Goal: Transaction & Acquisition: Purchase product/service

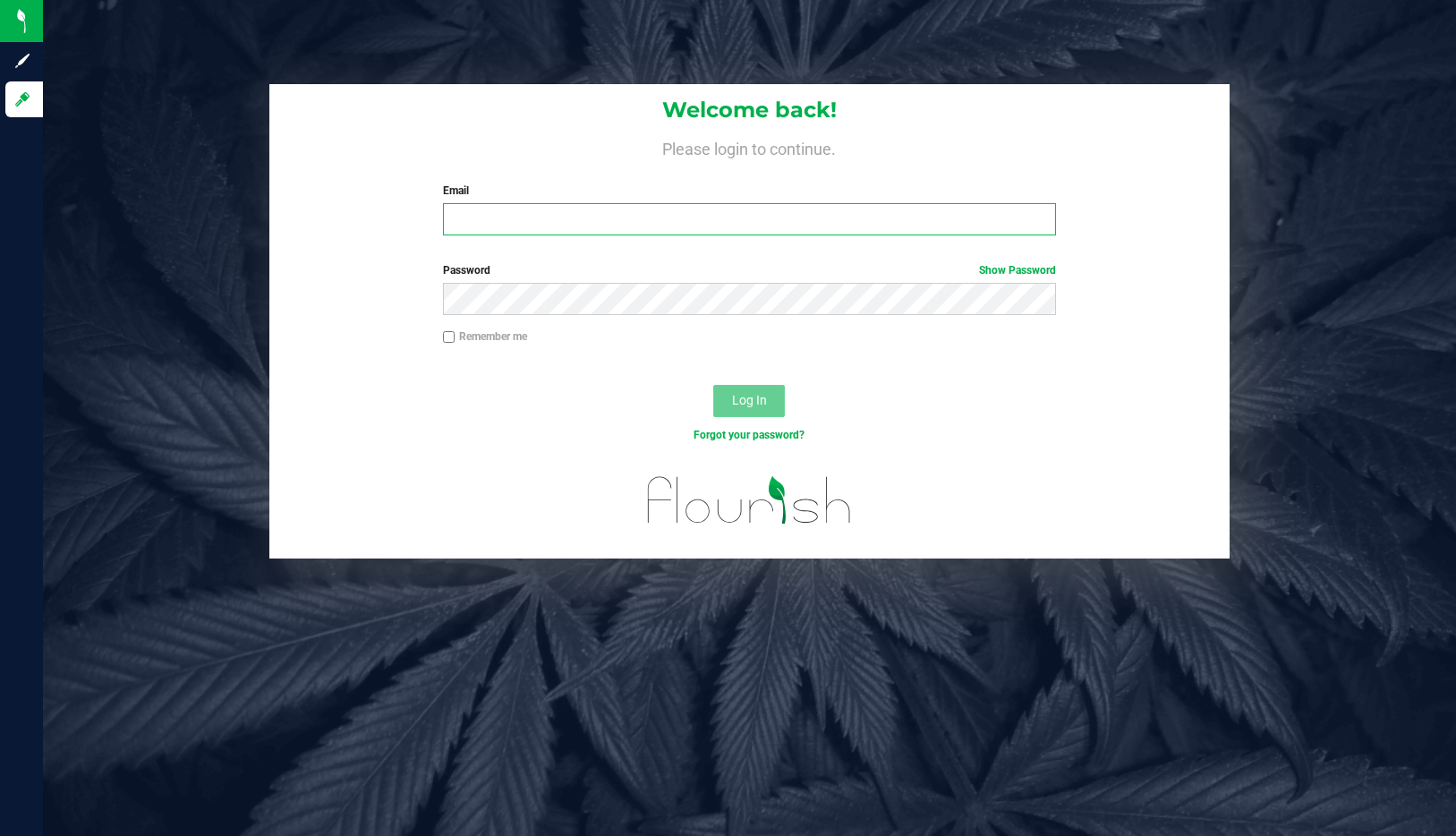
type input "[EMAIL_ADDRESS][DOMAIN_NAME]"
click at [750, 399] on span "Log In" at bounding box center [749, 400] width 35 height 14
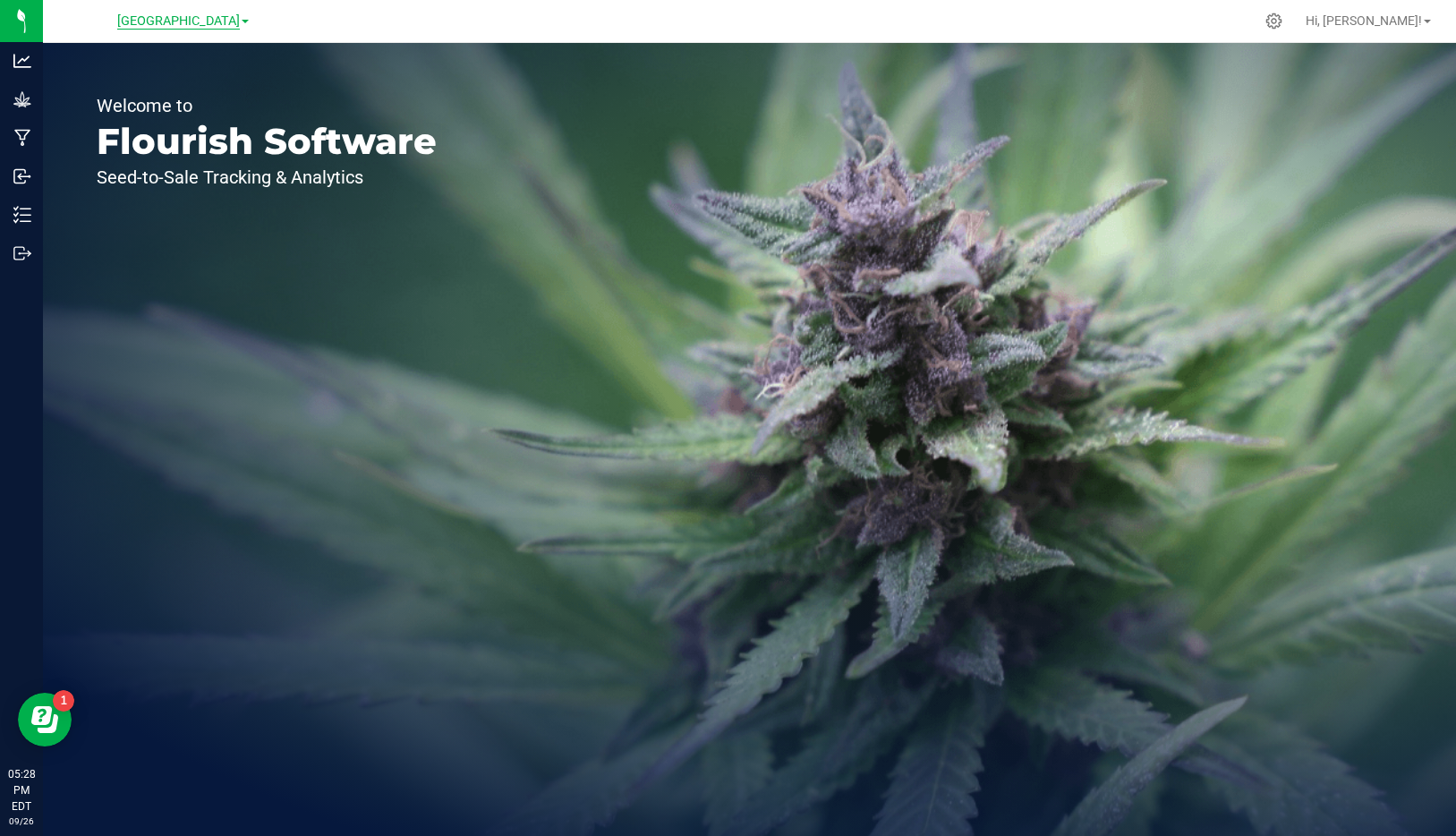
click at [239, 22] on span "[GEOGRAPHIC_DATA]" at bounding box center [178, 22] width 122 height 16
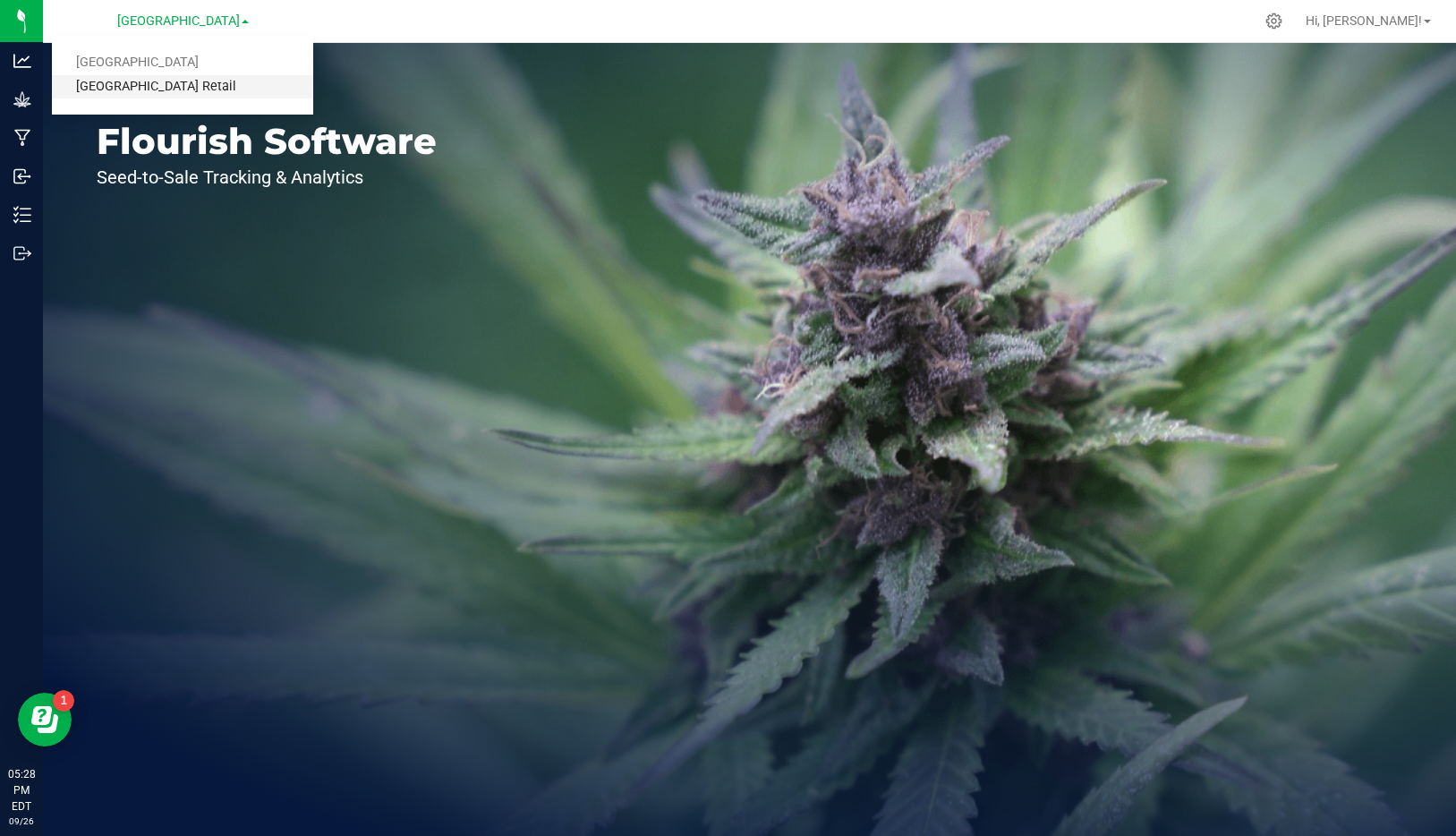
click at [198, 90] on link "[GEOGRAPHIC_DATA] Retail" at bounding box center [182, 87] width 262 height 24
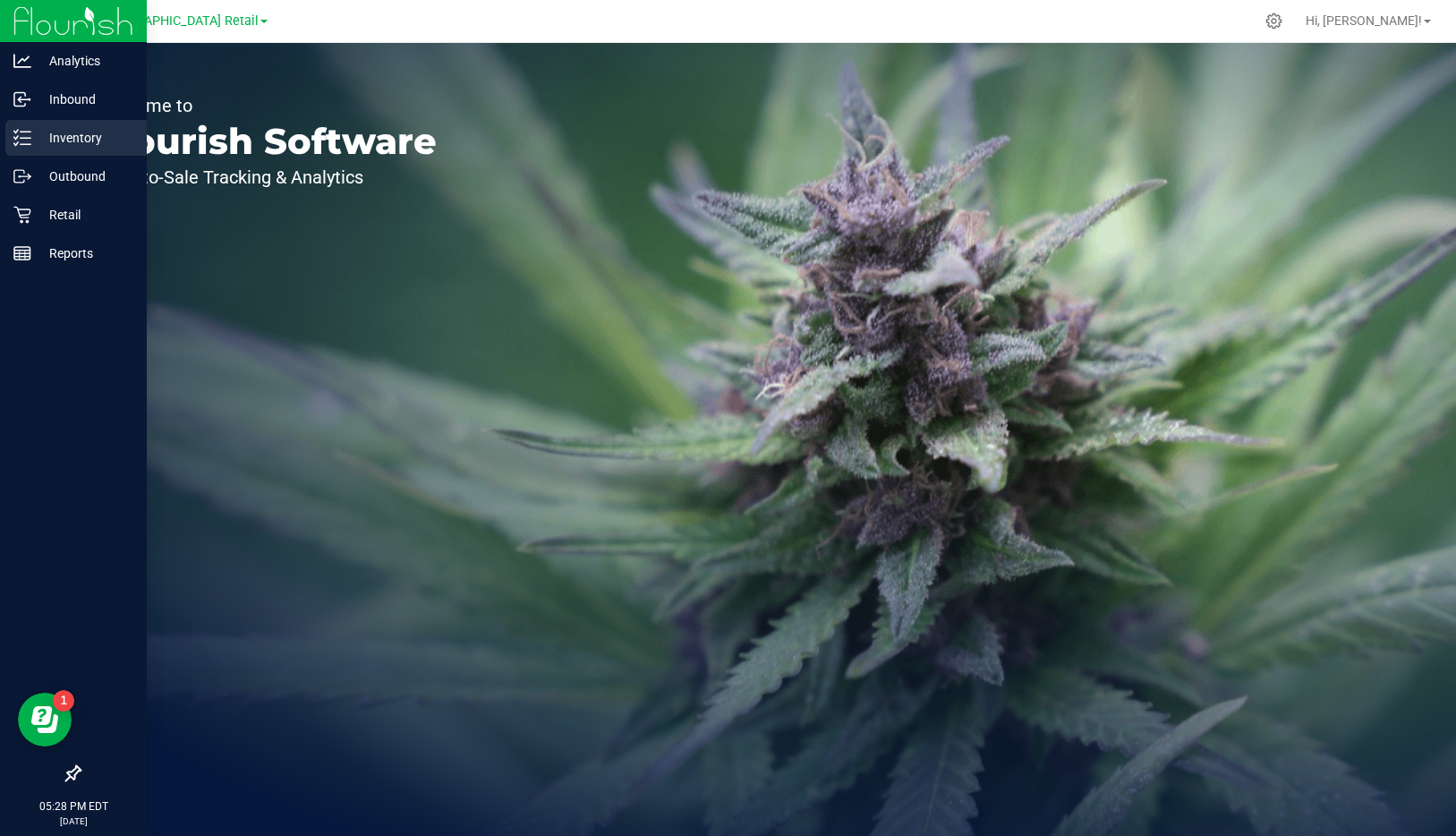
click at [36, 133] on p "Inventory" at bounding box center [84, 138] width 107 height 22
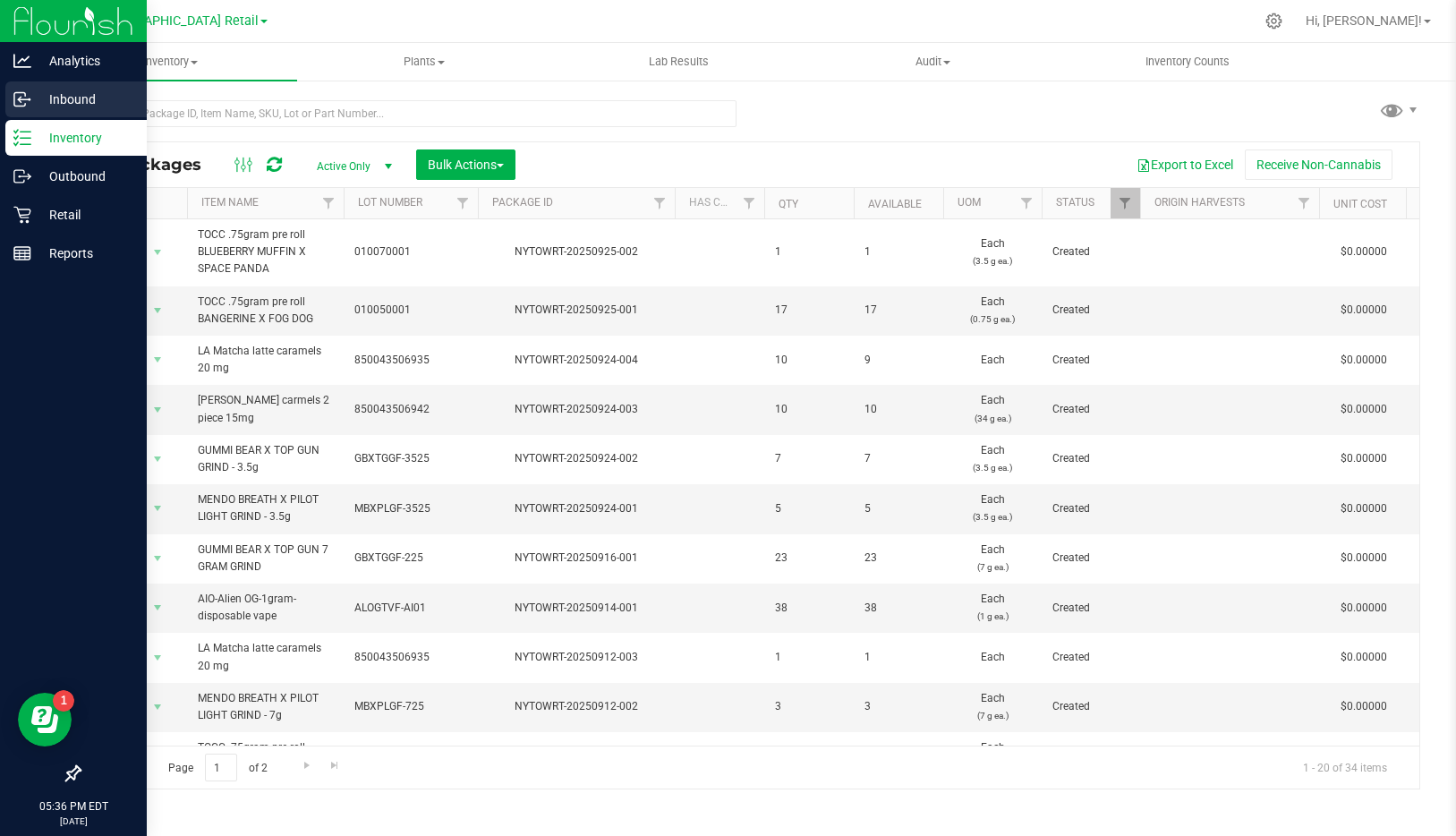
click at [69, 102] on p "Inbound" at bounding box center [84, 100] width 107 height 22
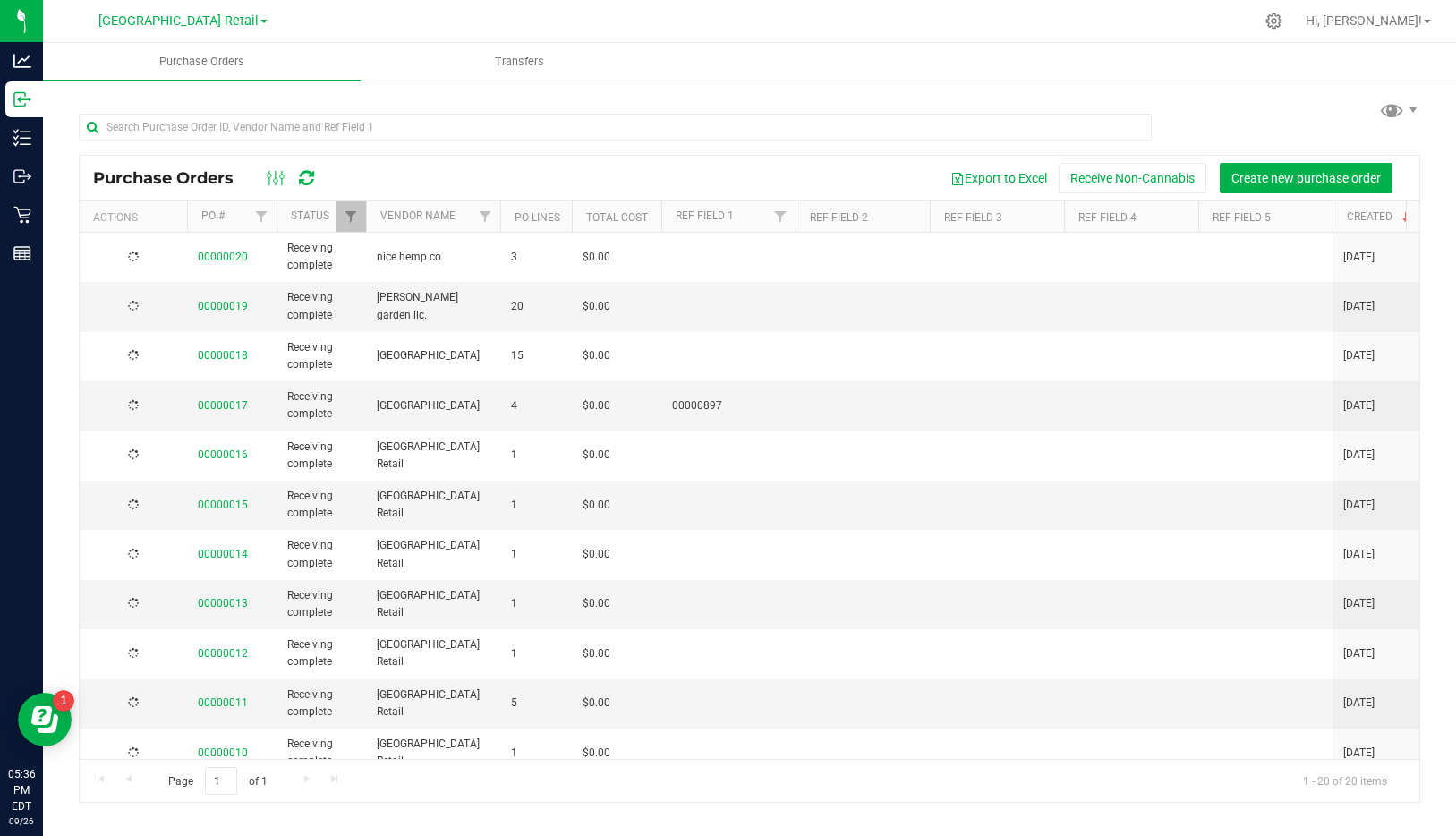
click at [157, 254] on div at bounding box center [134, 257] width 86 height 17
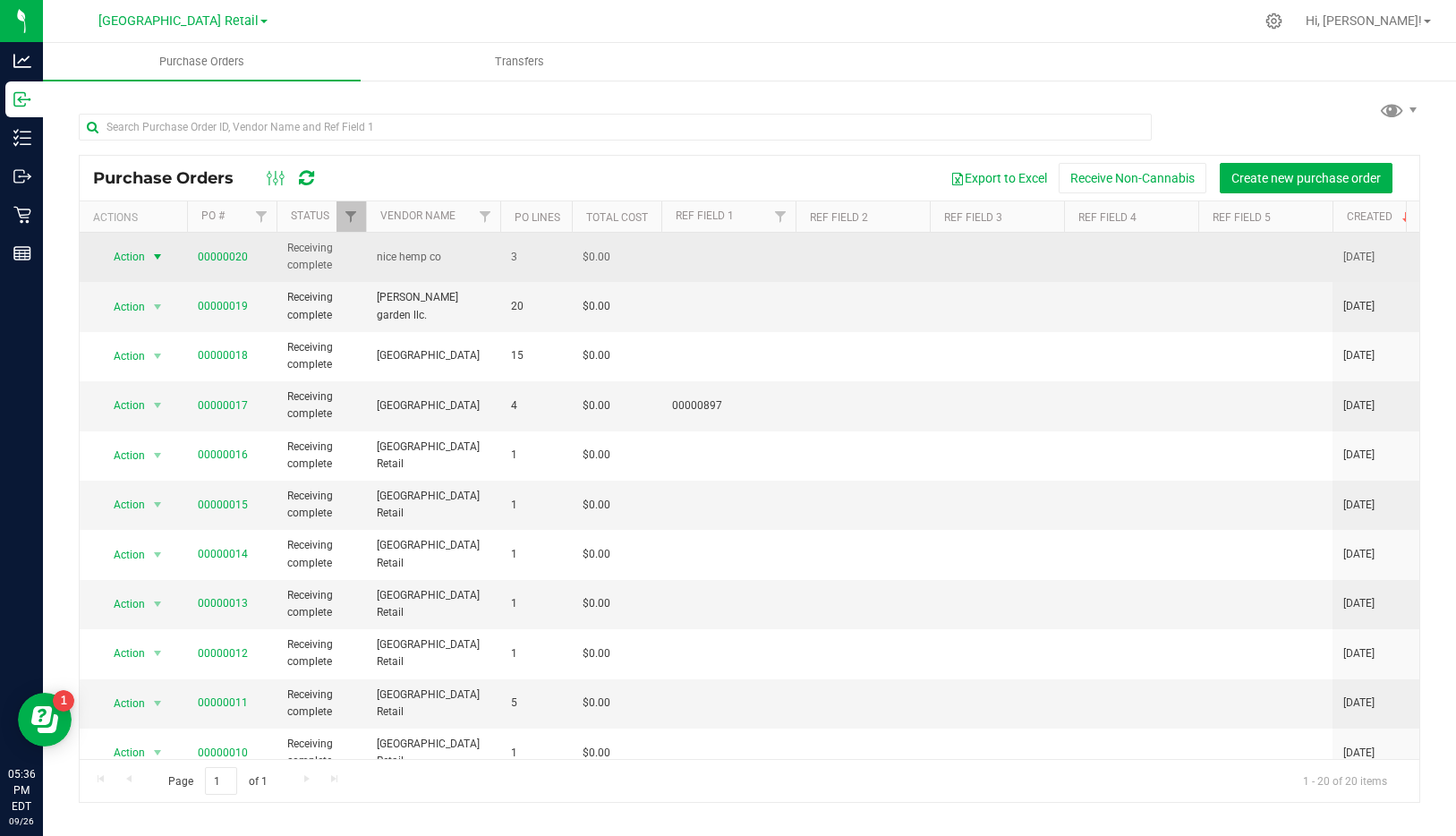
click at [160, 255] on span "select" at bounding box center [157, 257] width 14 height 14
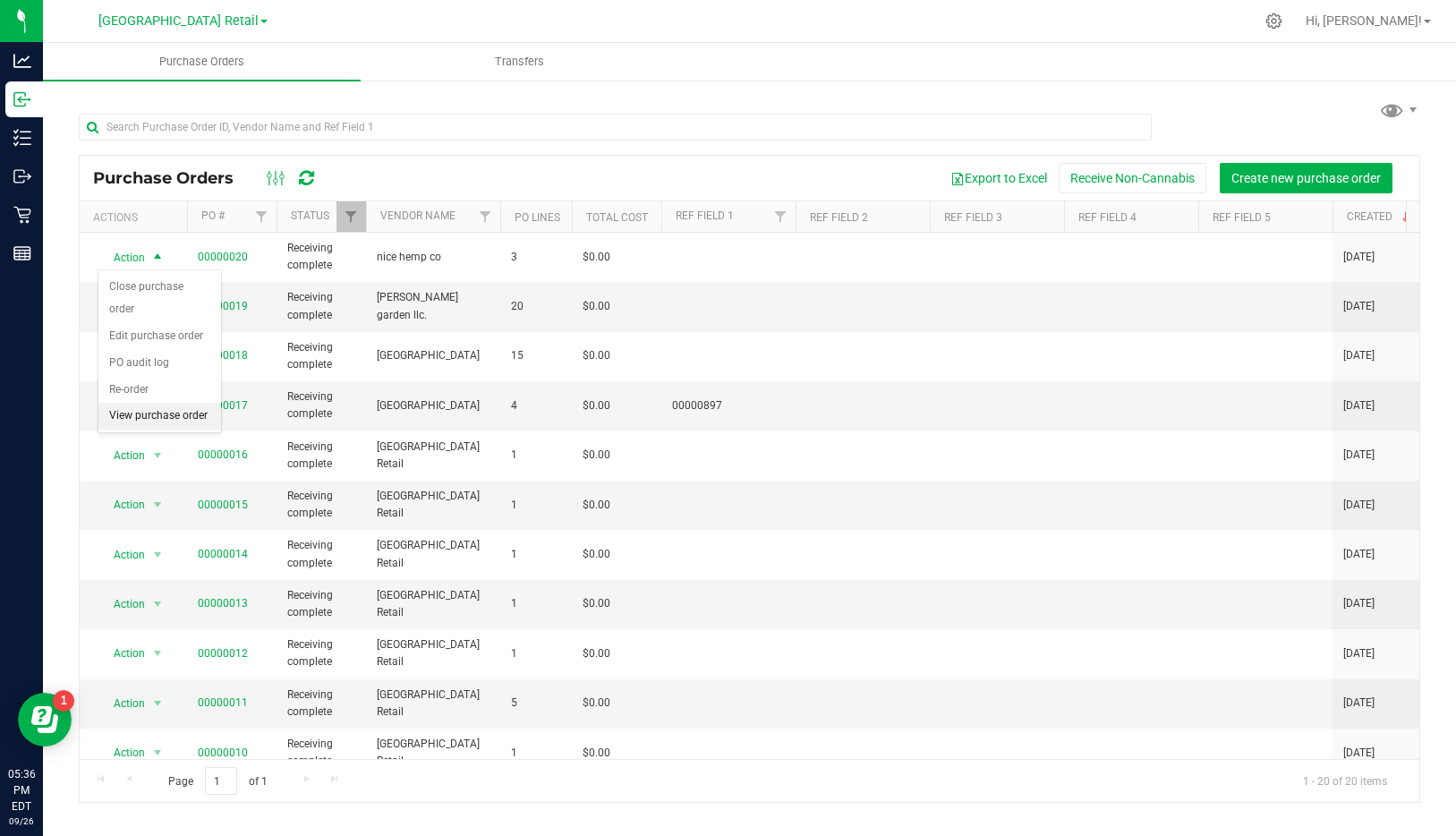
click at [169, 414] on li "View purchase order" at bounding box center [160, 416] width 122 height 27
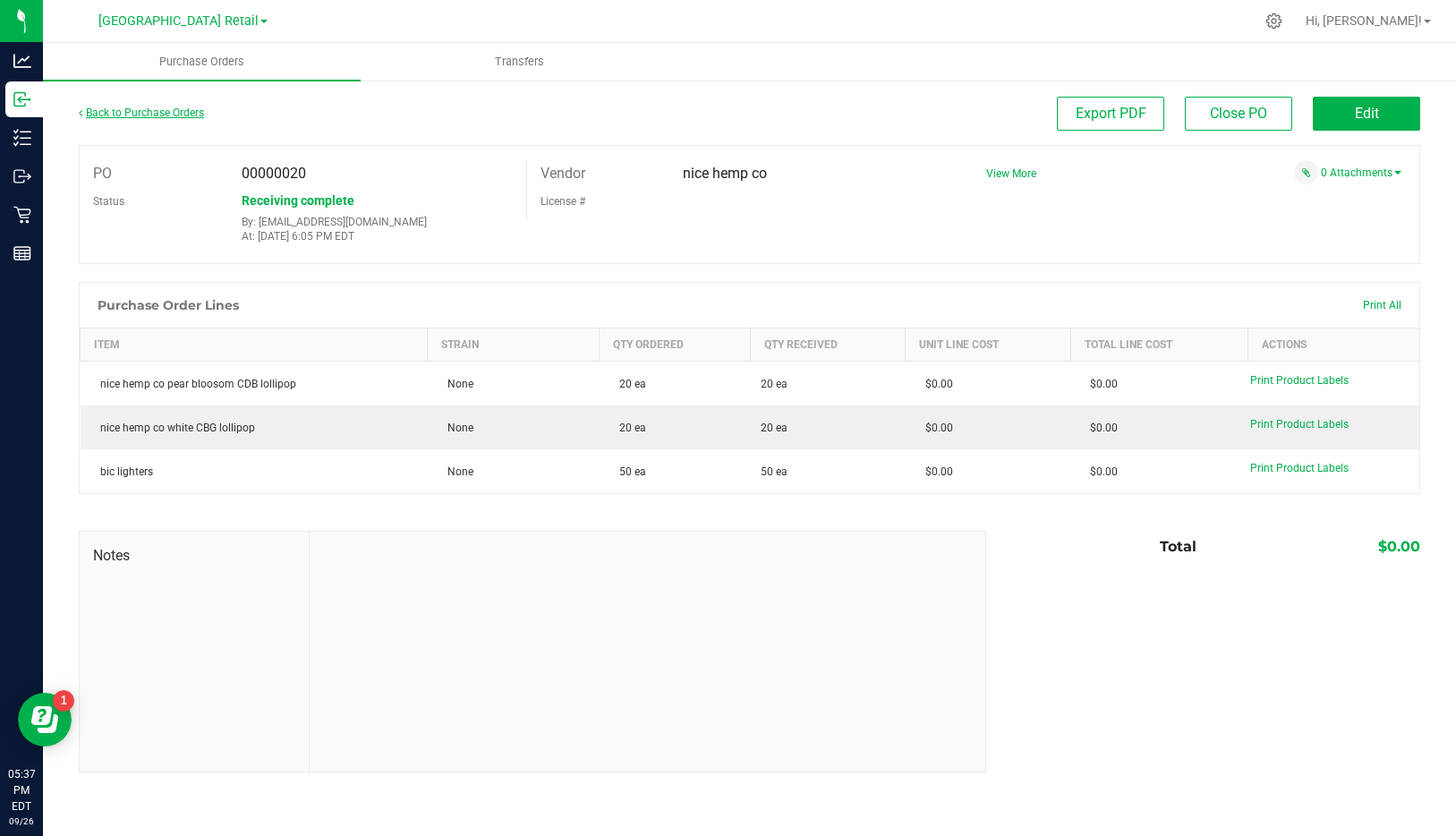
click at [167, 113] on link "Back to Purchase Orders" at bounding box center [141, 112] width 125 height 13
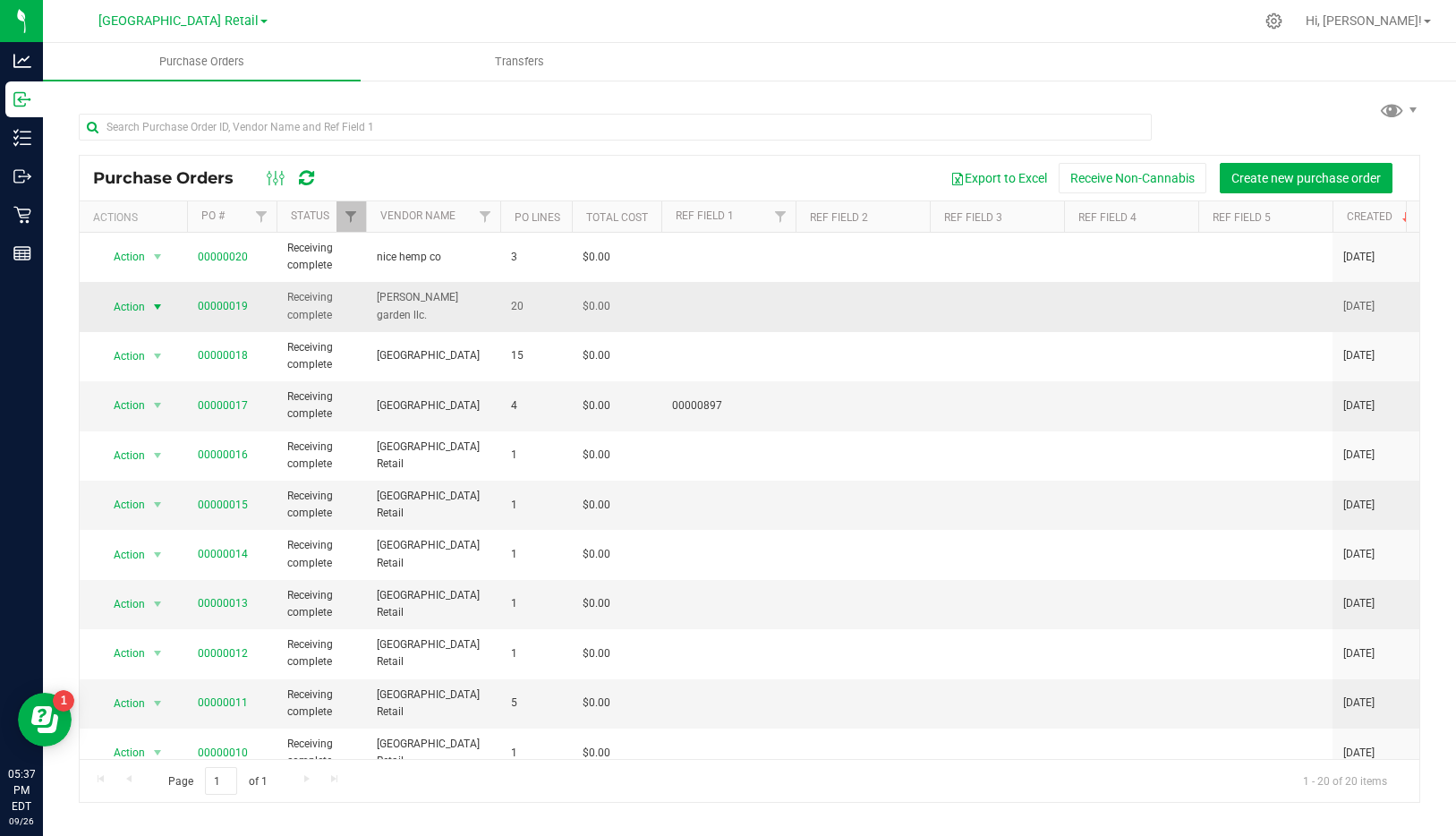
click at [151, 300] on span "select" at bounding box center [157, 307] width 14 height 14
click at [158, 469] on li "View purchase order" at bounding box center [160, 467] width 122 height 27
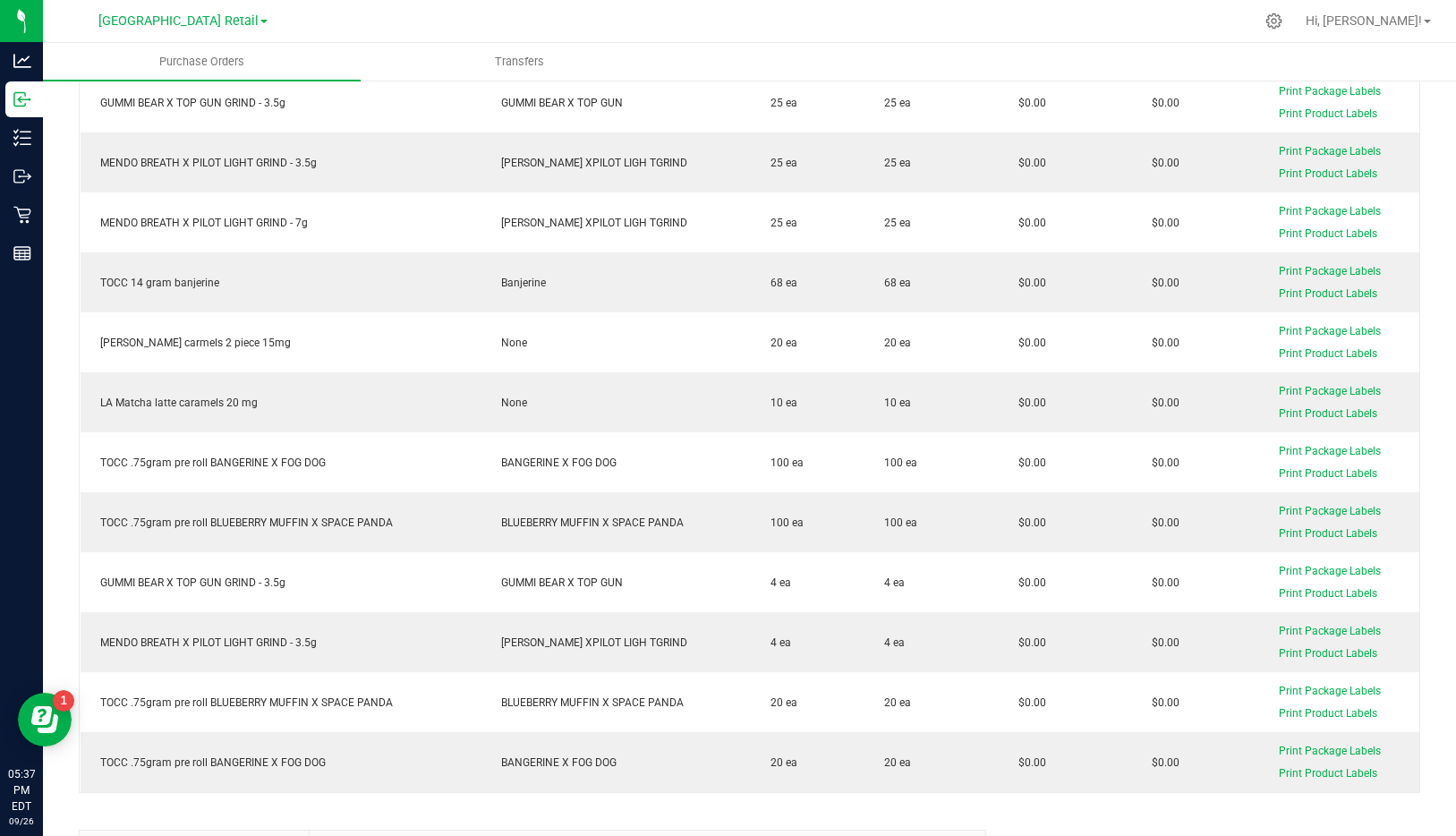
scroll to position [858, 0]
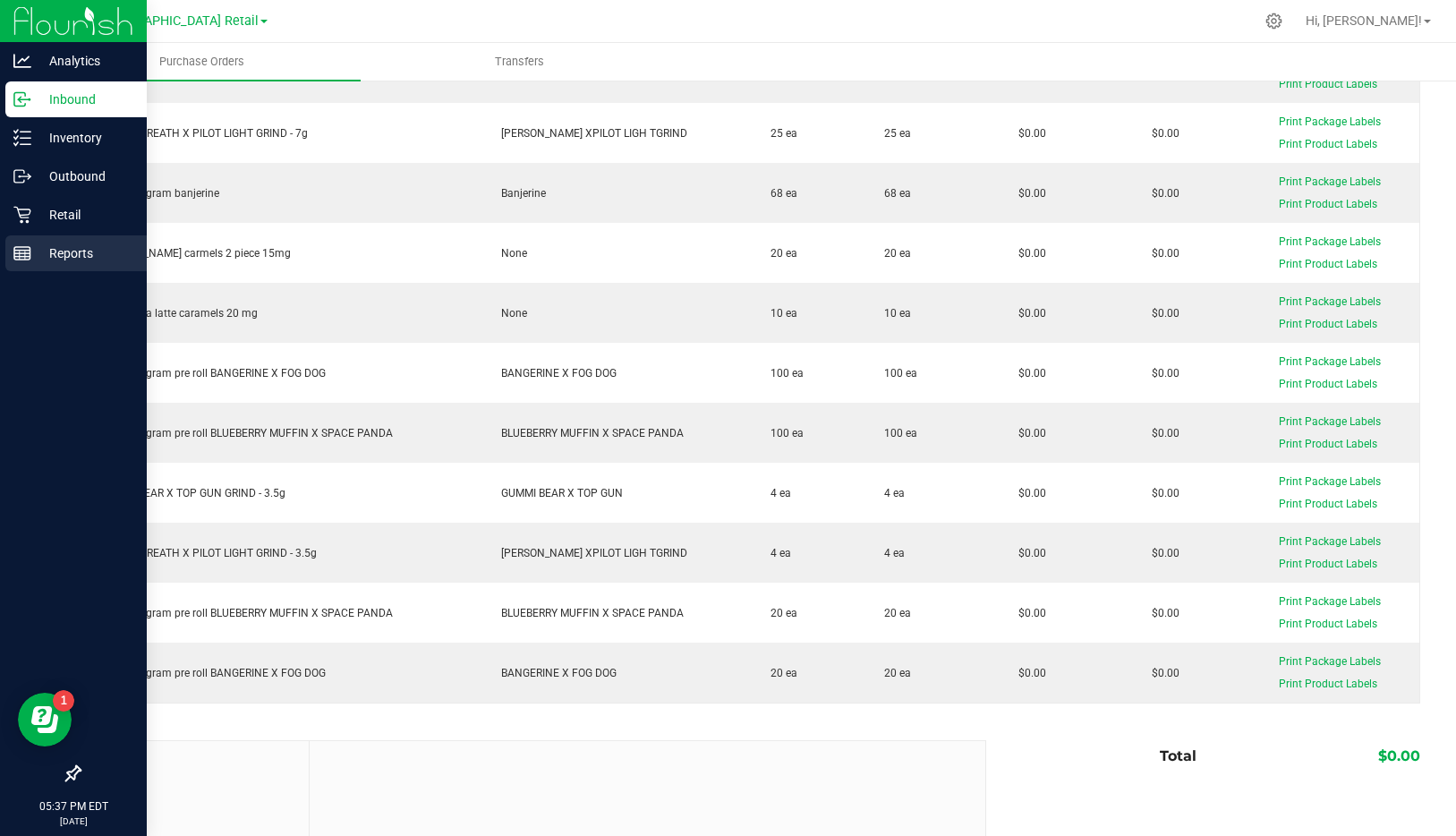
click at [25, 252] on line at bounding box center [25, 255] width 0 height 9
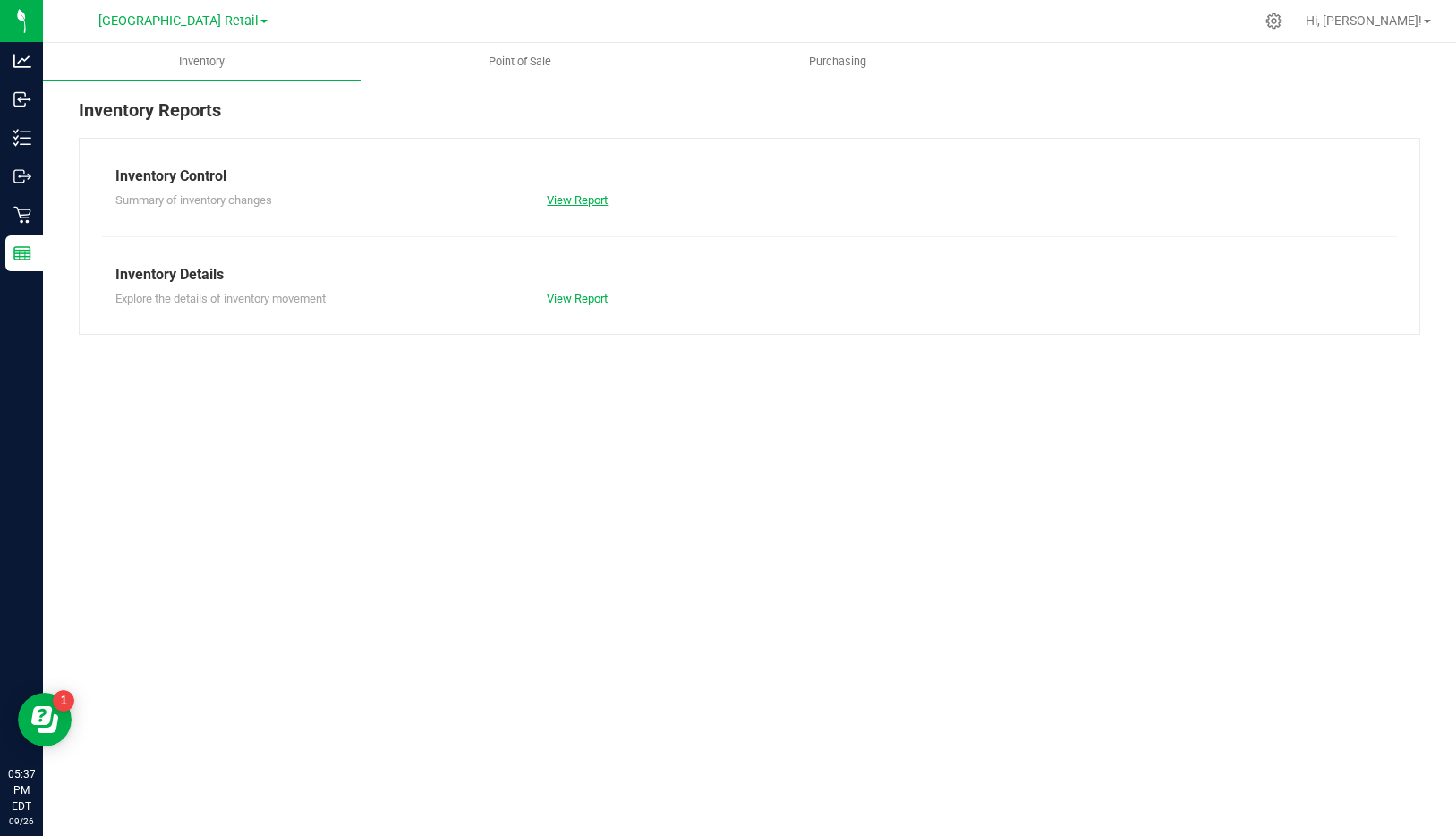
click at [579, 200] on link "View Report" at bounding box center [577, 200] width 61 height 13
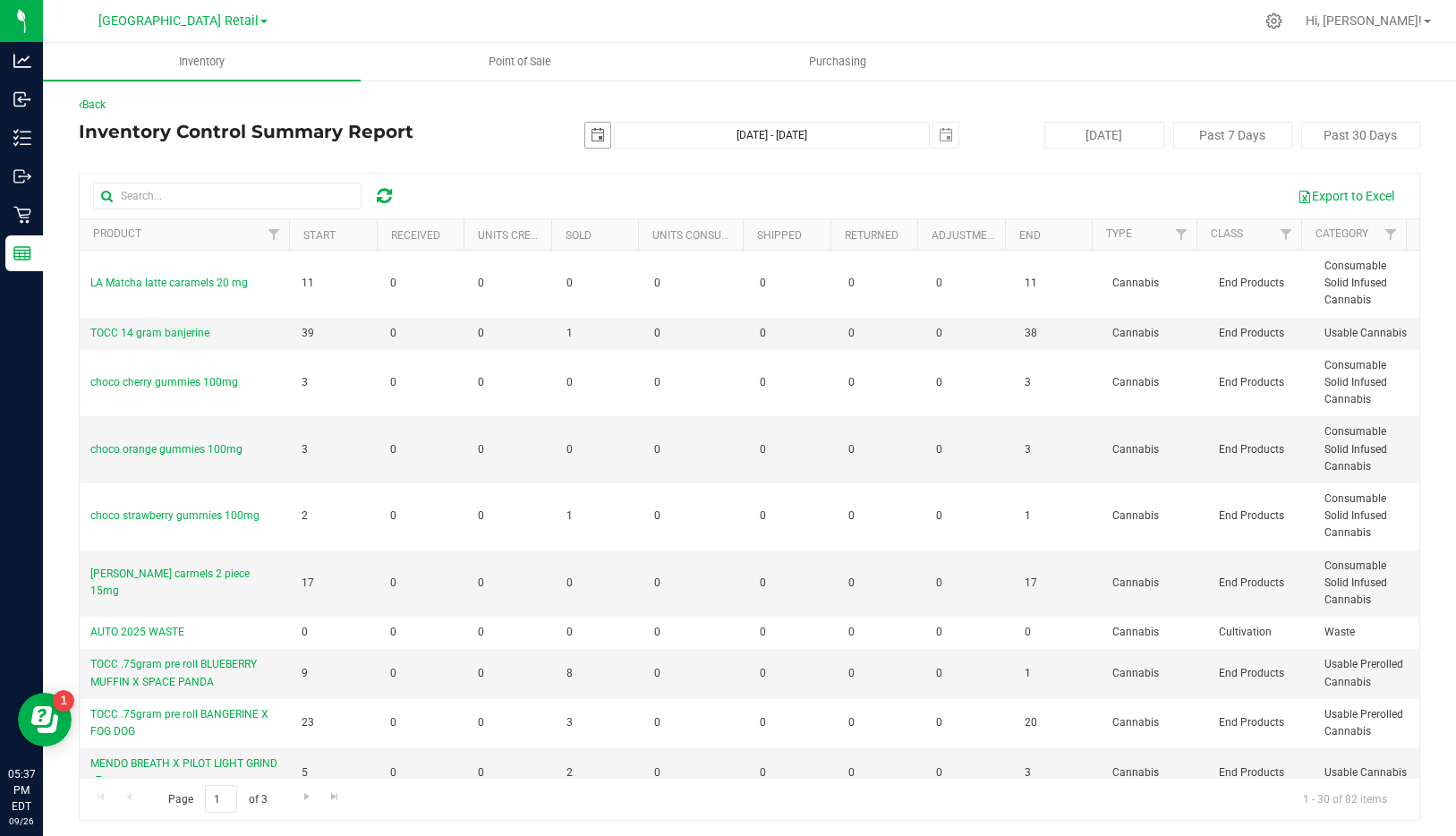
click at [590, 129] on span "select" at bounding box center [598, 135] width 14 height 14
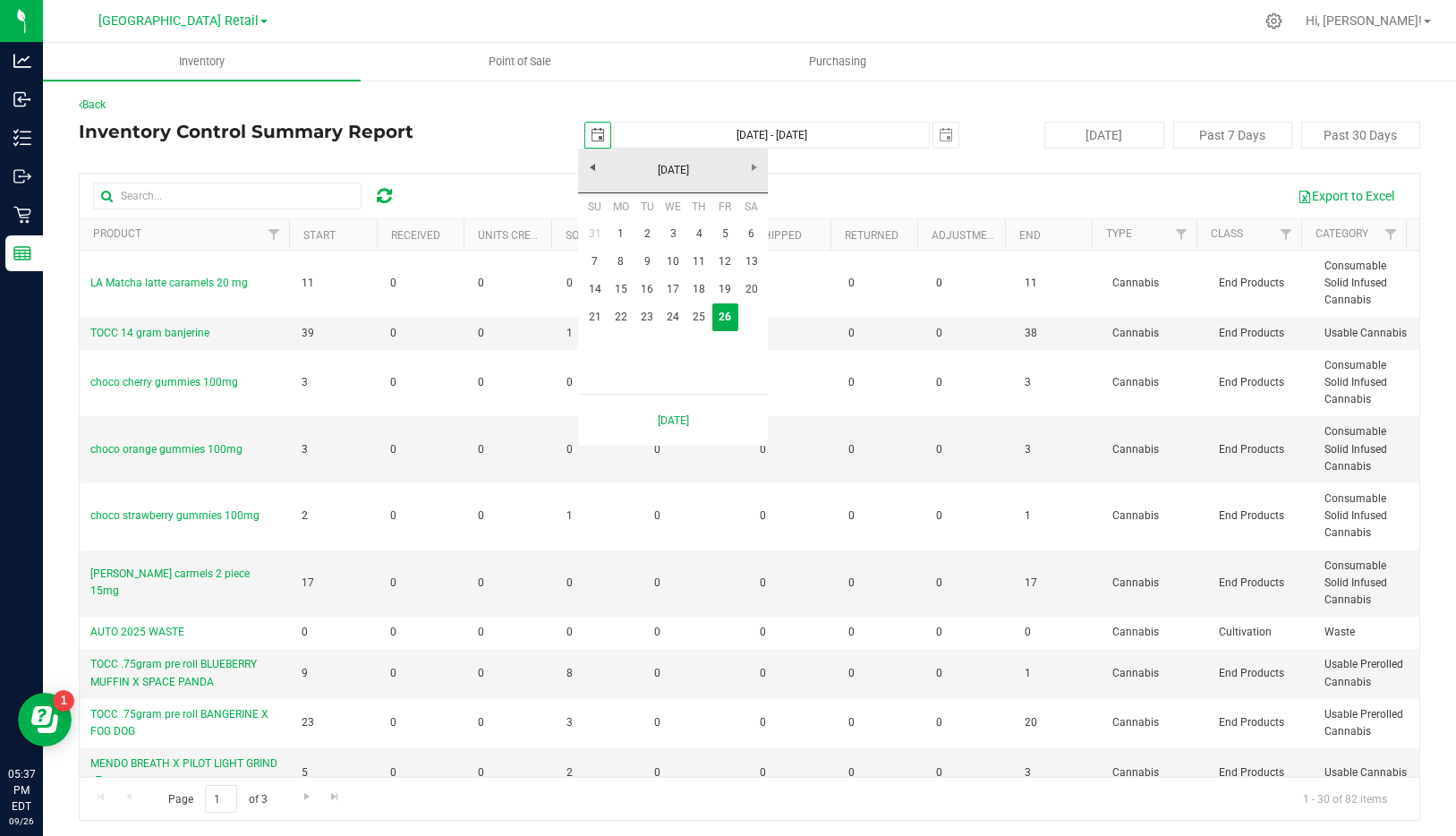
scroll to position [0, 45]
click at [597, 161] on link "[DATE]" at bounding box center [673, 170] width 192 height 28
click at [695, 261] on link "[DATE]" at bounding box center [696, 270] width 46 height 46
click at [727, 232] on link "4" at bounding box center [724, 234] width 26 height 28
type input "[DATE]"
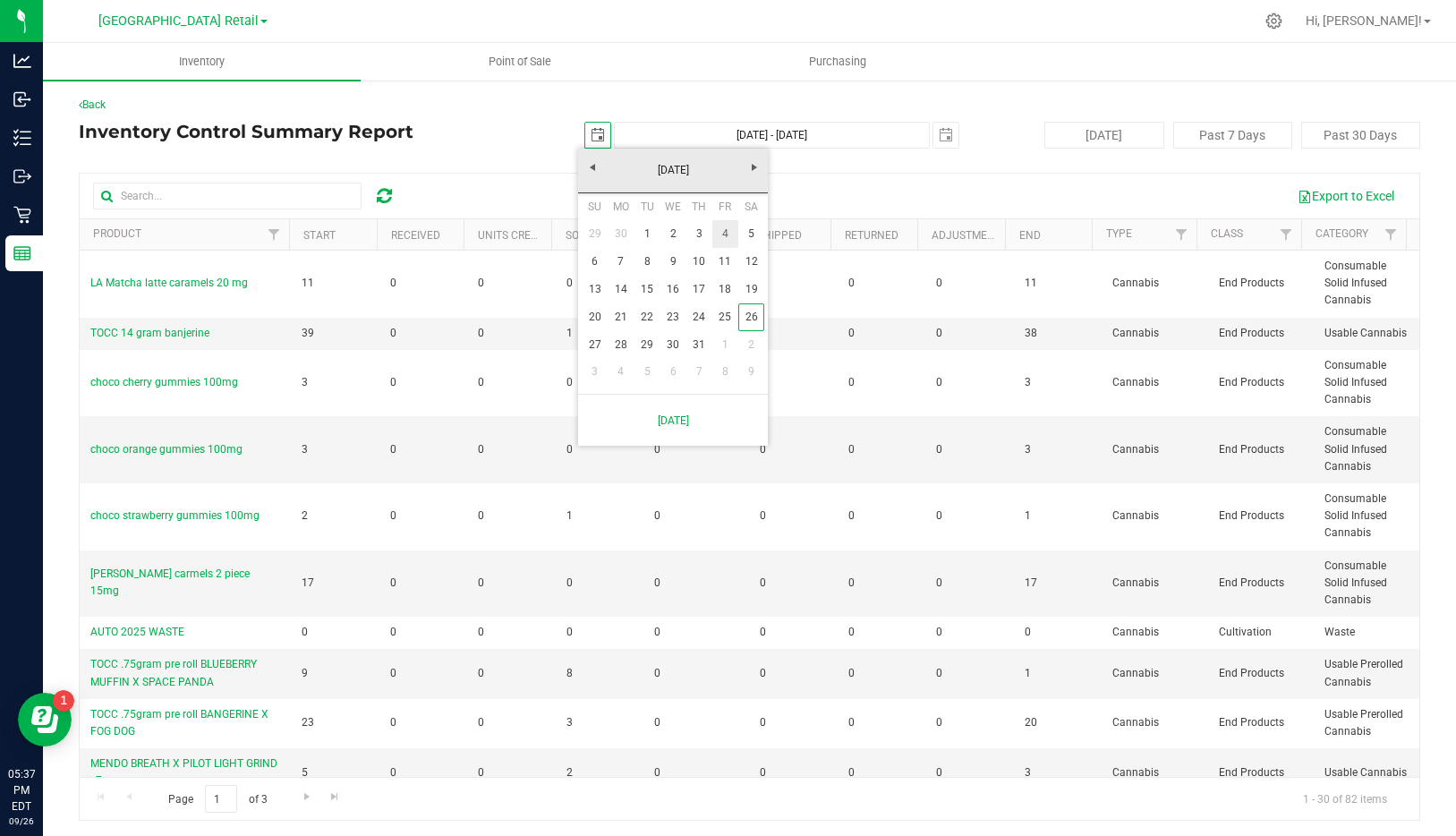
type input "[DATE] - [DATE]"
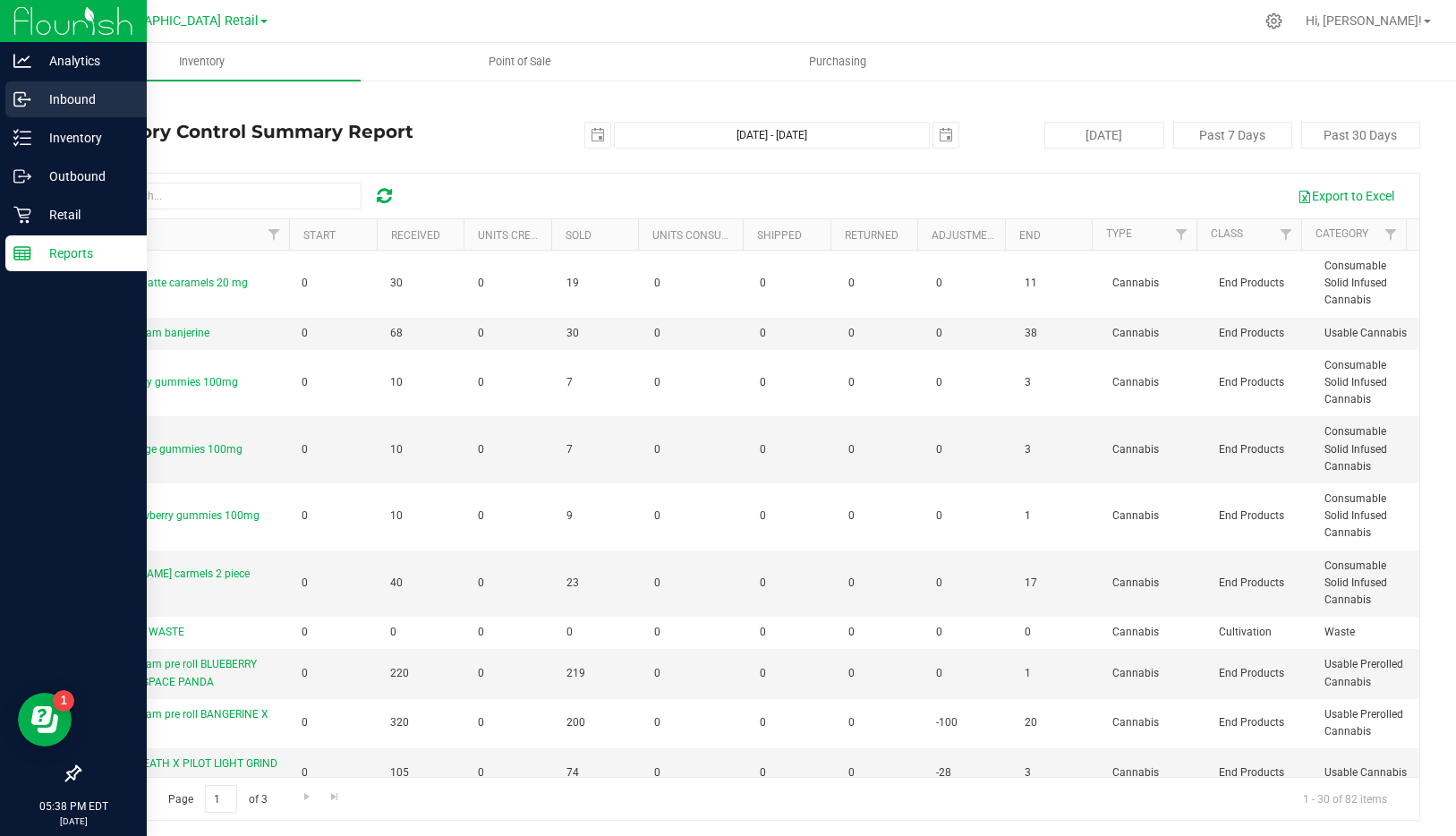
click at [56, 94] on p "Inbound" at bounding box center [84, 100] width 107 height 22
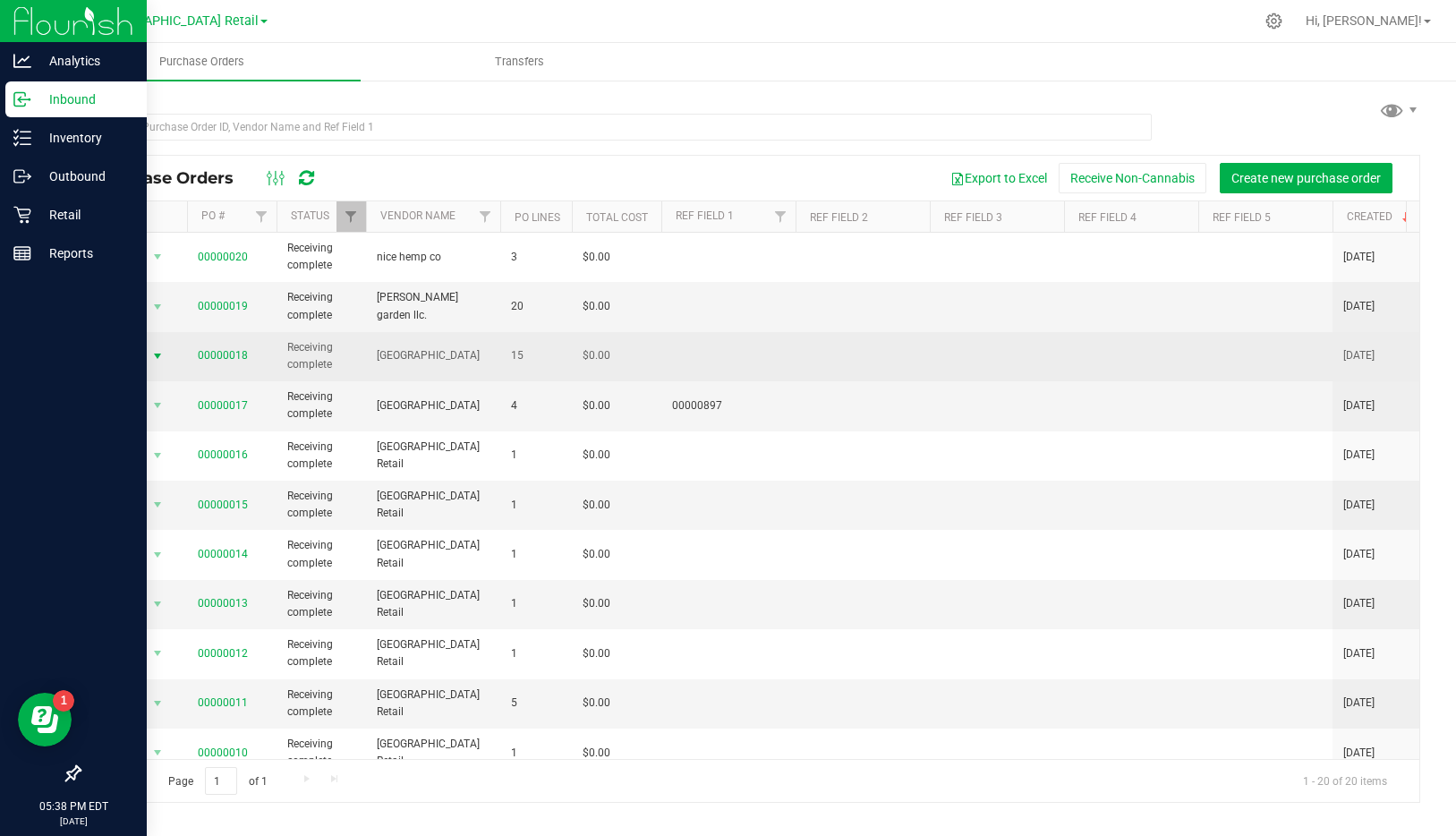
click at [155, 355] on span "select" at bounding box center [157, 356] width 14 height 14
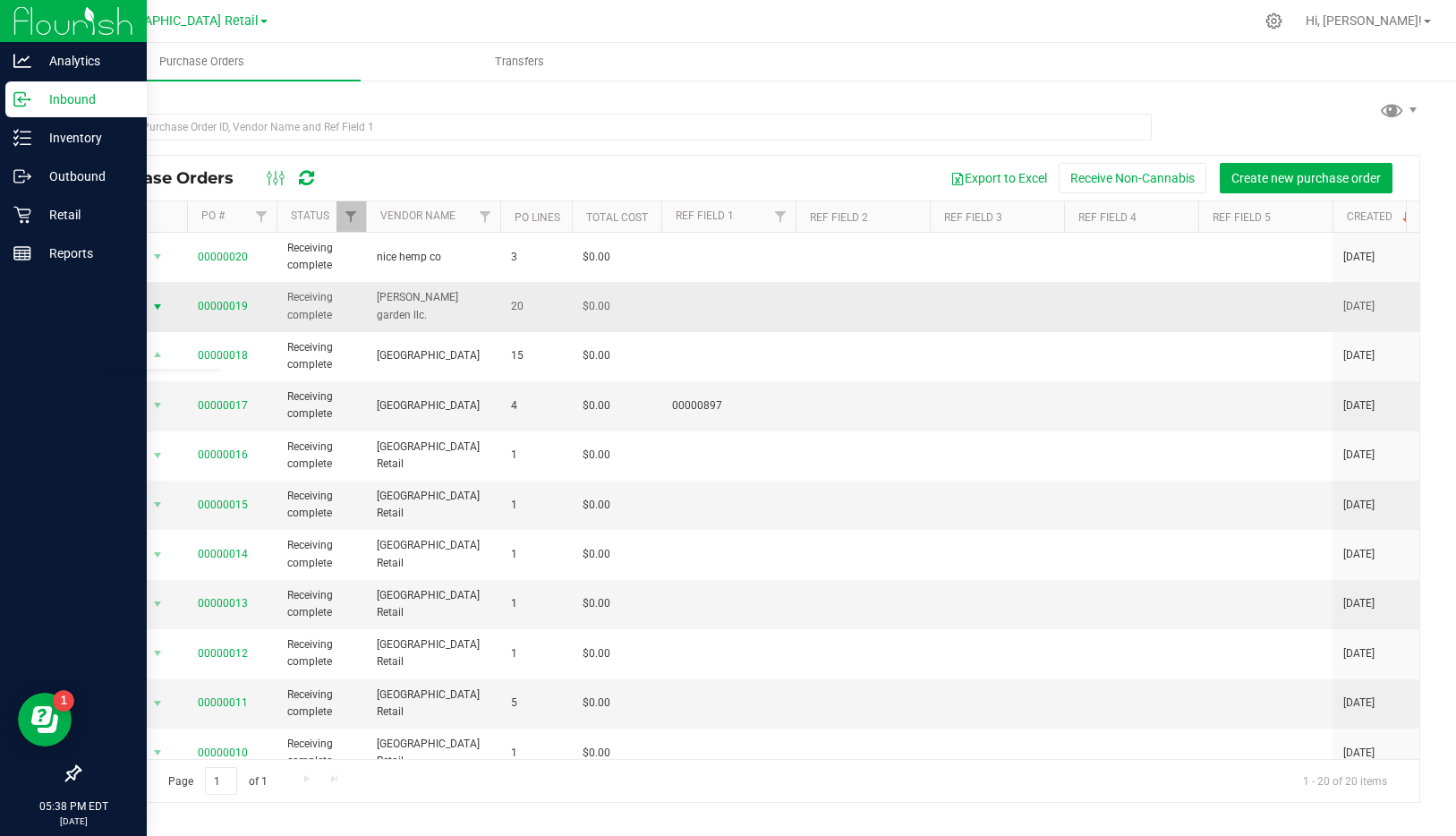
click at [158, 299] on span "select" at bounding box center [157, 307] width 14 height 14
click at [155, 471] on li "View purchase order" at bounding box center [160, 467] width 122 height 27
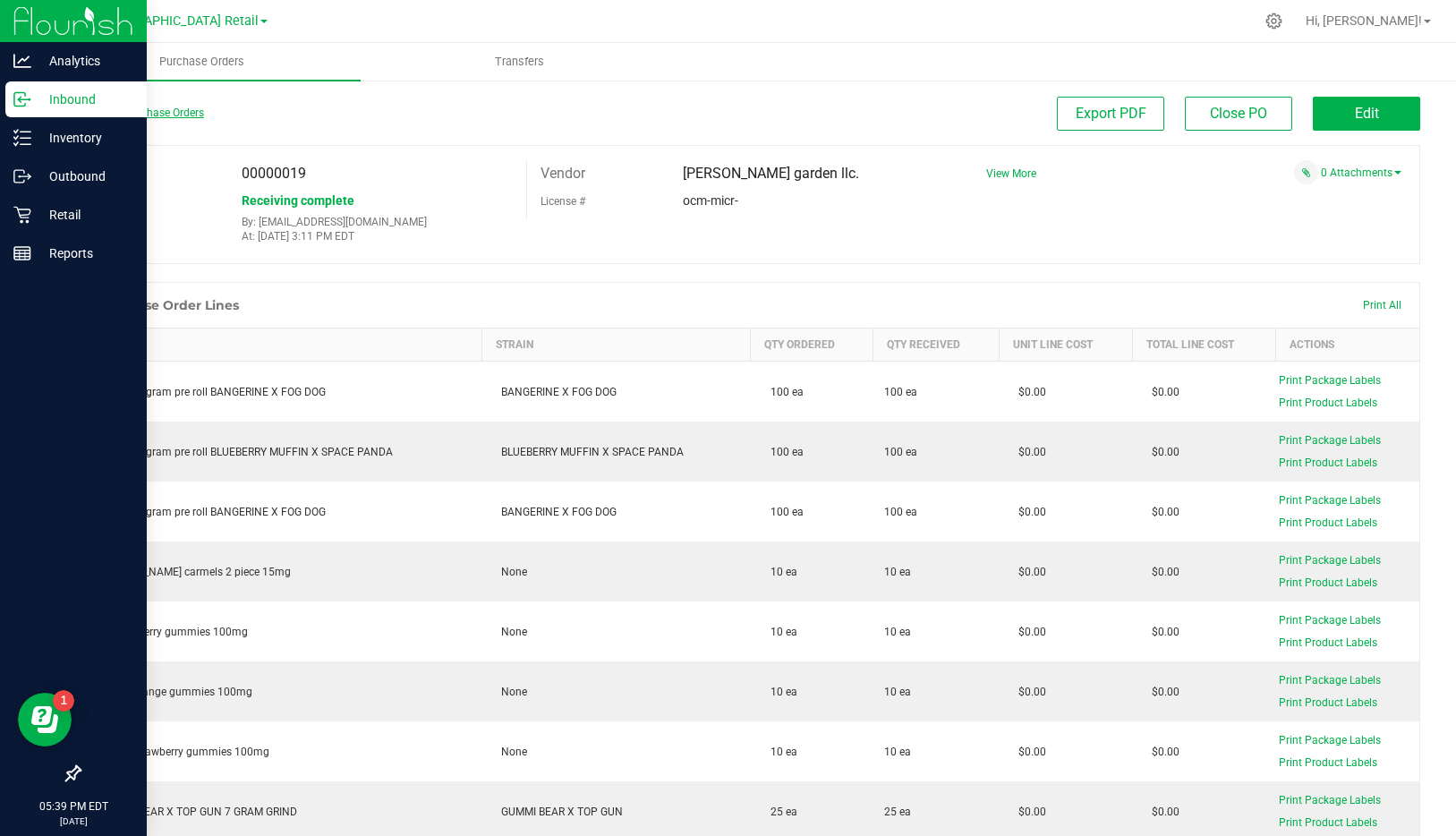
click at [191, 114] on link "Back to Purchase Orders" at bounding box center [141, 112] width 125 height 13
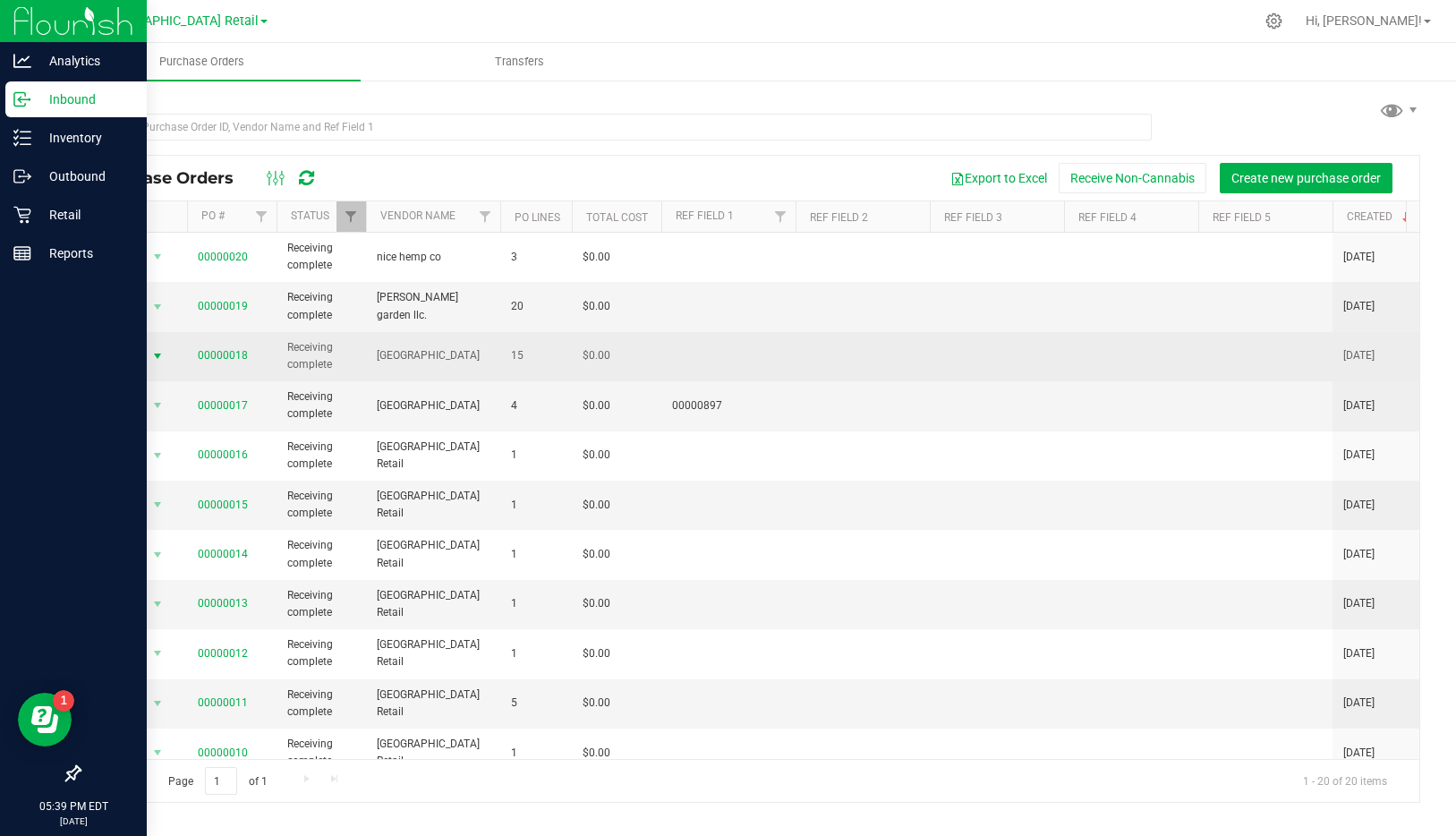
click at [164, 353] on span "select" at bounding box center [157, 356] width 14 height 14
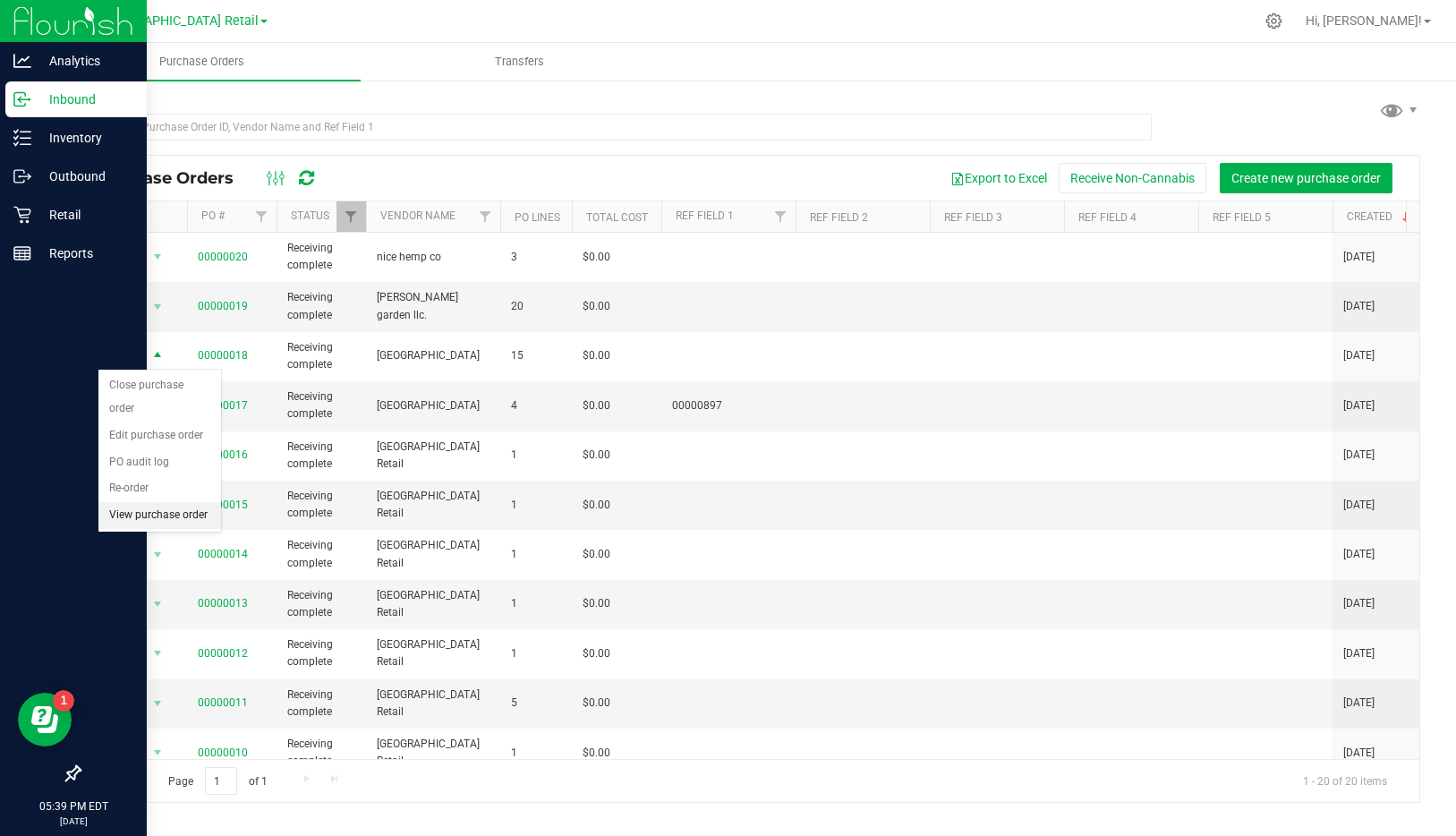
click at [138, 520] on li "View purchase order" at bounding box center [160, 515] width 122 height 27
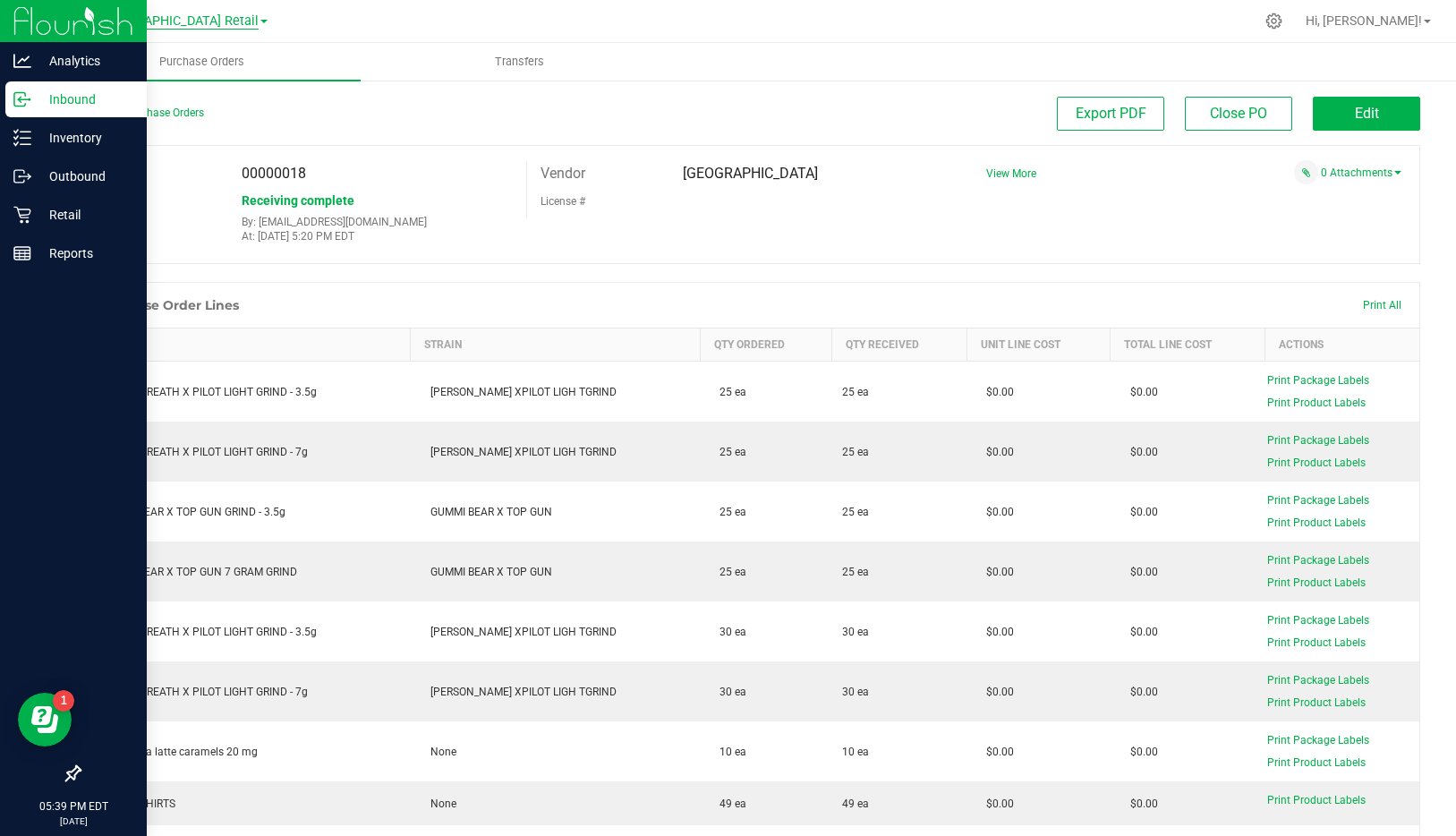
click at [218, 16] on span "[GEOGRAPHIC_DATA] Retail" at bounding box center [179, 22] width 160 height 16
click at [32, 249] on p "Reports" at bounding box center [84, 253] width 107 height 22
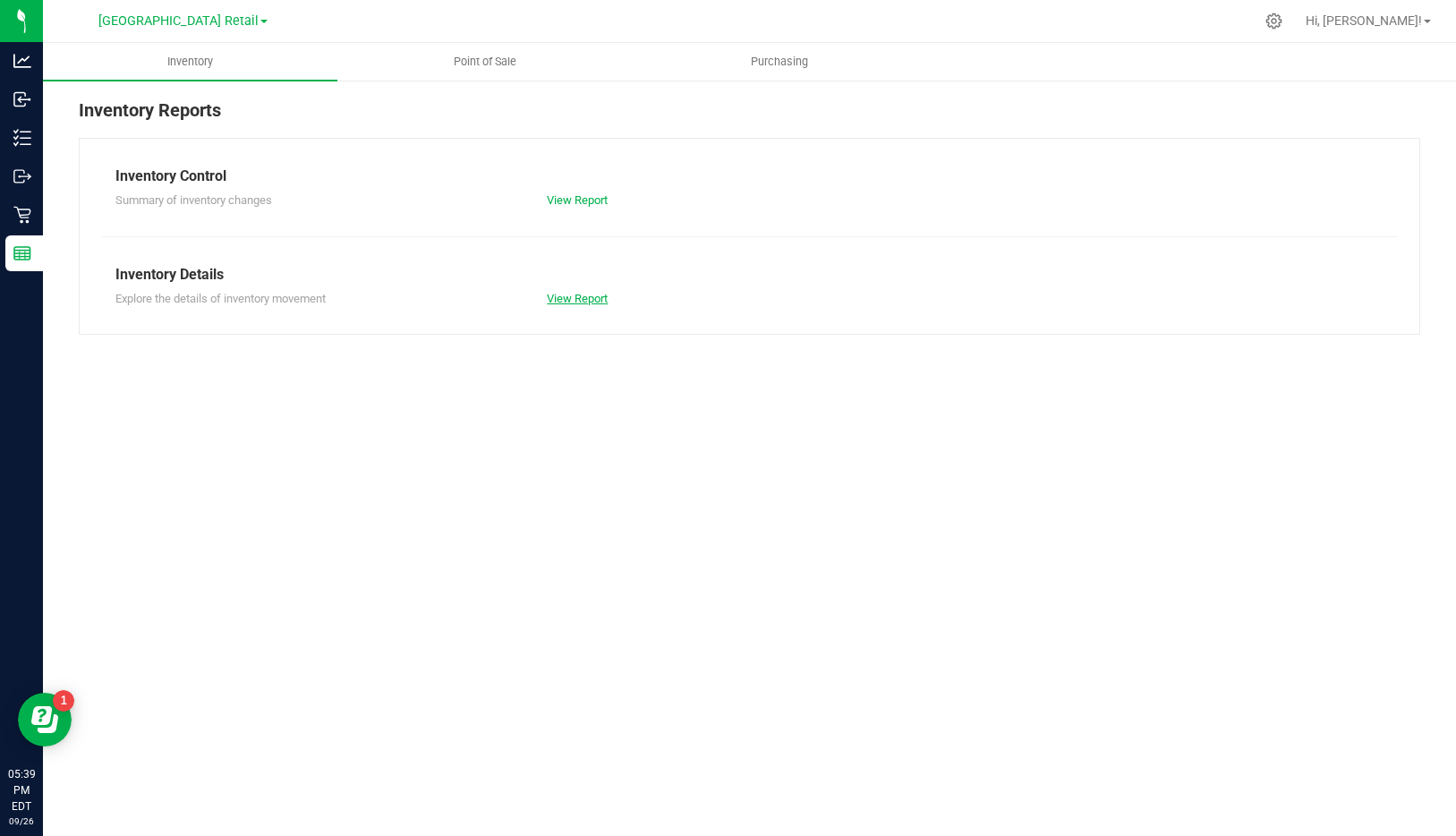
click at [562, 296] on link "View Report" at bounding box center [577, 298] width 61 height 13
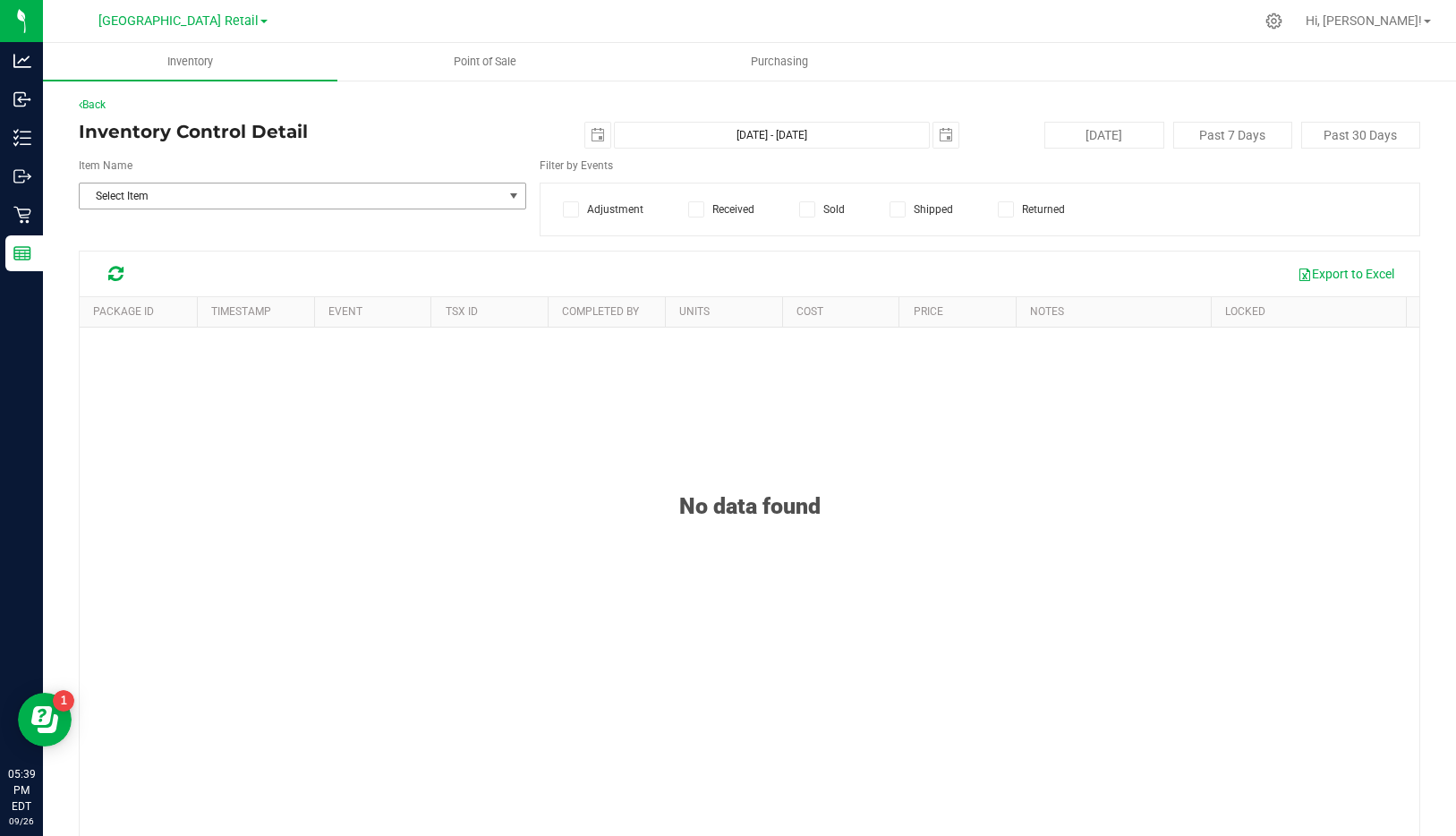
click at [181, 192] on span "Select Item" at bounding box center [291, 196] width 423 height 25
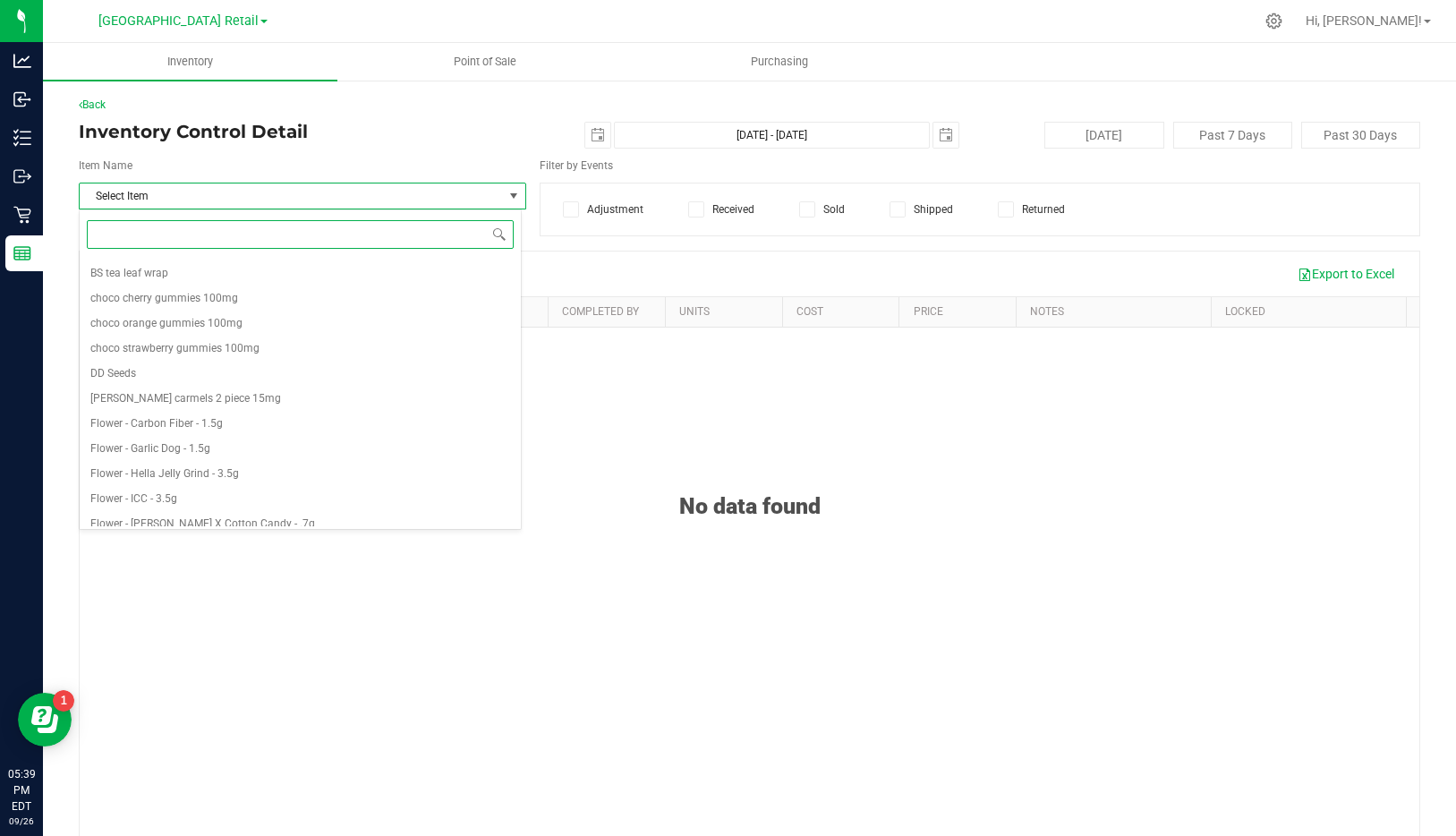
scroll to position [587, 0]
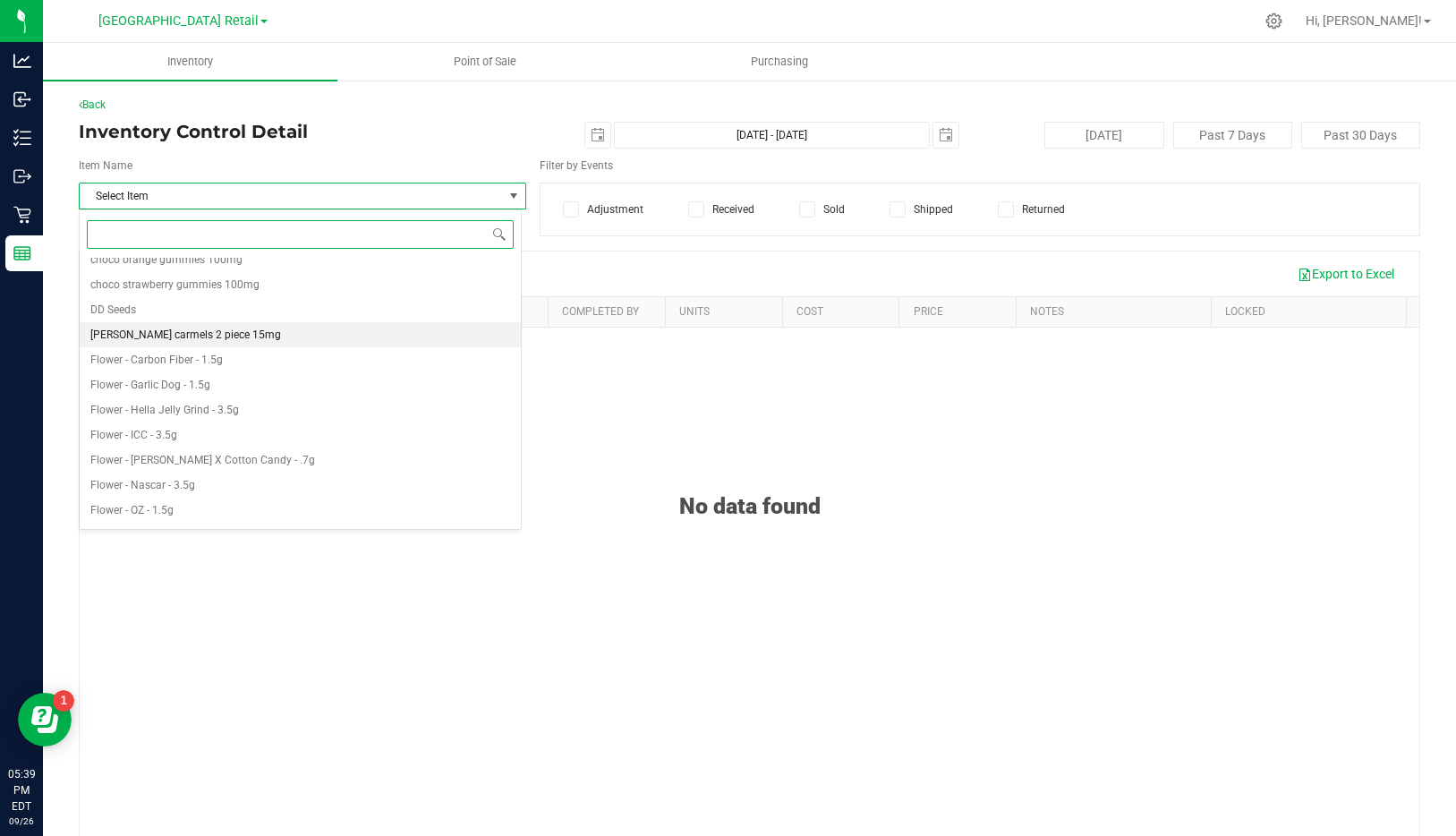
click at [182, 334] on span "[PERSON_NAME] carmels 2 piece 15mg" at bounding box center [186, 334] width 191 height 13
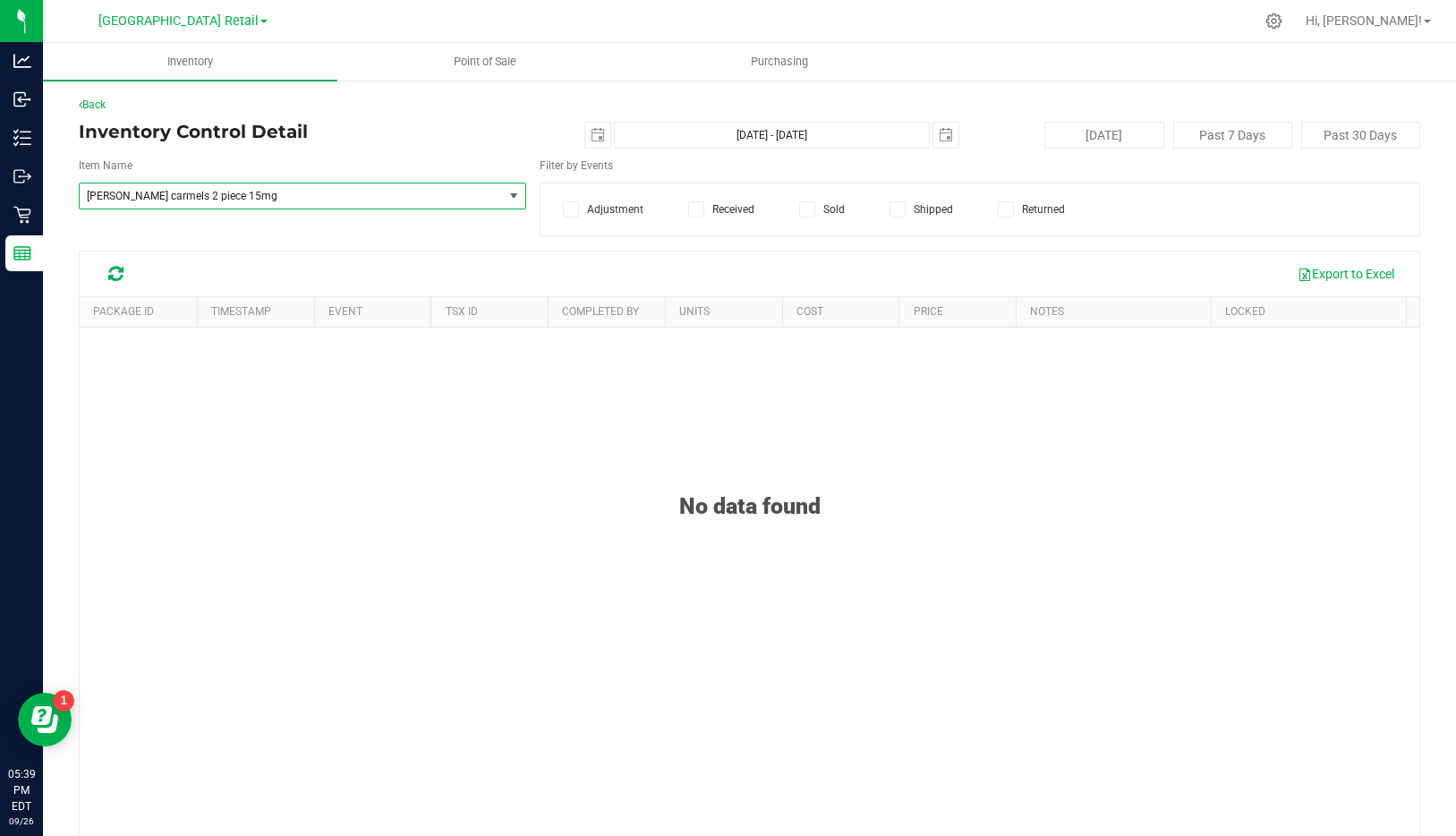
click at [688, 203] on span at bounding box center [697, 209] width 16 height 16
click at [0, 0] on input "Received" at bounding box center [0, 0] width 0 height 0
click at [585, 138] on span "select" at bounding box center [598, 135] width 25 height 25
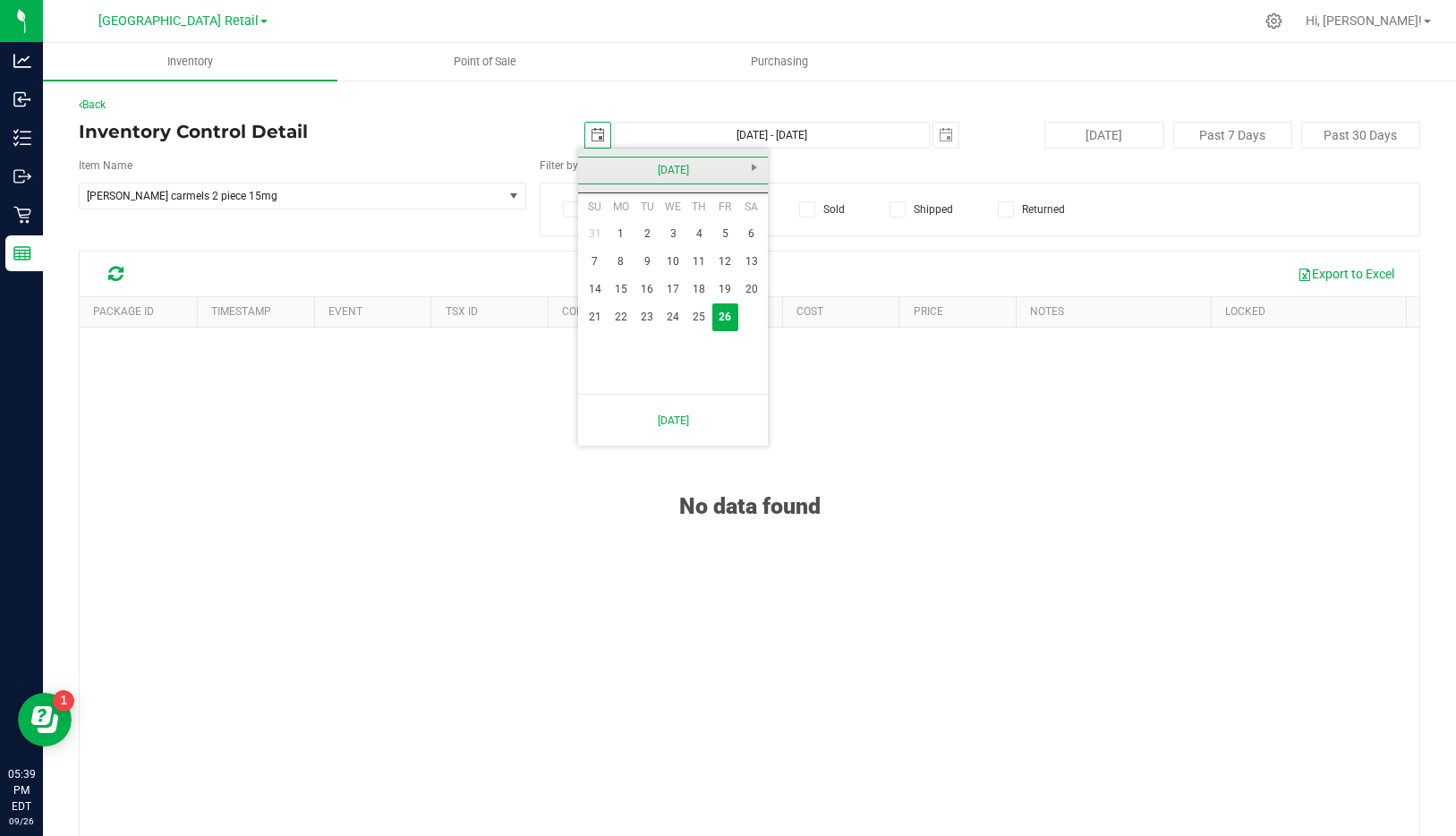
click at [587, 164] on link "[DATE]" at bounding box center [673, 170] width 192 height 28
click at [692, 264] on link "[DATE]" at bounding box center [696, 270] width 46 height 46
click at [733, 234] on link "4" at bounding box center [724, 234] width 26 height 28
type input "[DATE]"
type input "[DATE] - [DATE]"
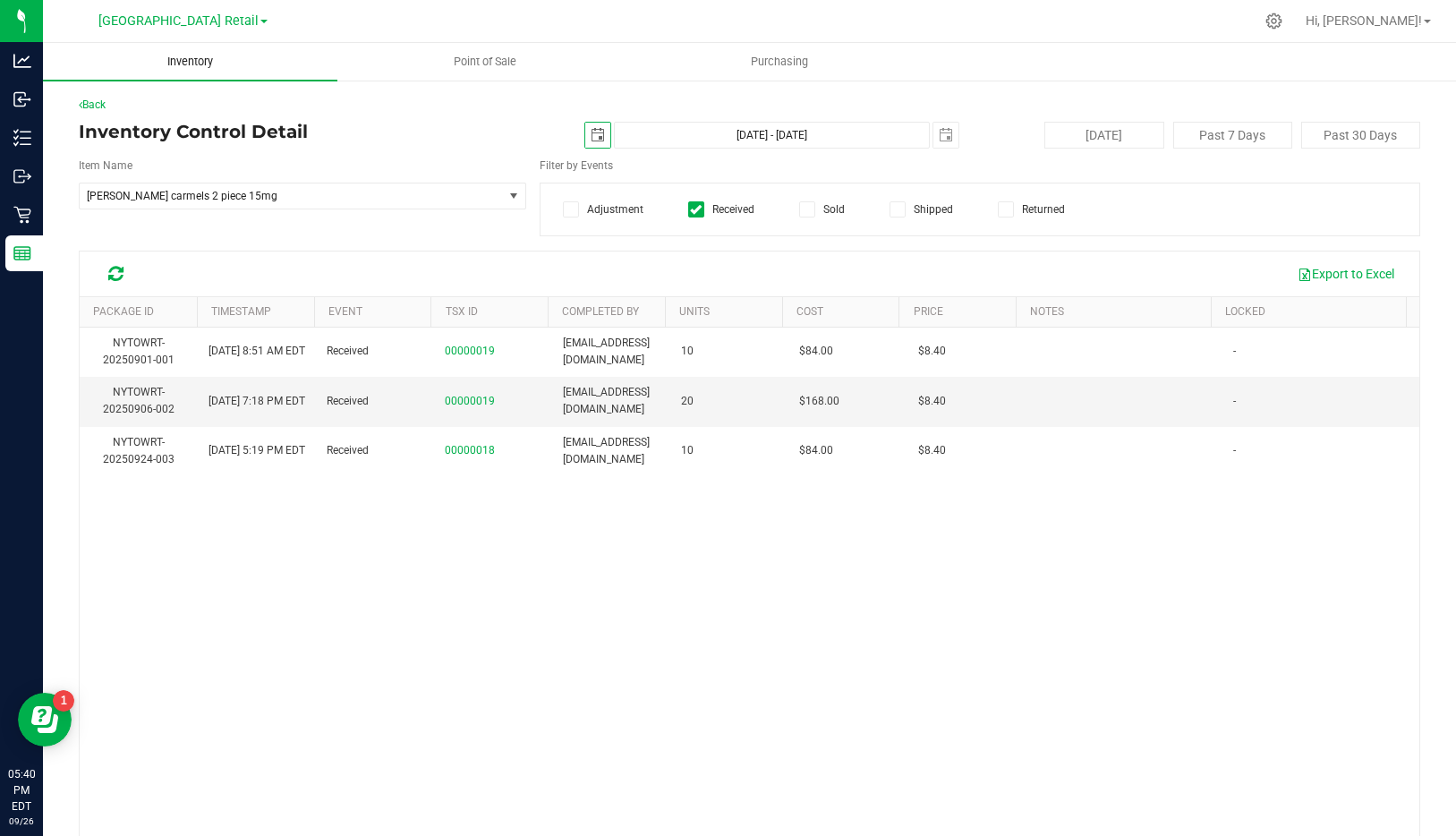
scroll to position [0, 0]
click at [182, 63] on span "Inventory" at bounding box center [190, 62] width 94 height 16
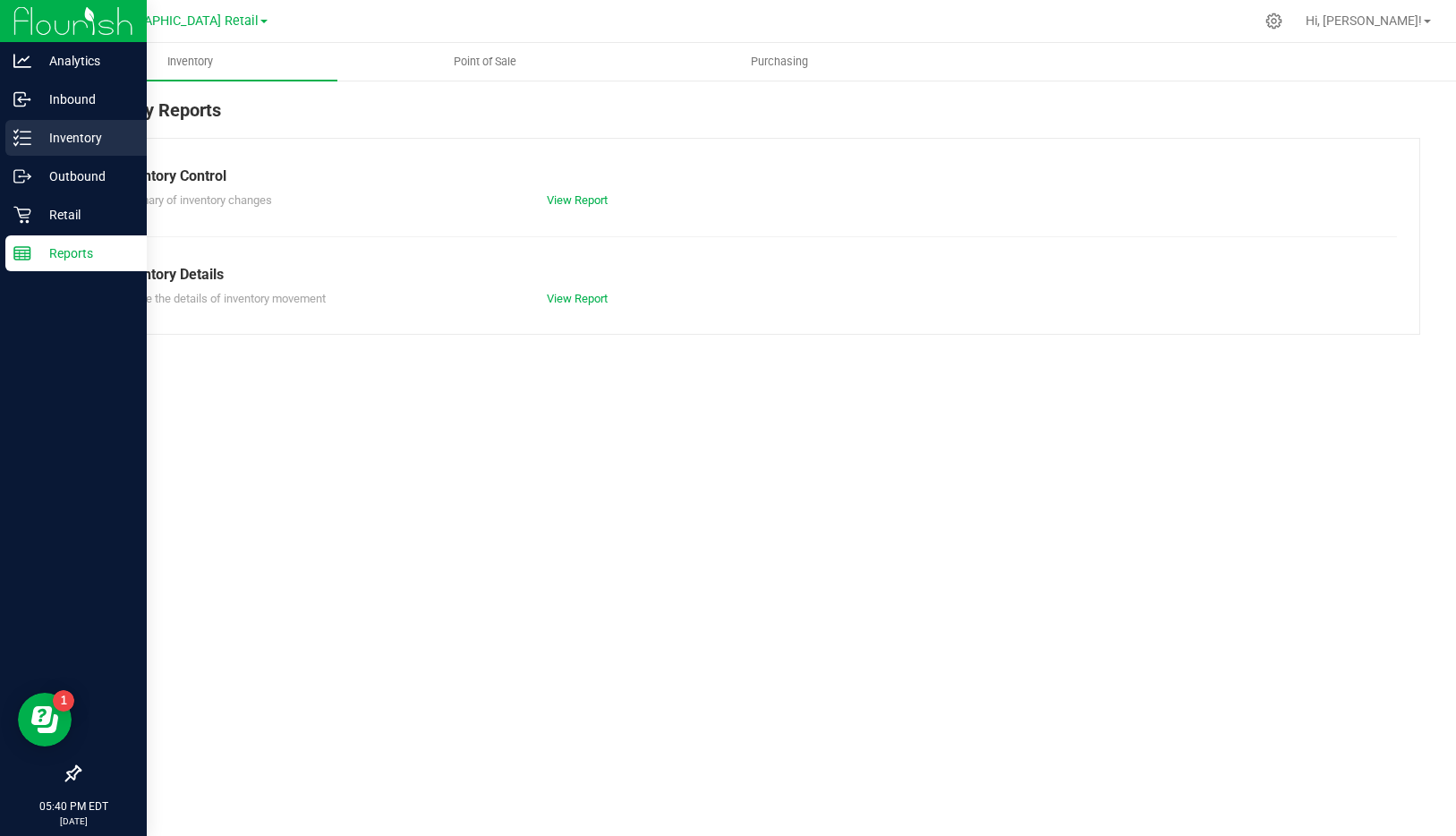
click at [93, 141] on p "Inventory" at bounding box center [84, 138] width 107 height 22
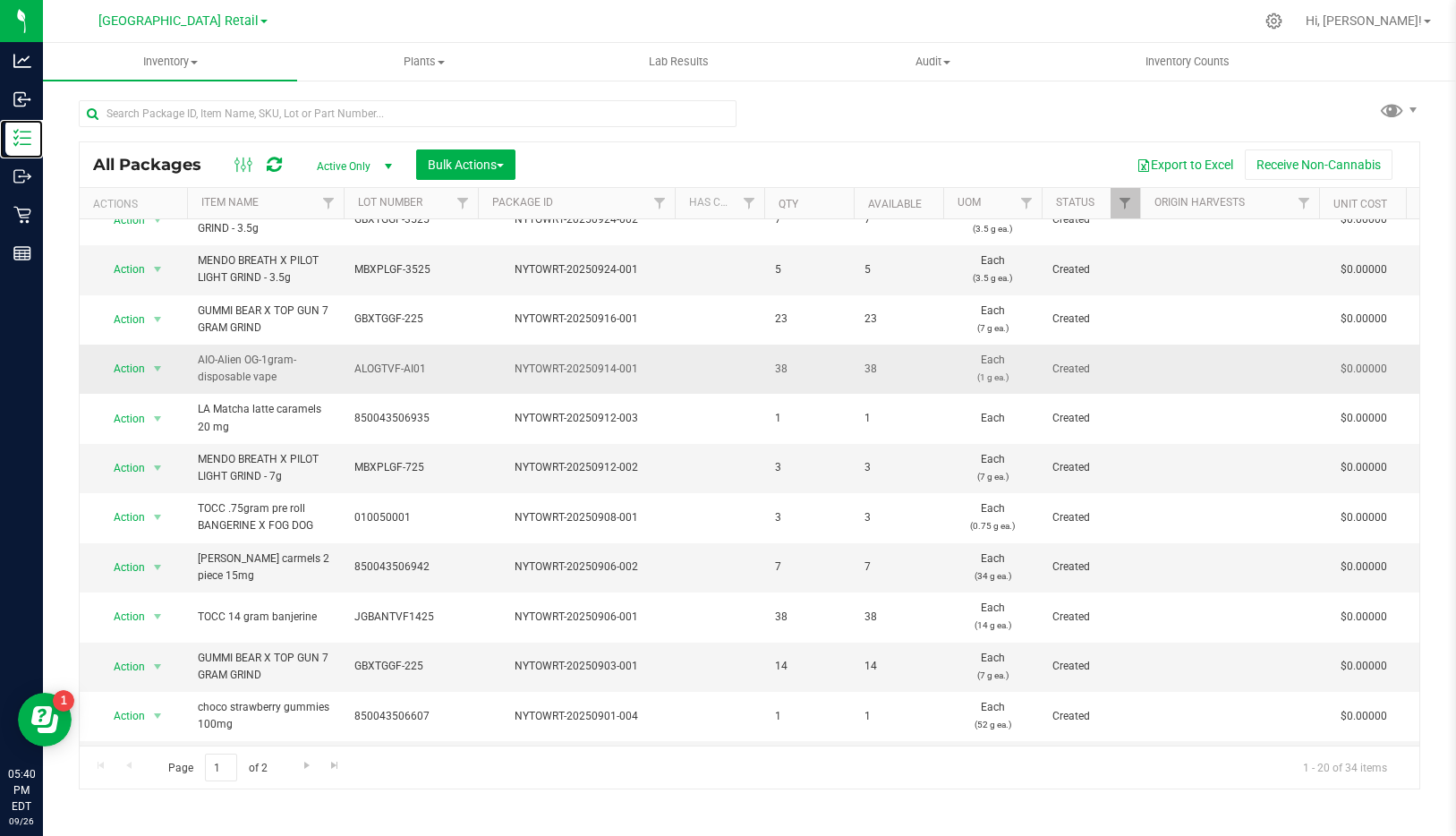
scroll to position [250, 0]
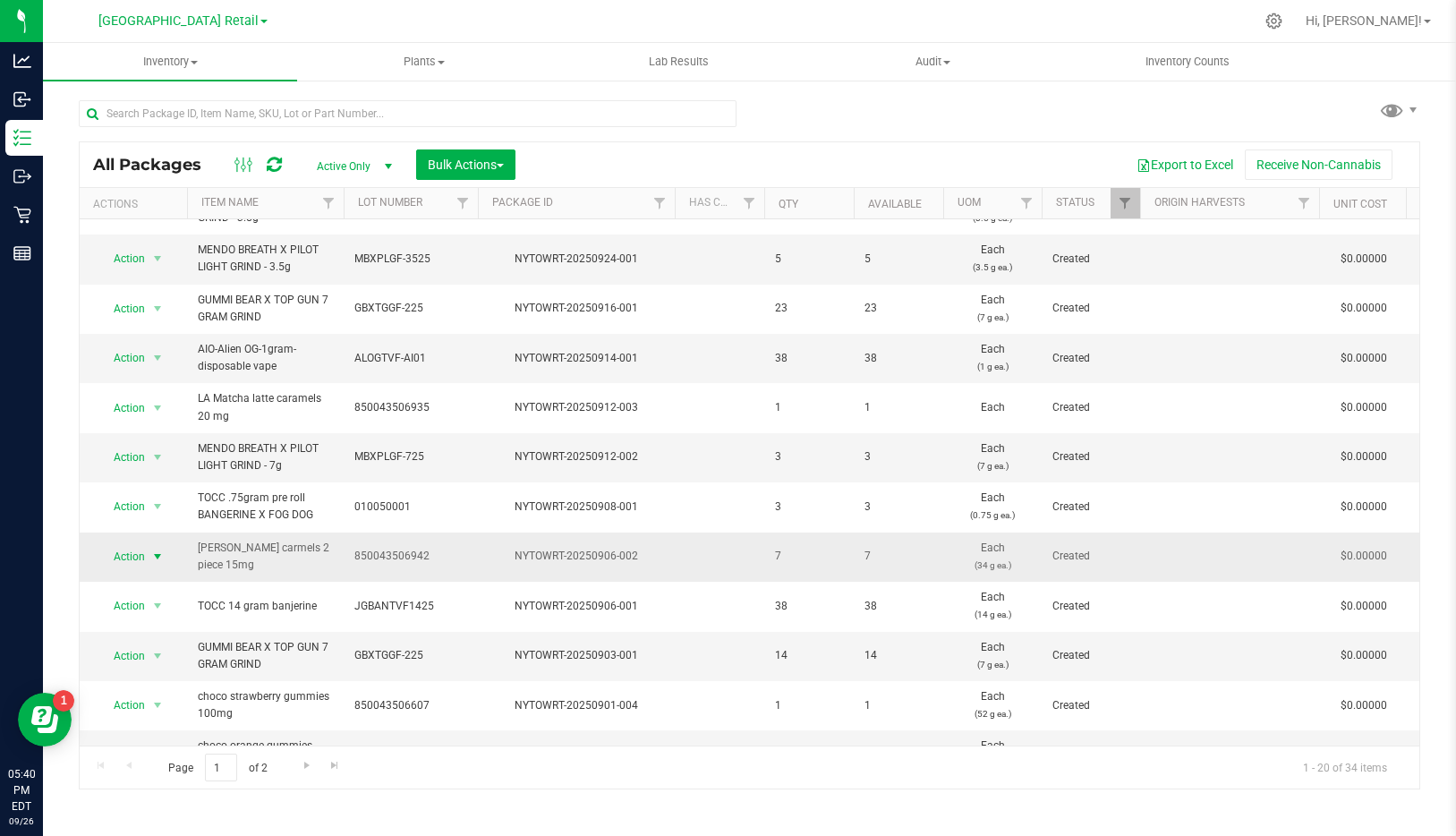
click at [156, 560] on span "select" at bounding box center [157, 556] width 14 height 14
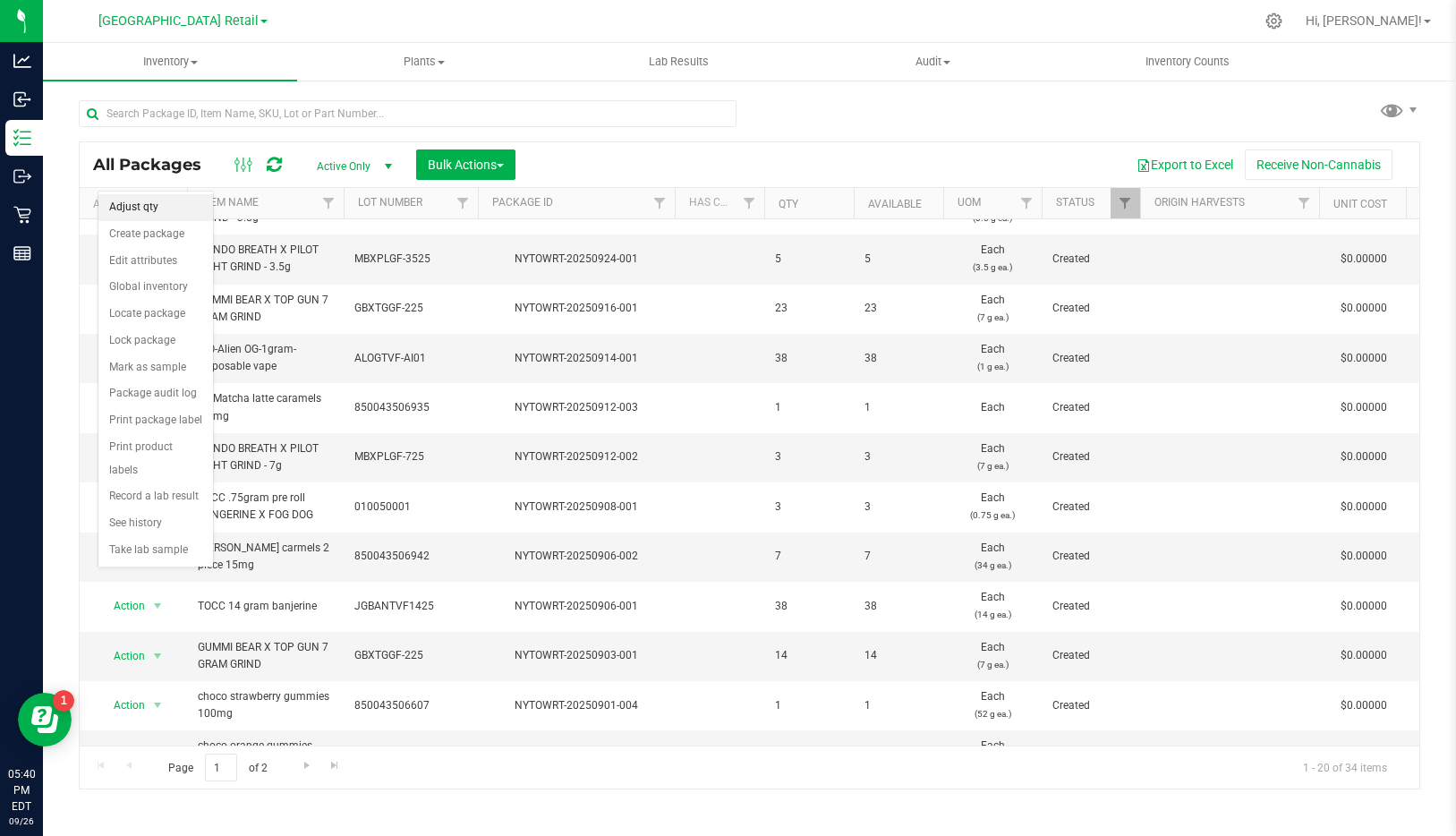
click at [142, 202] on li "Adjust qty" at bounding box center [155, 208] width 114 height 27
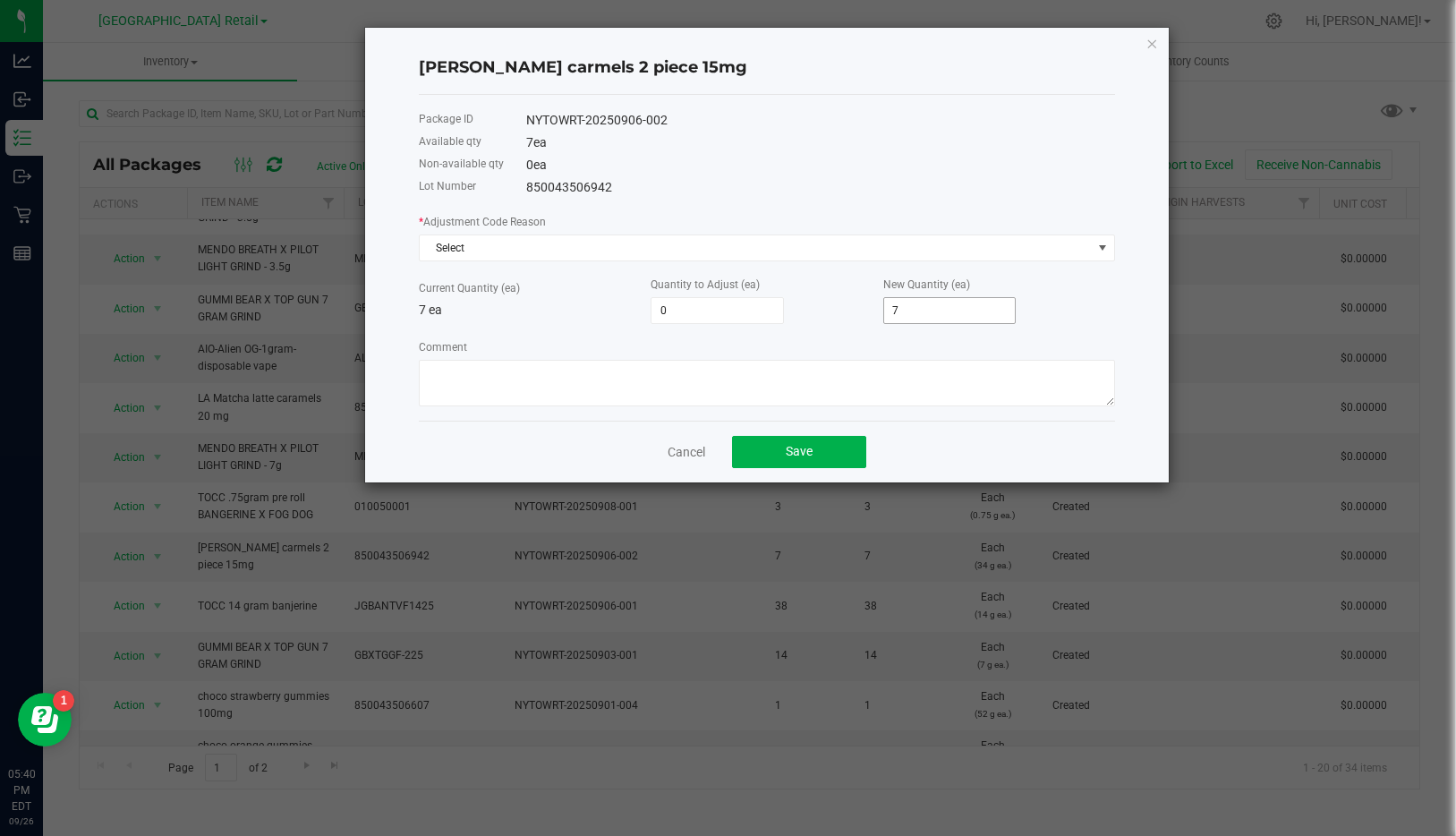
click at [906, 307] on input "7" at bounding box center [950, 310] width 131 height 25
type input "-1"
type input "6"
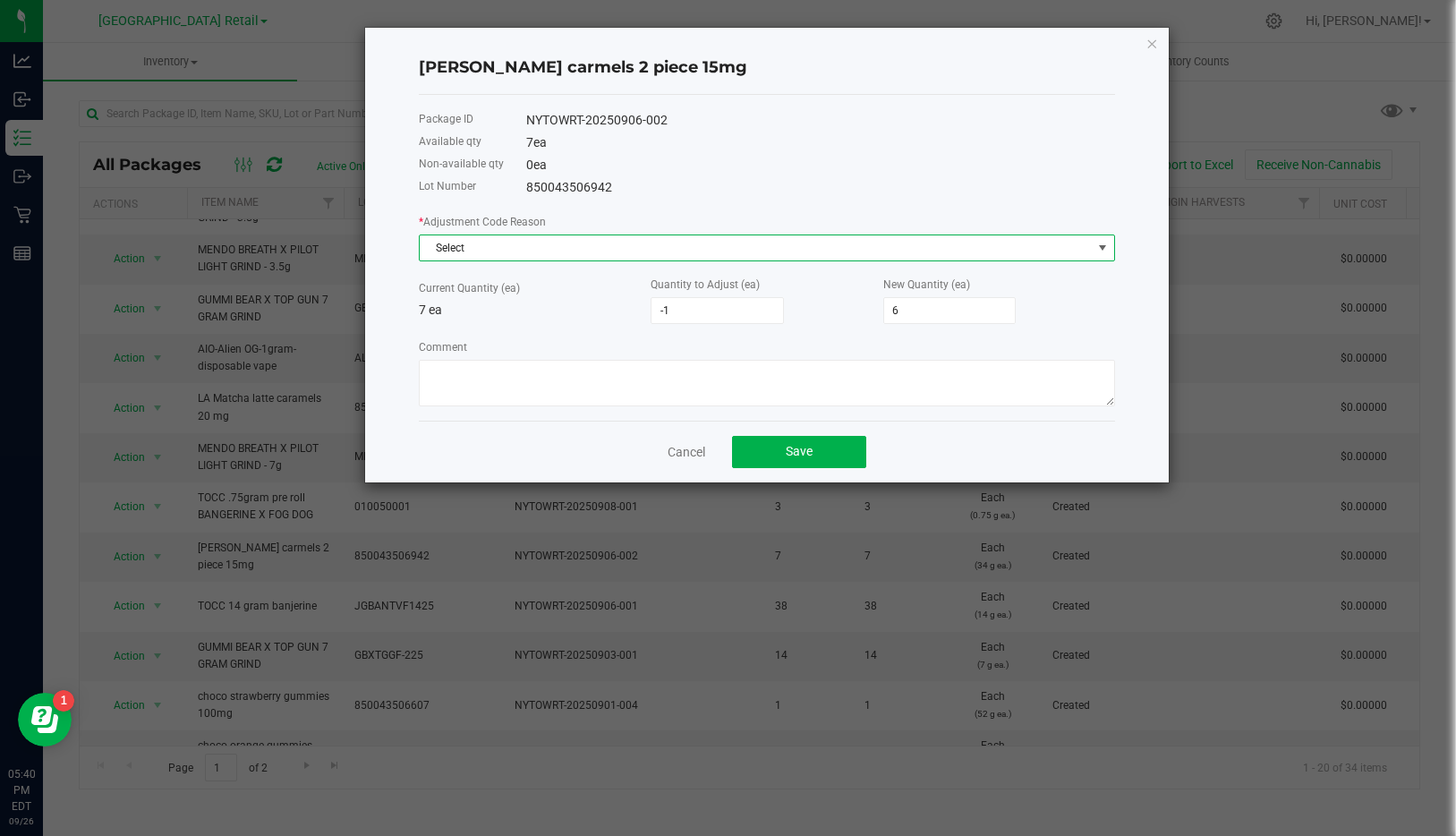
click at [1109, 244] on span at bounding box center [1103, 248] width 22 height 25
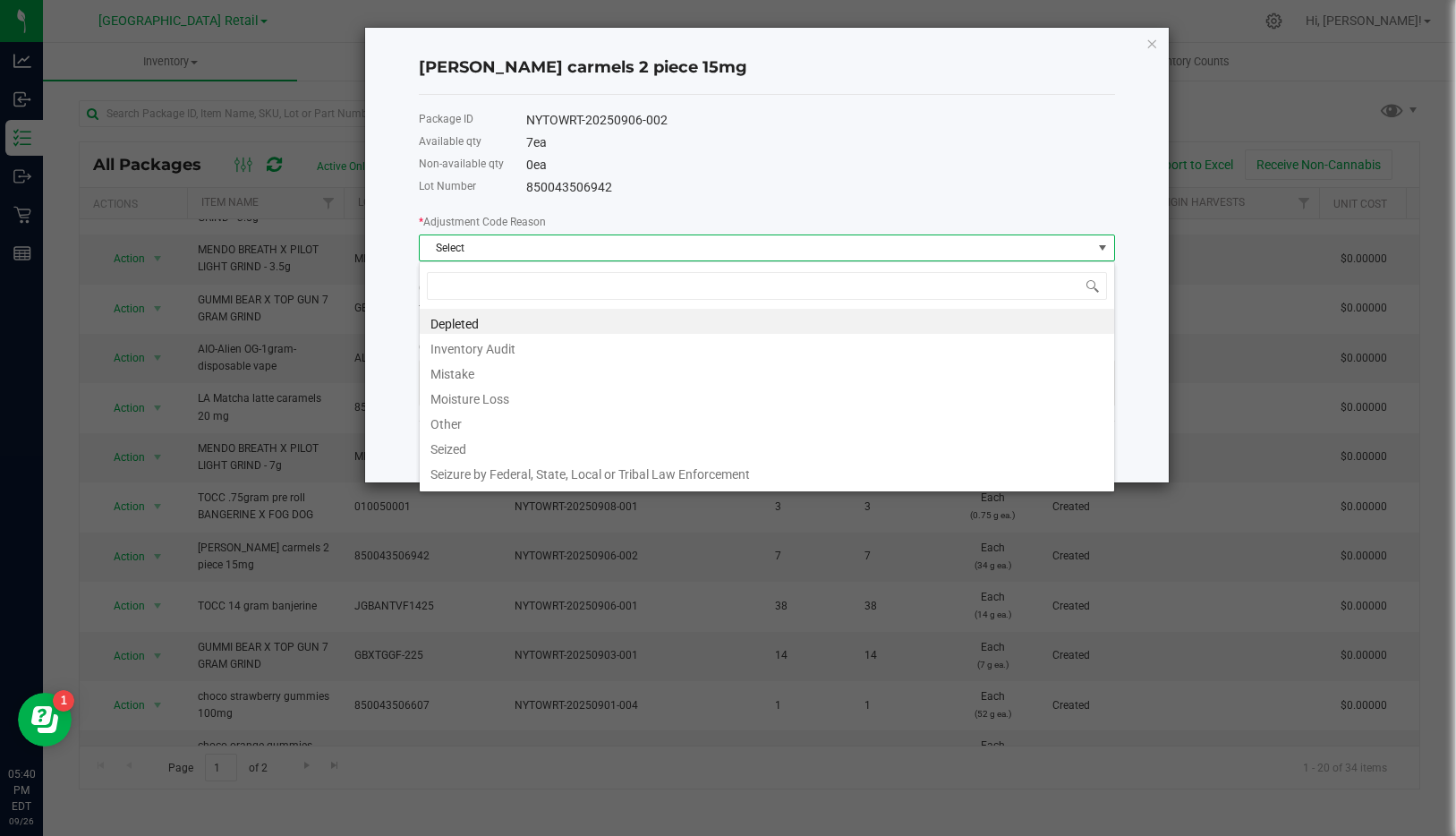
scroll to position [27, 696]
click at [484, 351] on li "Inventory Audit" at bounding box center [767, 346] width 695 height 25
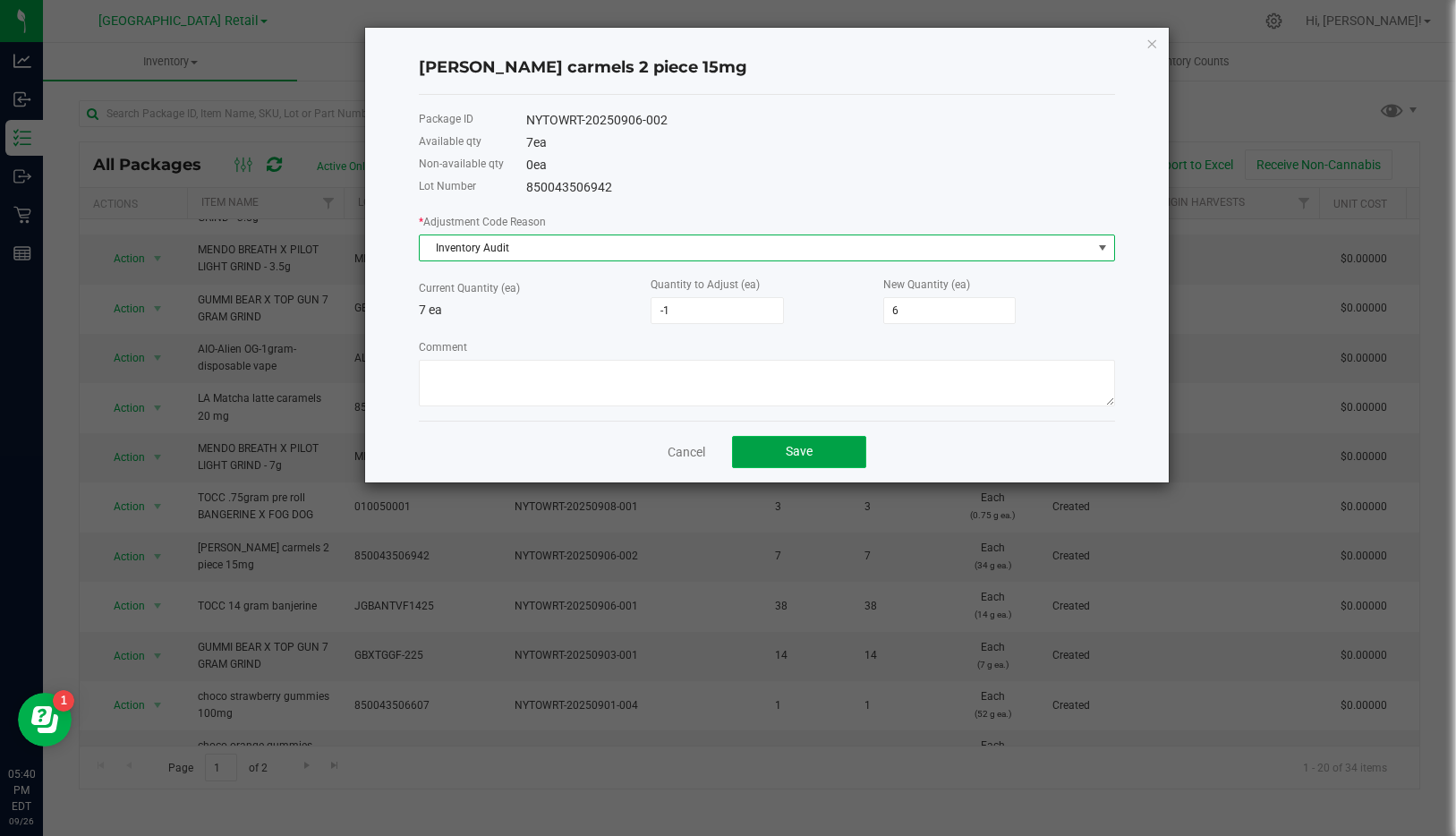
click at [803, 458] on span "Save" at bounding box center [799, 451] width 27 height 14
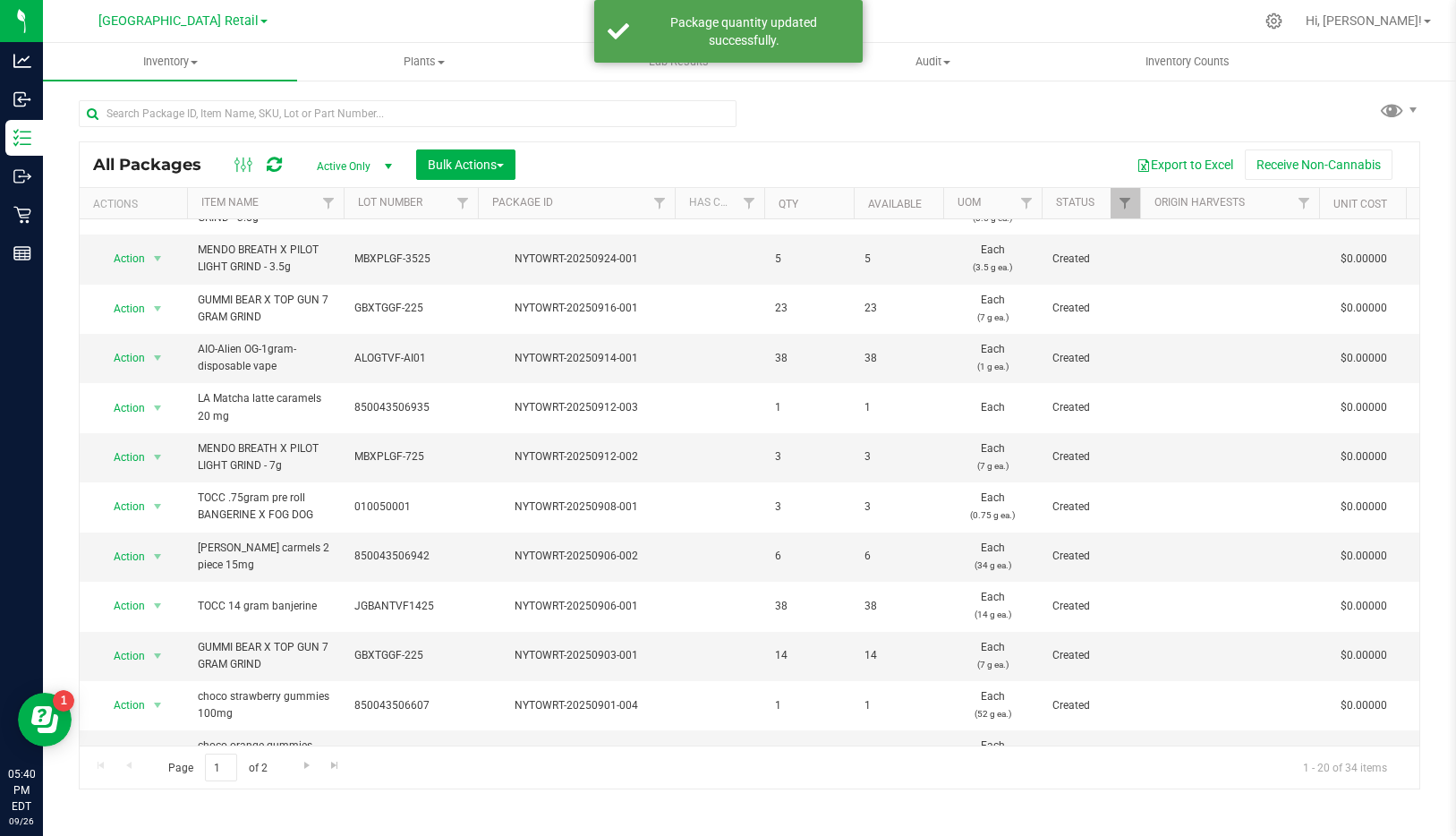
scroll to position [0, 0]
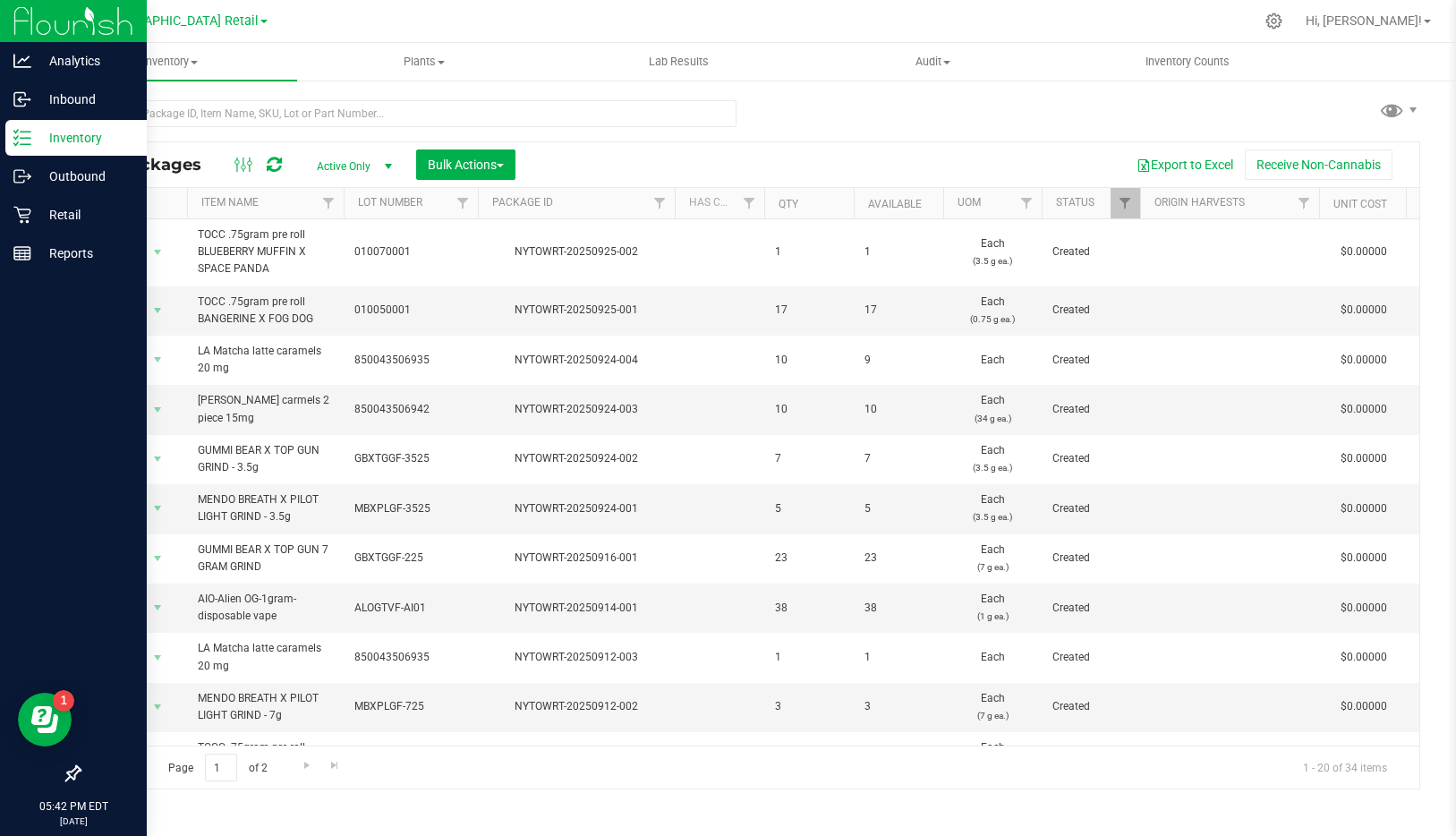
click at [103, 143] on p "Inventory" at bounding box center [84, 138] width 107 height 22
click at [72, 129] on p "Inventory" at bounding box center [84, 138] width 107 height 22
click at [81, 260] on p "Reports" at bounding box center [84, 253] width 107 height 22
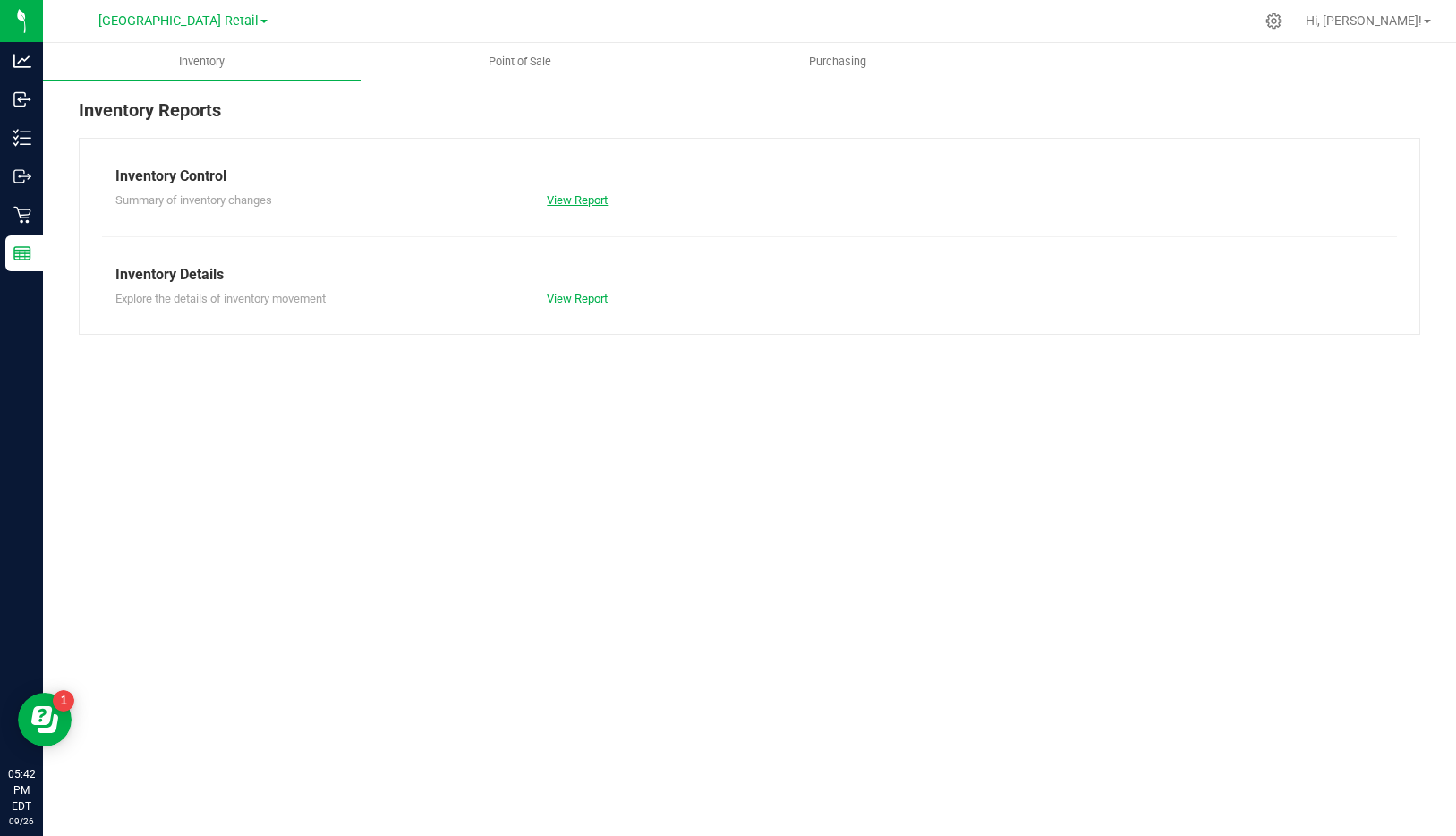
click at [564, 199] on link "View Report" at bounding box center [577, 200] width 61 height 13
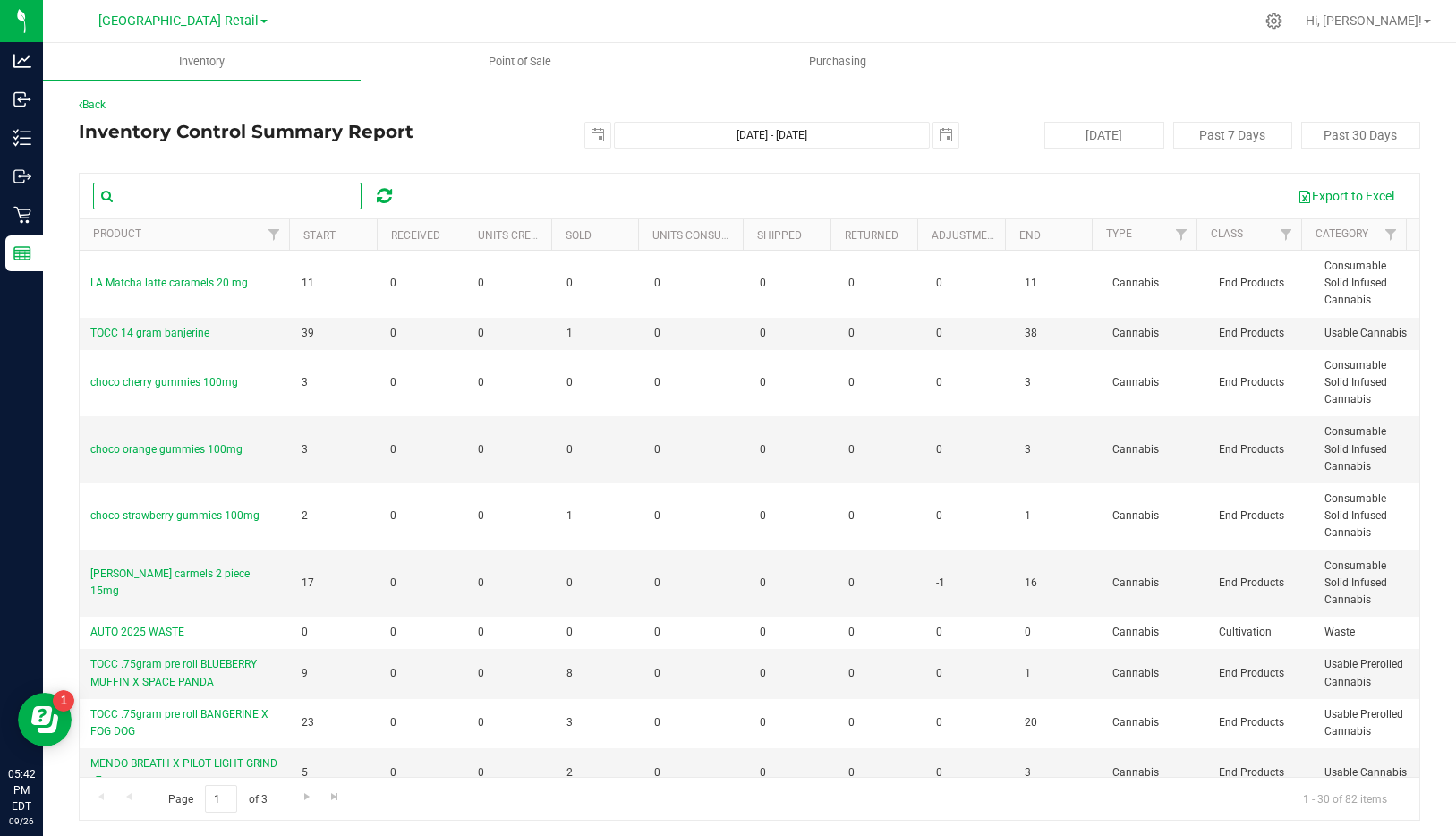
click at [204, 201] on input "text" at bounding box center [227, 196] width 269 height 27
click at [472, 135] on h4 "Inventory Control Summary Report" at bounding box center [303, 131] width 448 height 20
click at [590, 131] on span "select" at bounding box center [598, 135] width 14 height 14
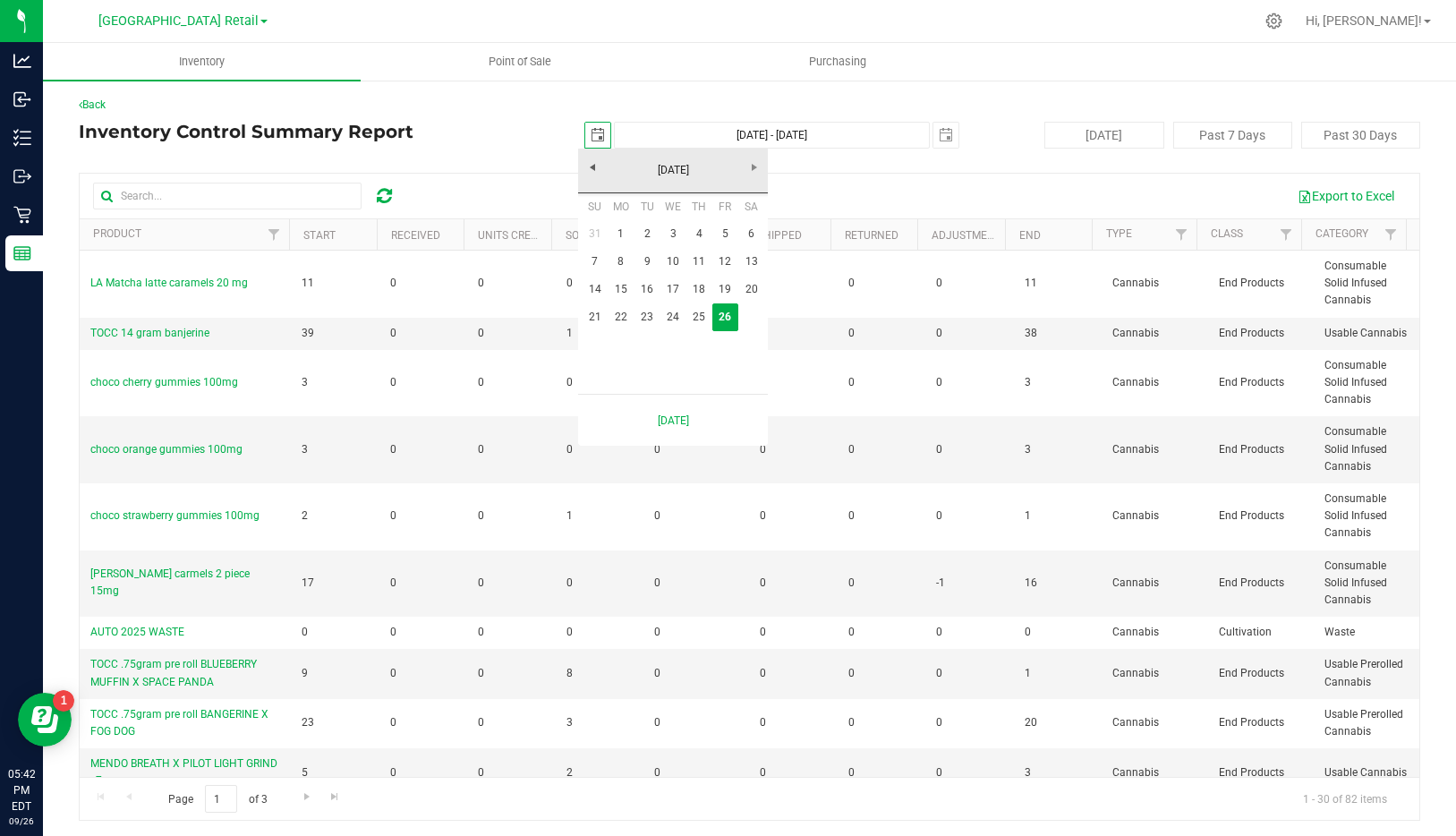
scroll to position [0, 45]
click at [591, 159] on link "[DATE]" at bounding box center [673, 170] width 192 height 28
drag, startPoint x: 689, startPoint y: 272, endPoint x: 706, endPoint y: 245, distance: 31.9
click at [689, 271] on link "[DATE]" at bounding box center [696, 270] width 46 height 46
click at [724, 228] on link "4" at bounding box center [724, 234] width 26 height 28
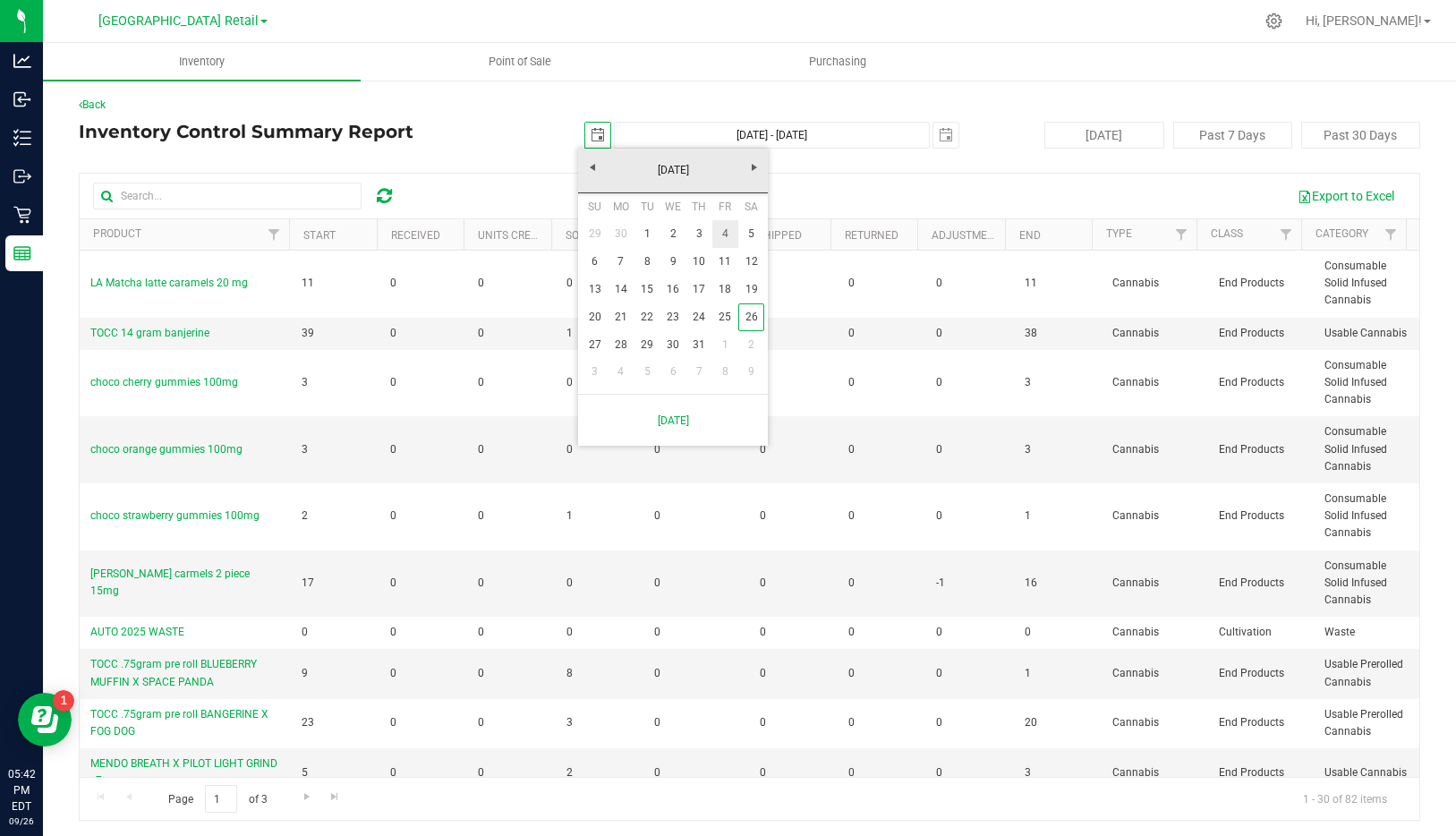
type input "[DATE]"
type input "[DATE] - [DATE]"
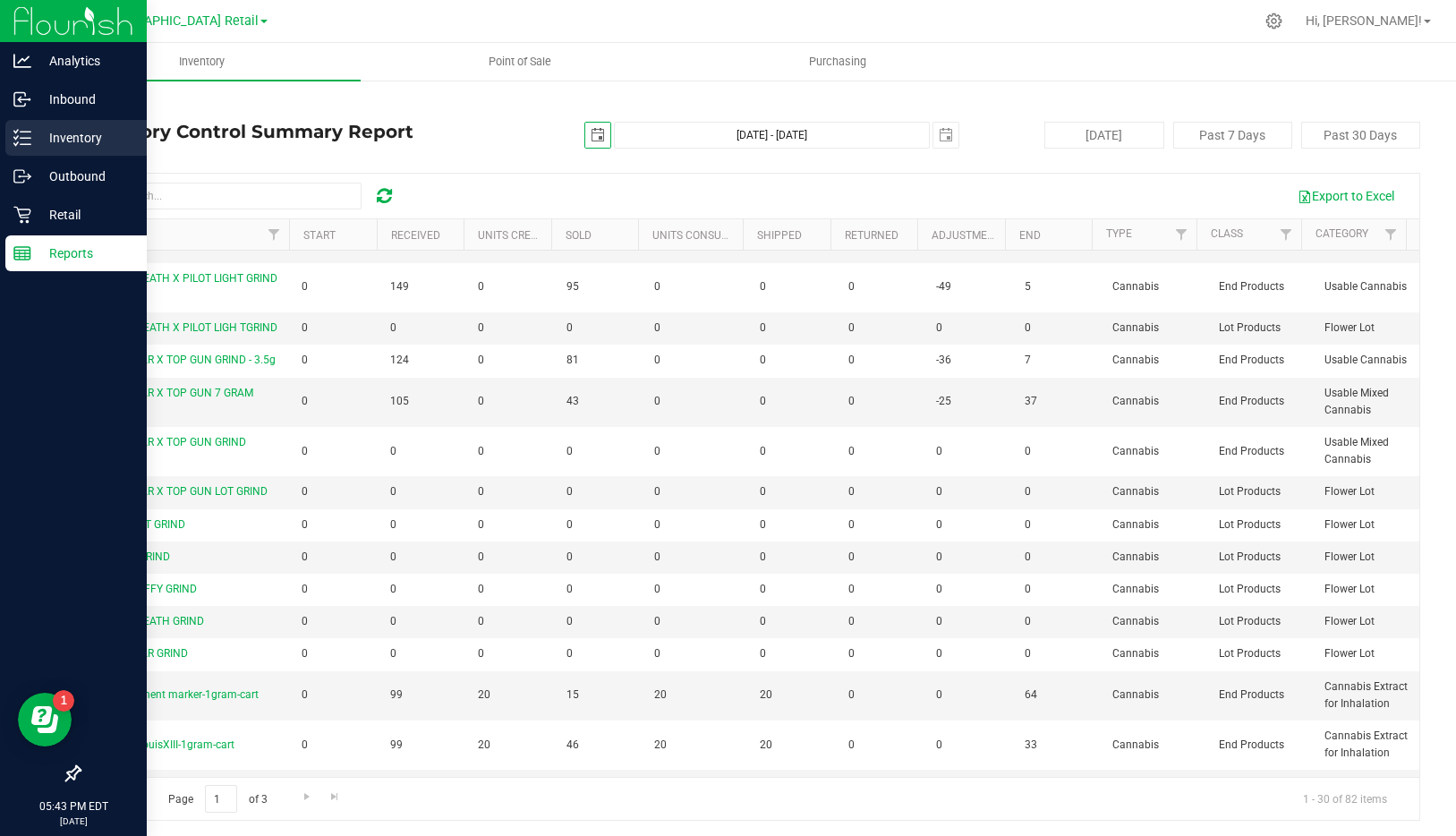
click at [26, 138] on line at bounding box center [25, 138] width 10 height 0
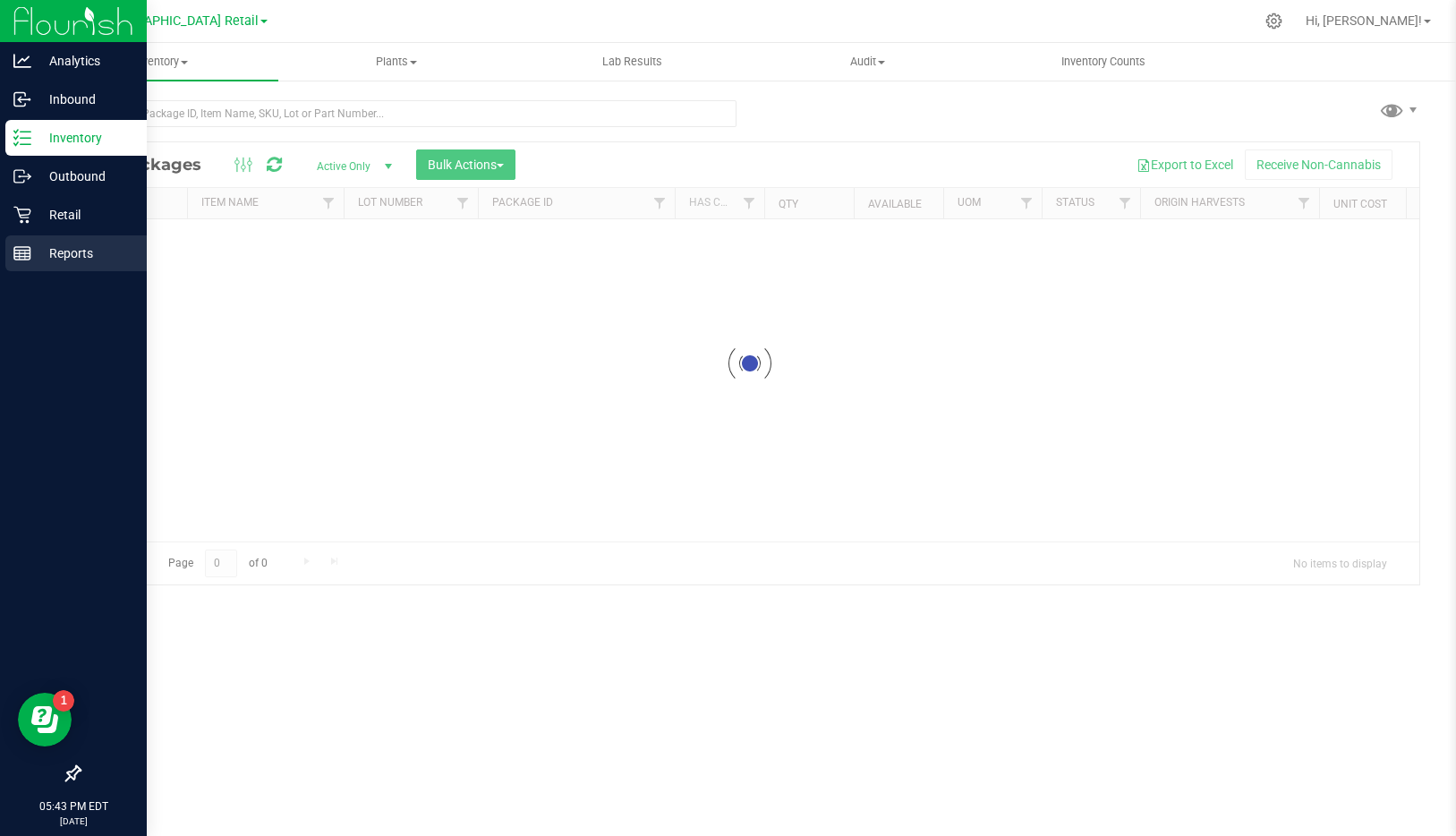
click at [67, 245] on p "Reports" at bounding box center [84, 253] width 107 height 22
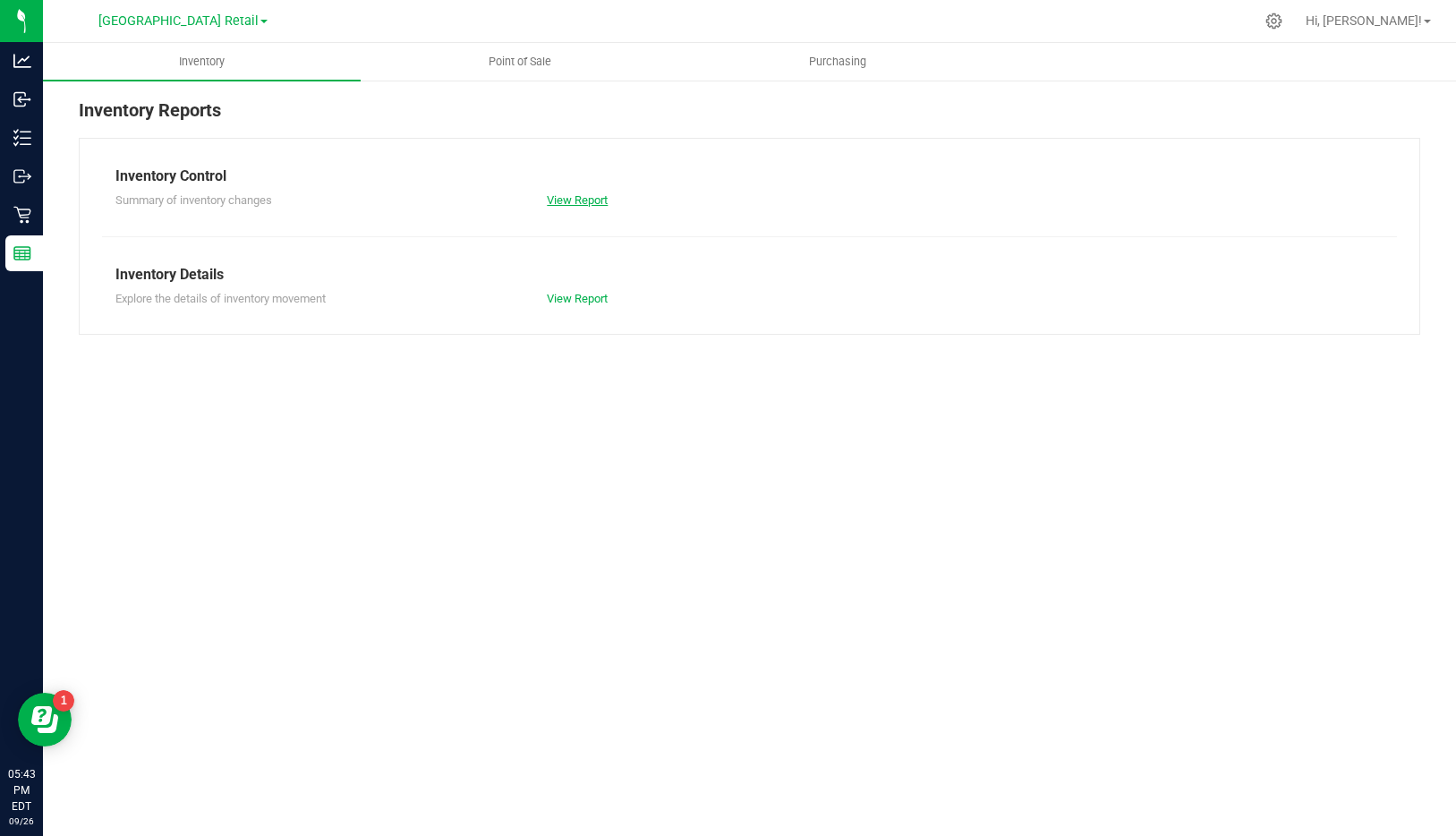
click at [584, 197] on link "View Report" at bounding box center [577, 200] width 61 height 13
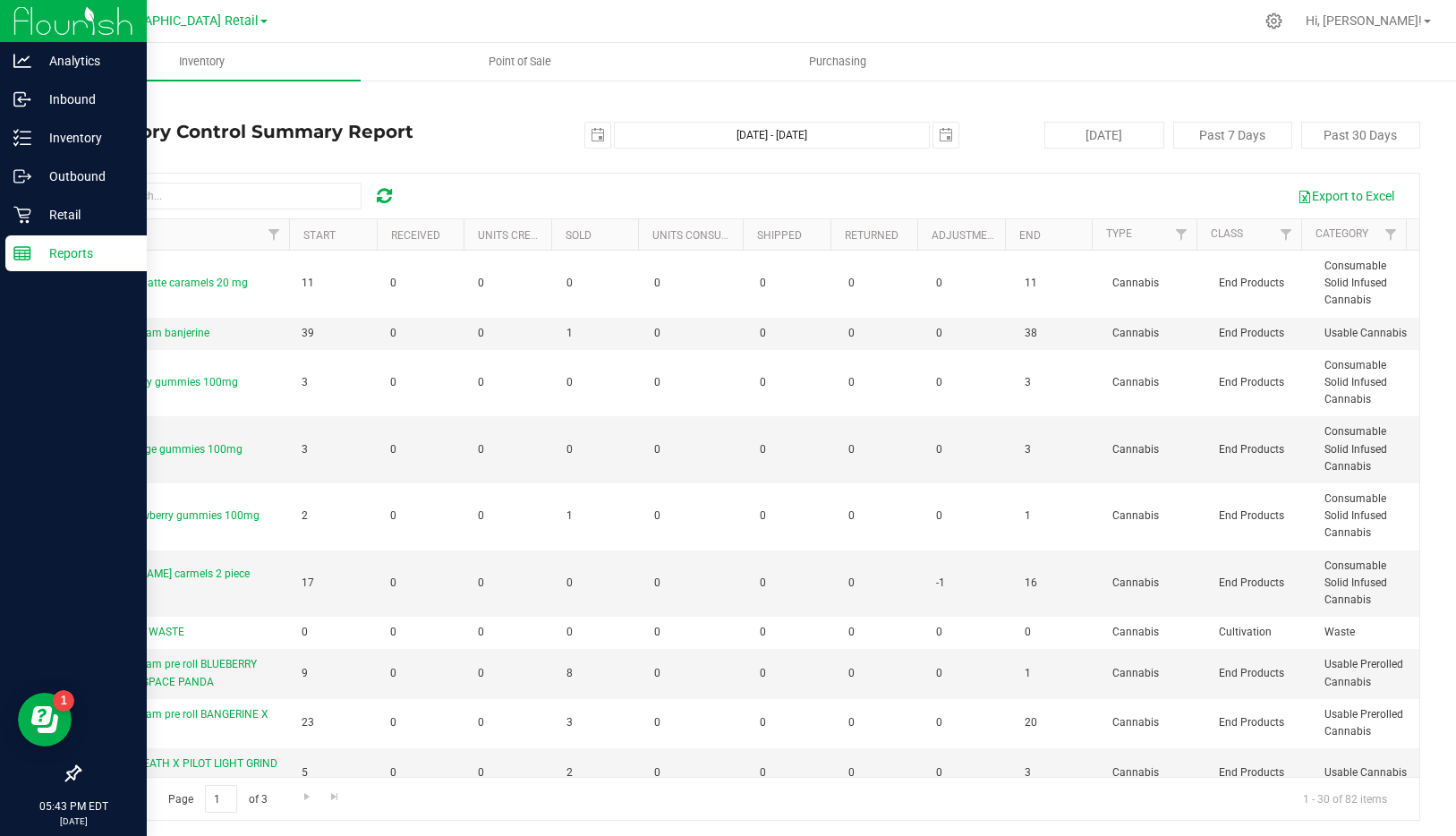
click at [81, 246] on p "Reports" at bounding box center [84, 253] width 107 height 22
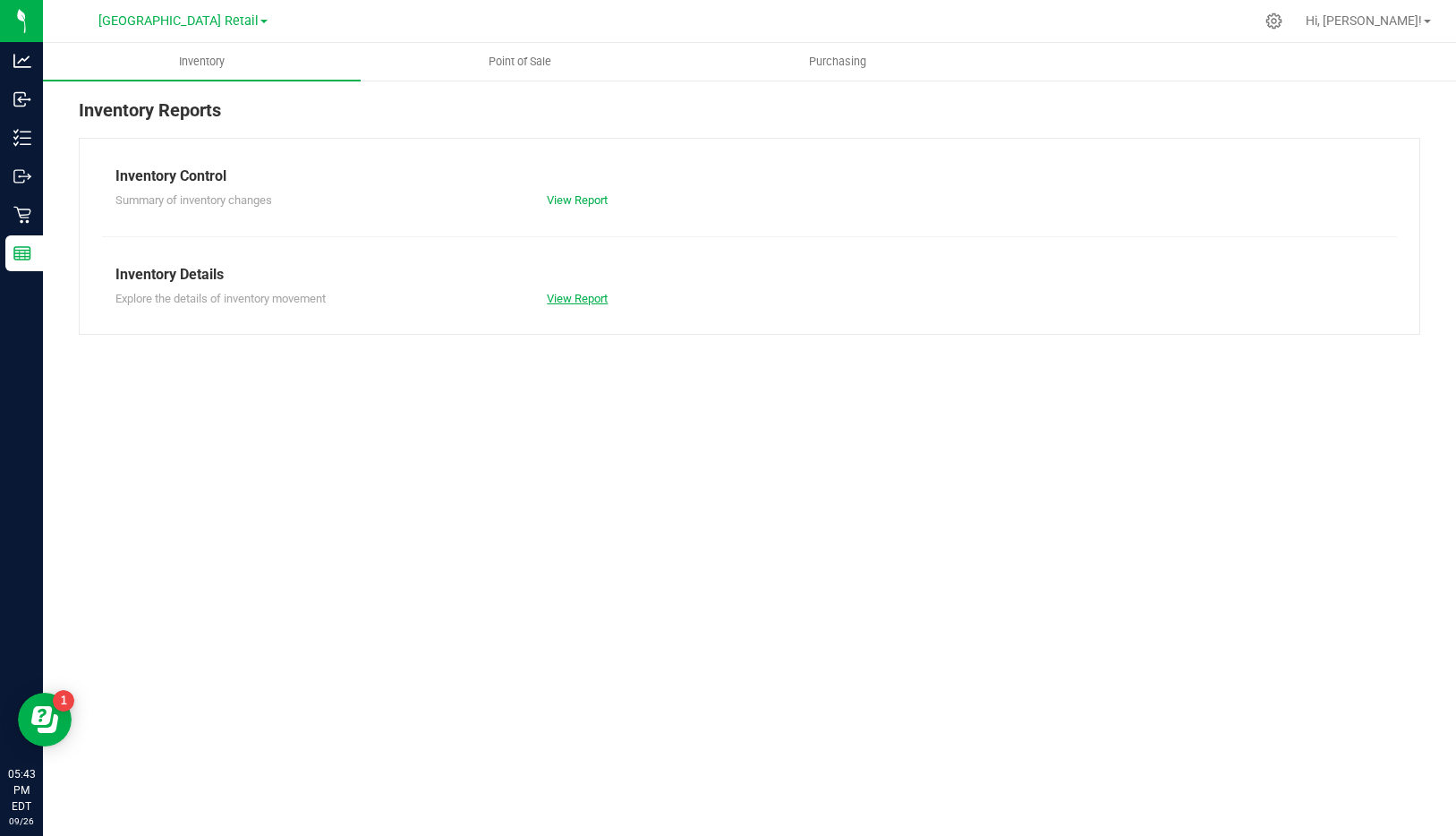
click at [582, 302] on link "View Report" at bounding box center [577, 298] width 61 height 13
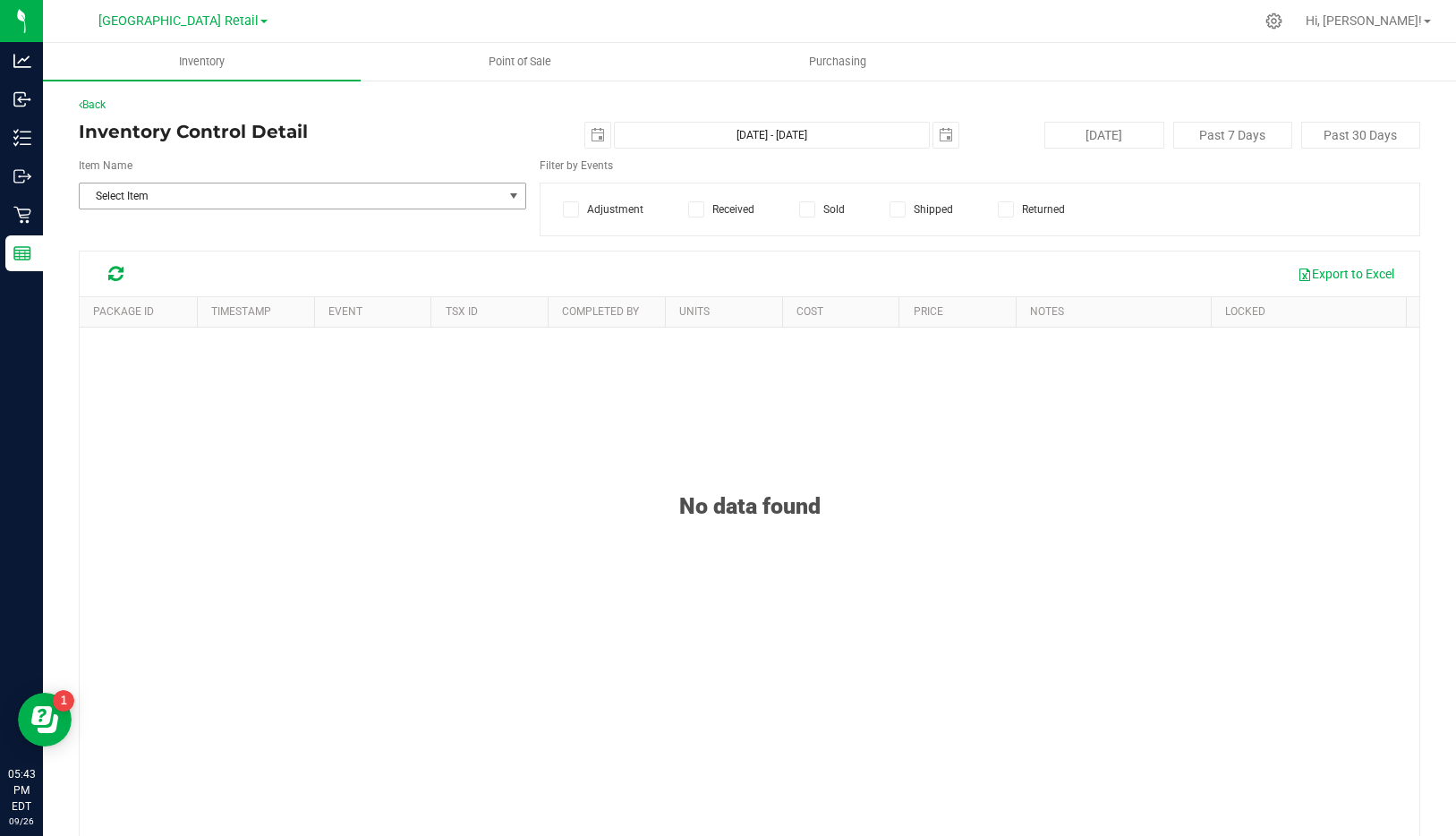
click at [182, 186] on span "Select Item" at bounding box center [291, 196] width 423 height 25
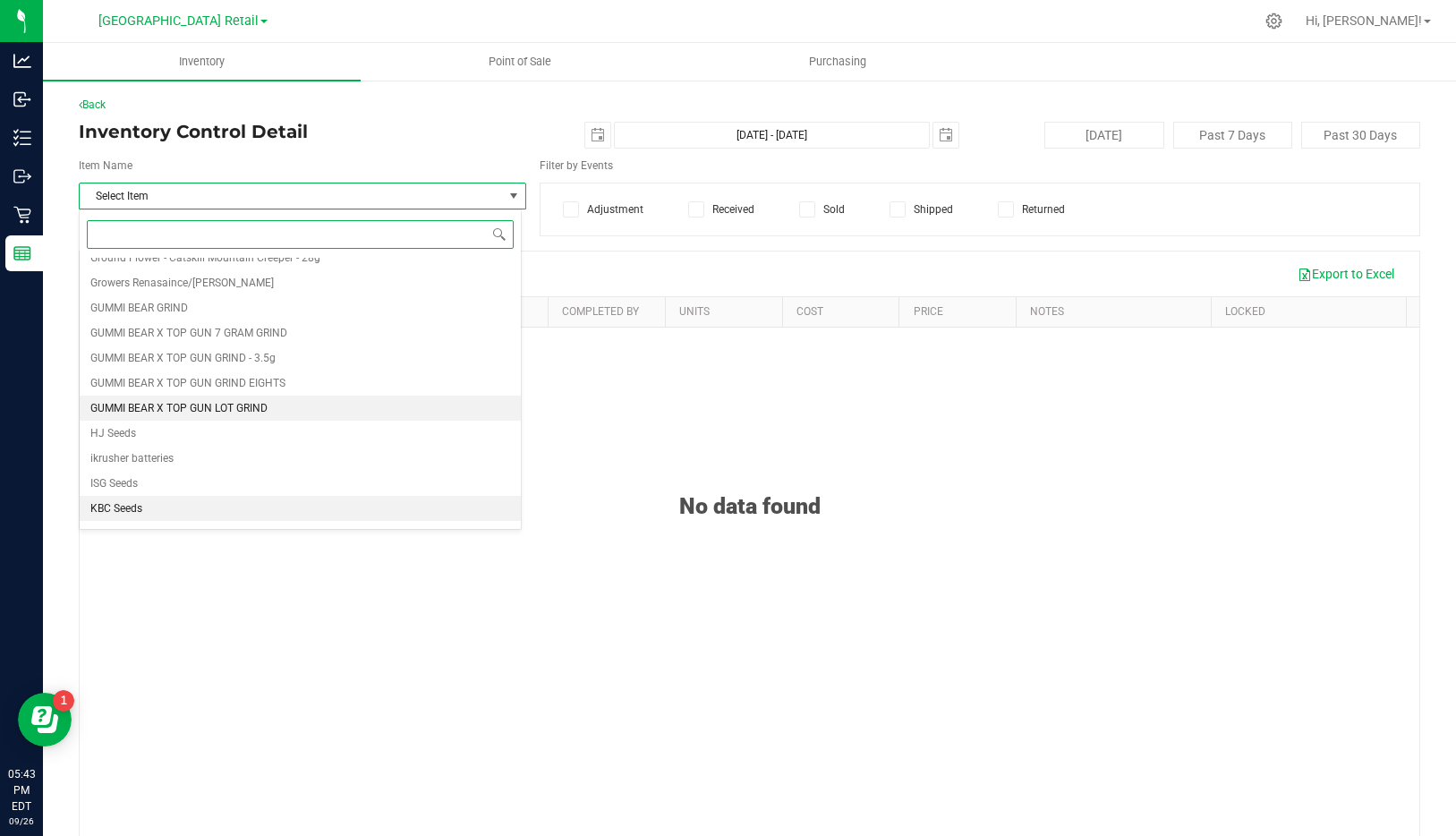
scroll to position [1117, 0]
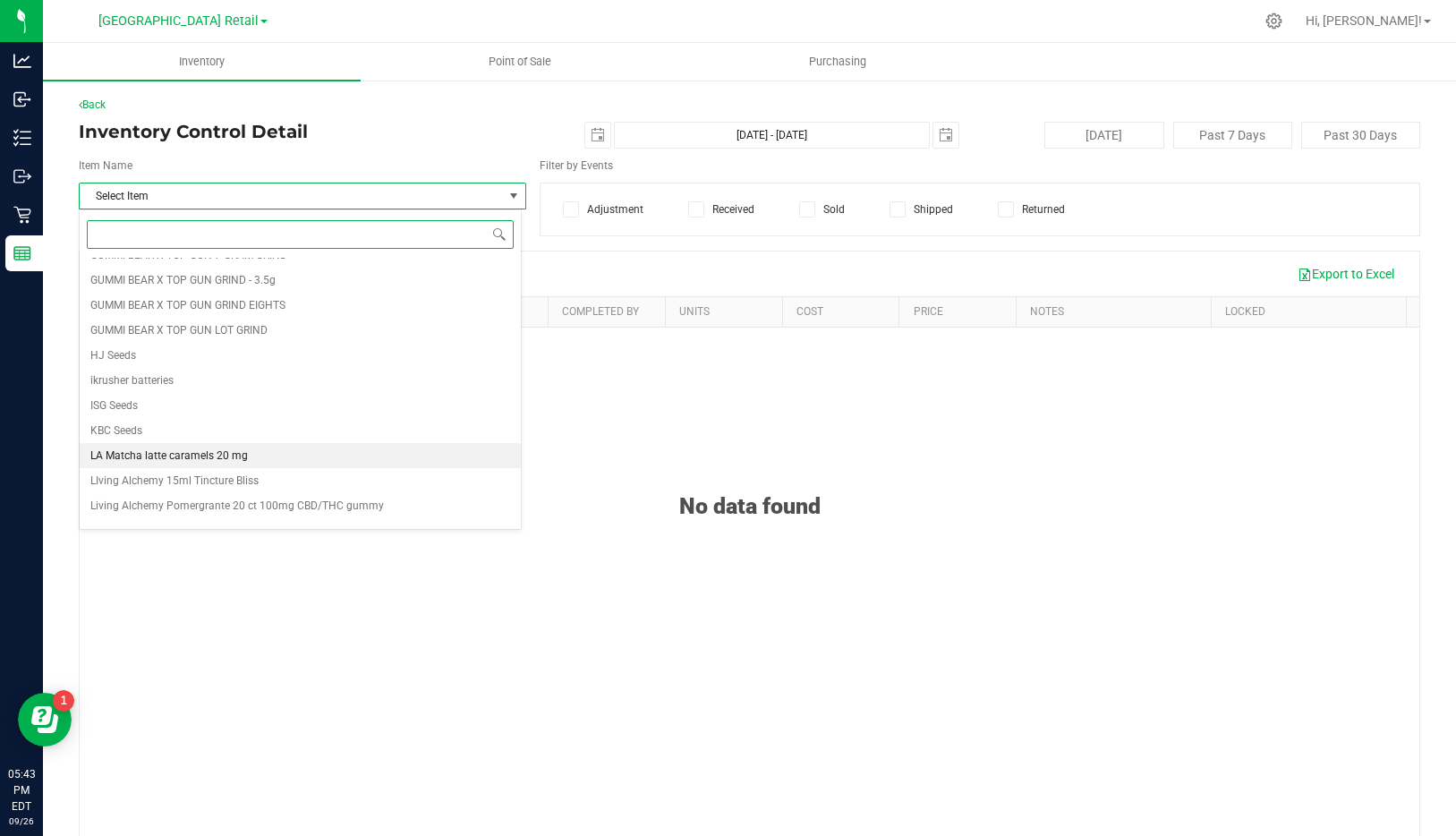
click at [189, 459] on span "LA Matcha latte caramels 20 mg" at bounding box center [169, 456] width 157 height 13
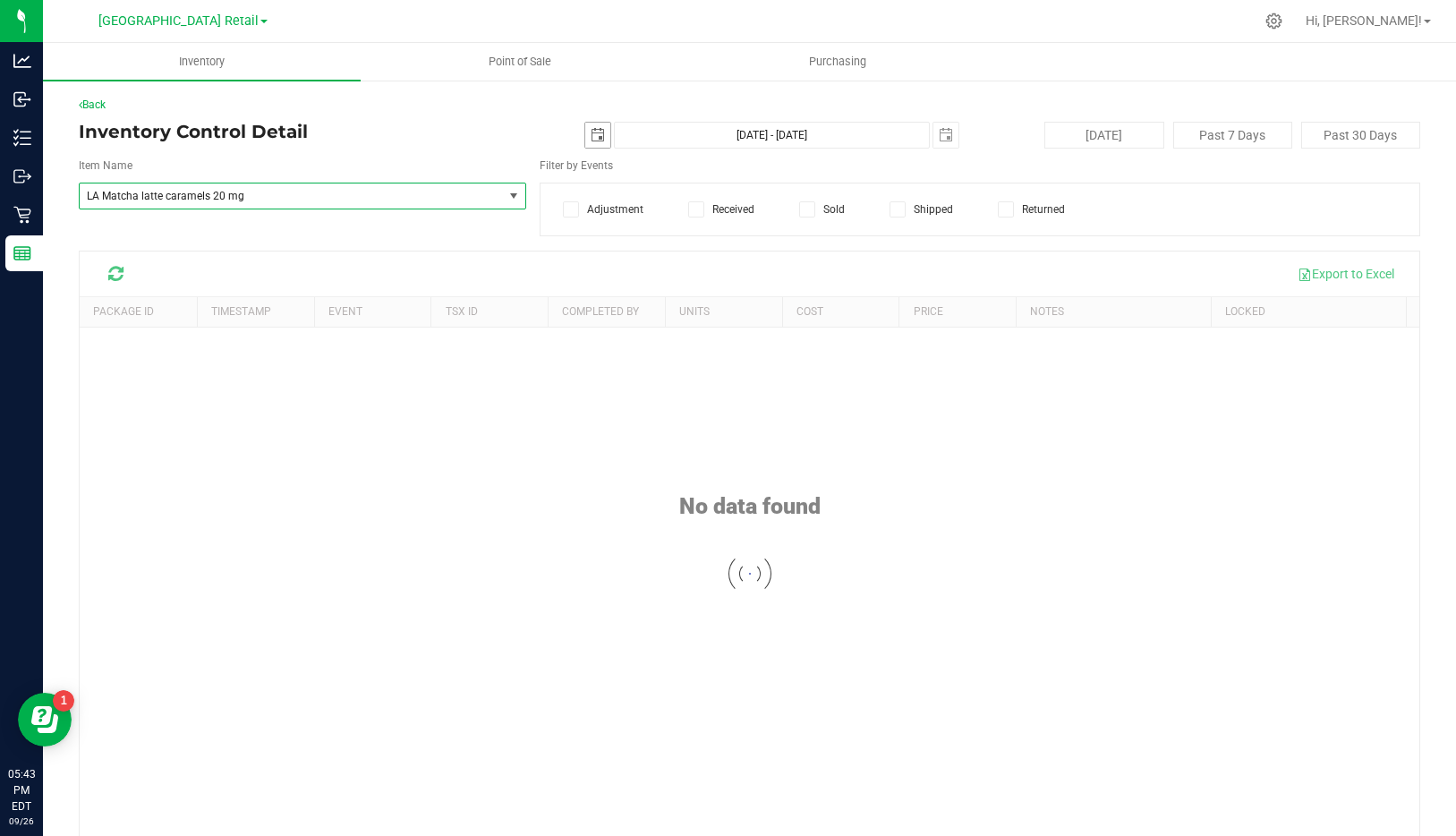
click at [602, 134] on span "select" at bounding box center [598, 135] width 25 height 25
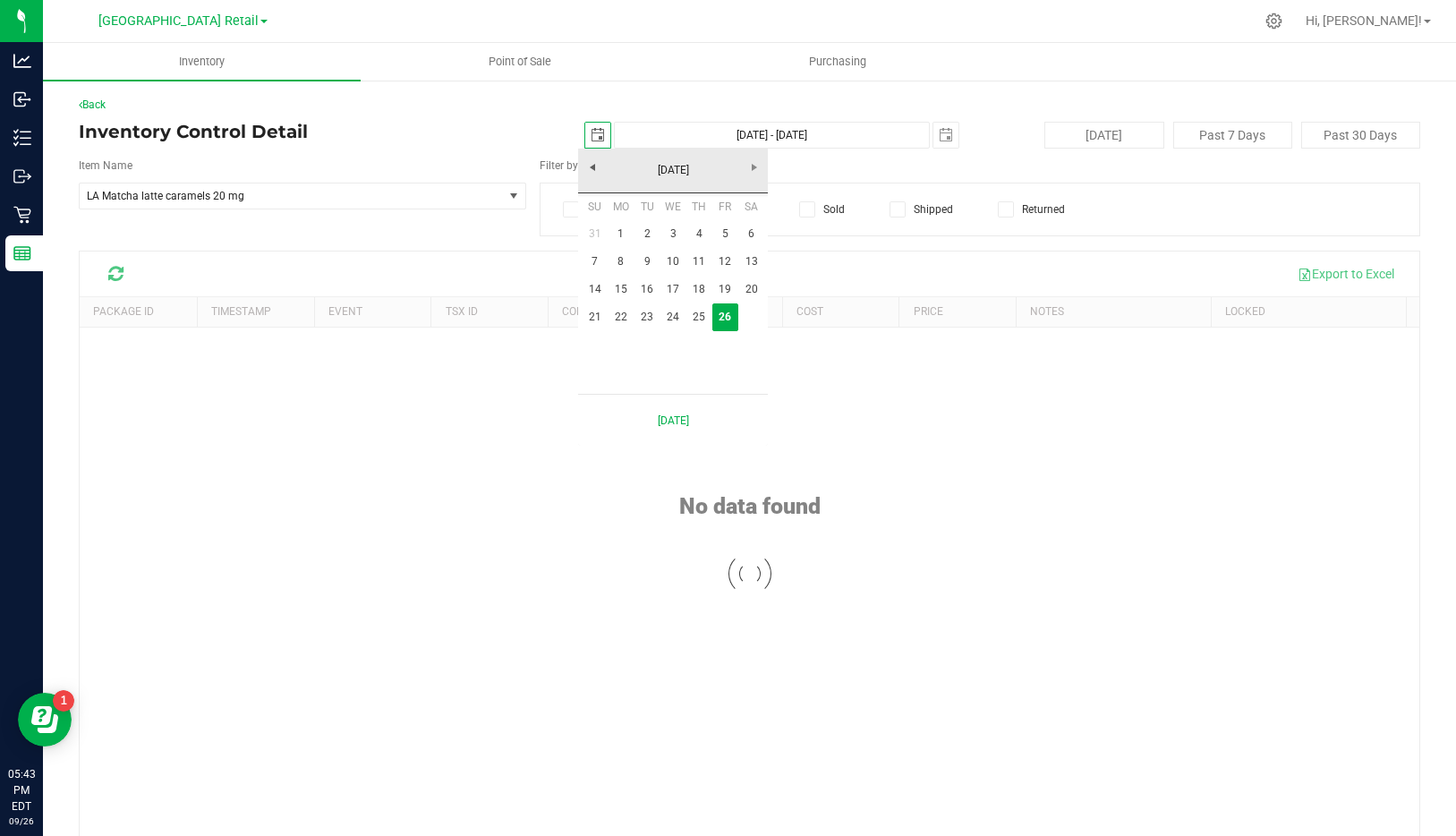
scroll to position [0, 45]
click at [599, 161] on link "[DATE]" at bounding box center [673, 170] width 192 height 28
click at [744, 271] on link "Aug" at bounding box center [741, 270] width 46 height 46
click at [725, 233] on link "1" at bounding box center [724, 234] width 26 height 28
type input "[DATE]"
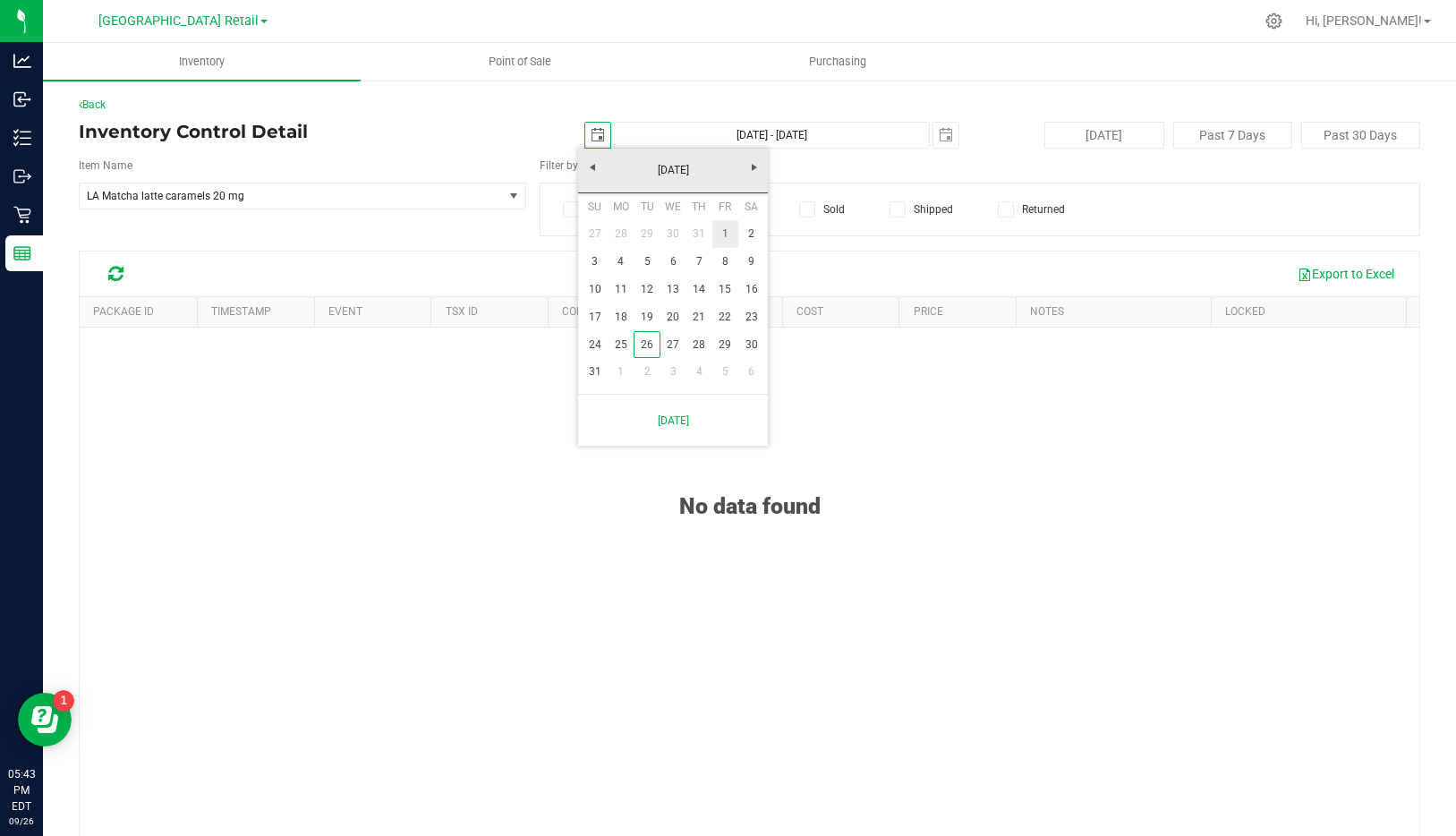
type input "[DATE] - [DATE]"
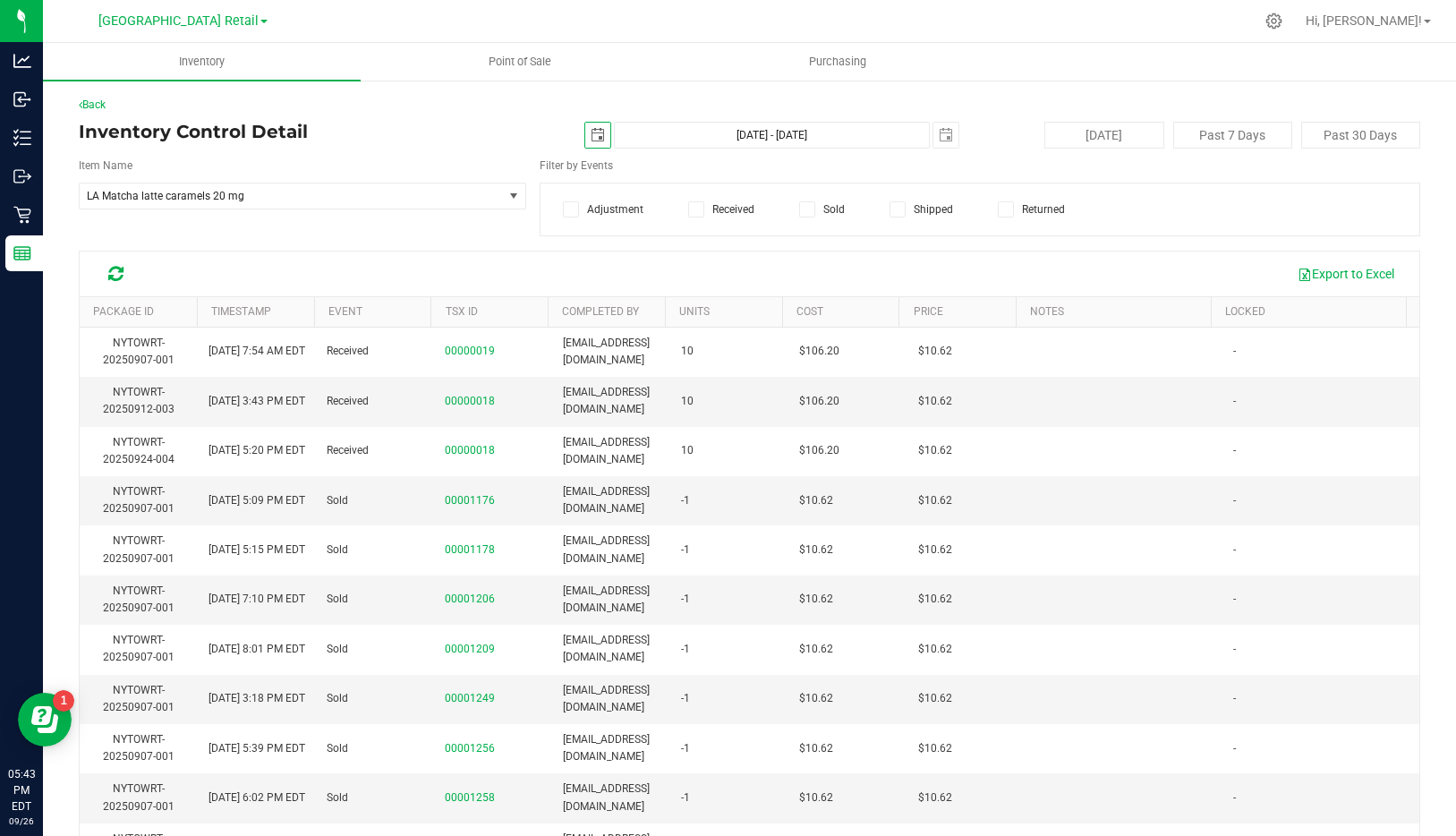
click at [690, 209] on icon at bounding box center [696, 209] width 12 height 0
click at [0, 0] on input "Received" at bounding box center [0, 0] width 0 height 0
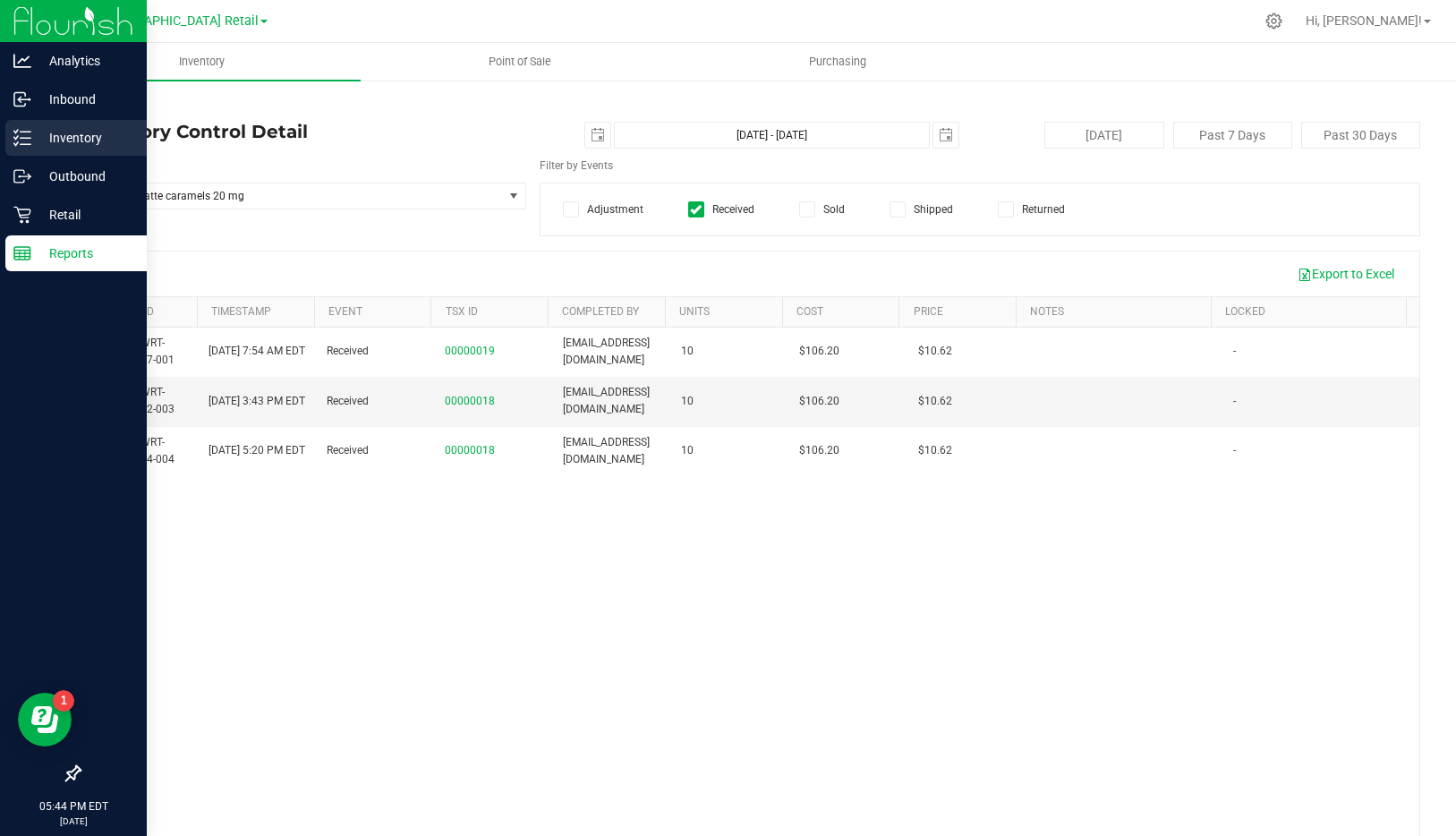
click at [35, 145] on p "Inventory" at bounding box center [84, 138] width 107 height 22
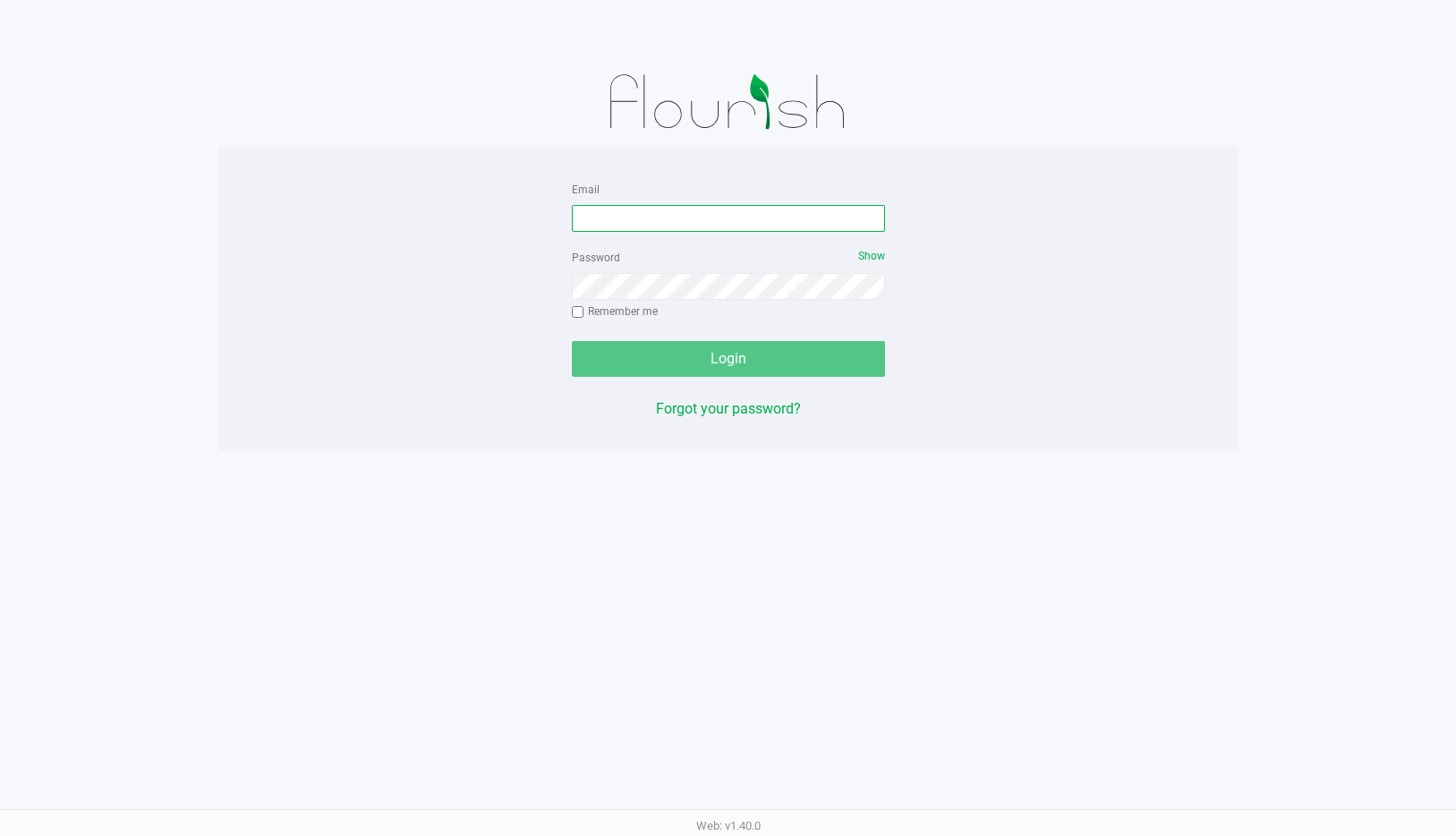
type input "[EMAIL_ADDRESS][DOMAIN_NAME]"
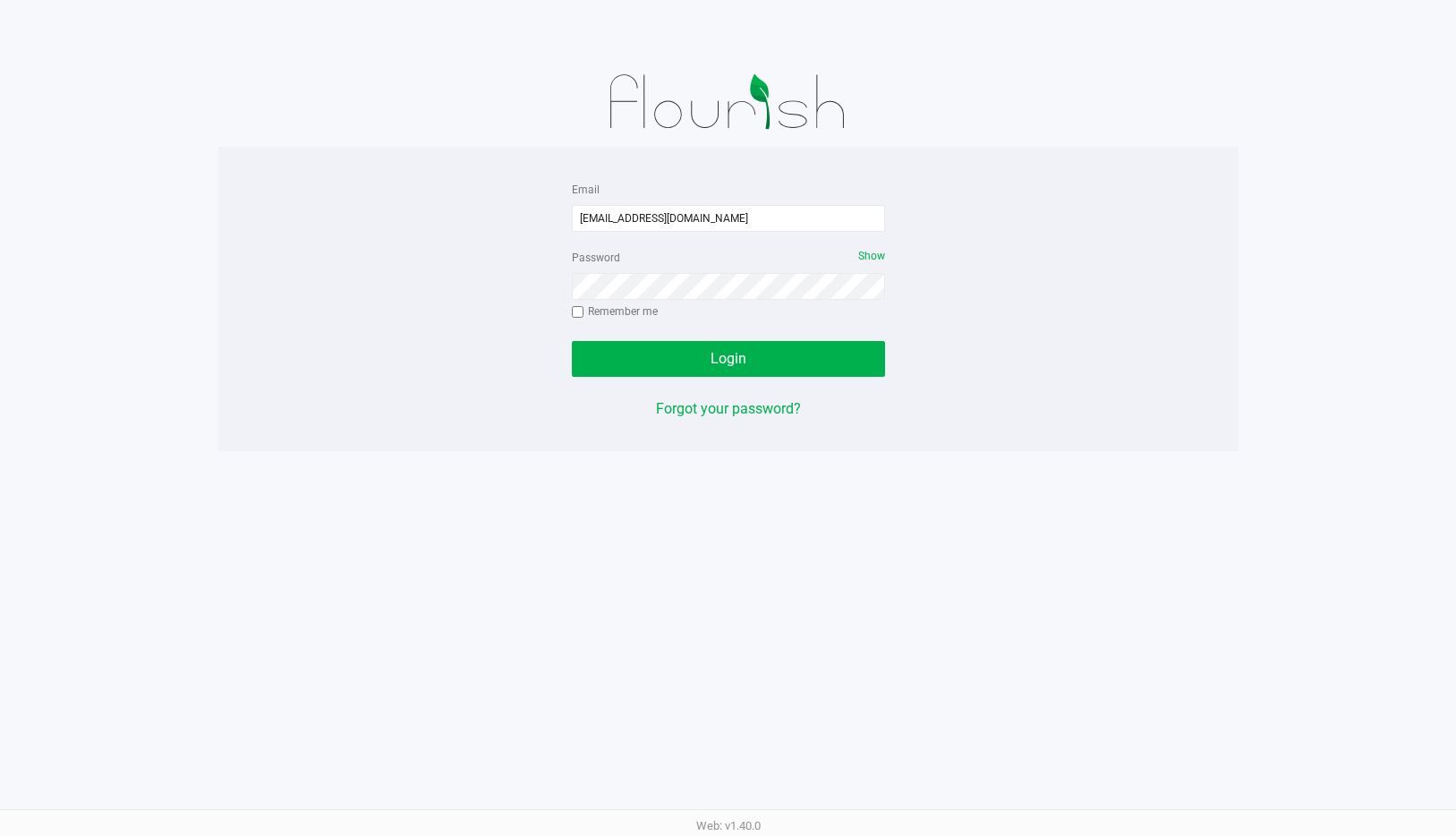
click at [716, 369] on div "Login" at bounding box center [728, 359] width 313 height 36
click at [732, 355] on span "Login" at bounding box center [728, 358] width 36 height 17
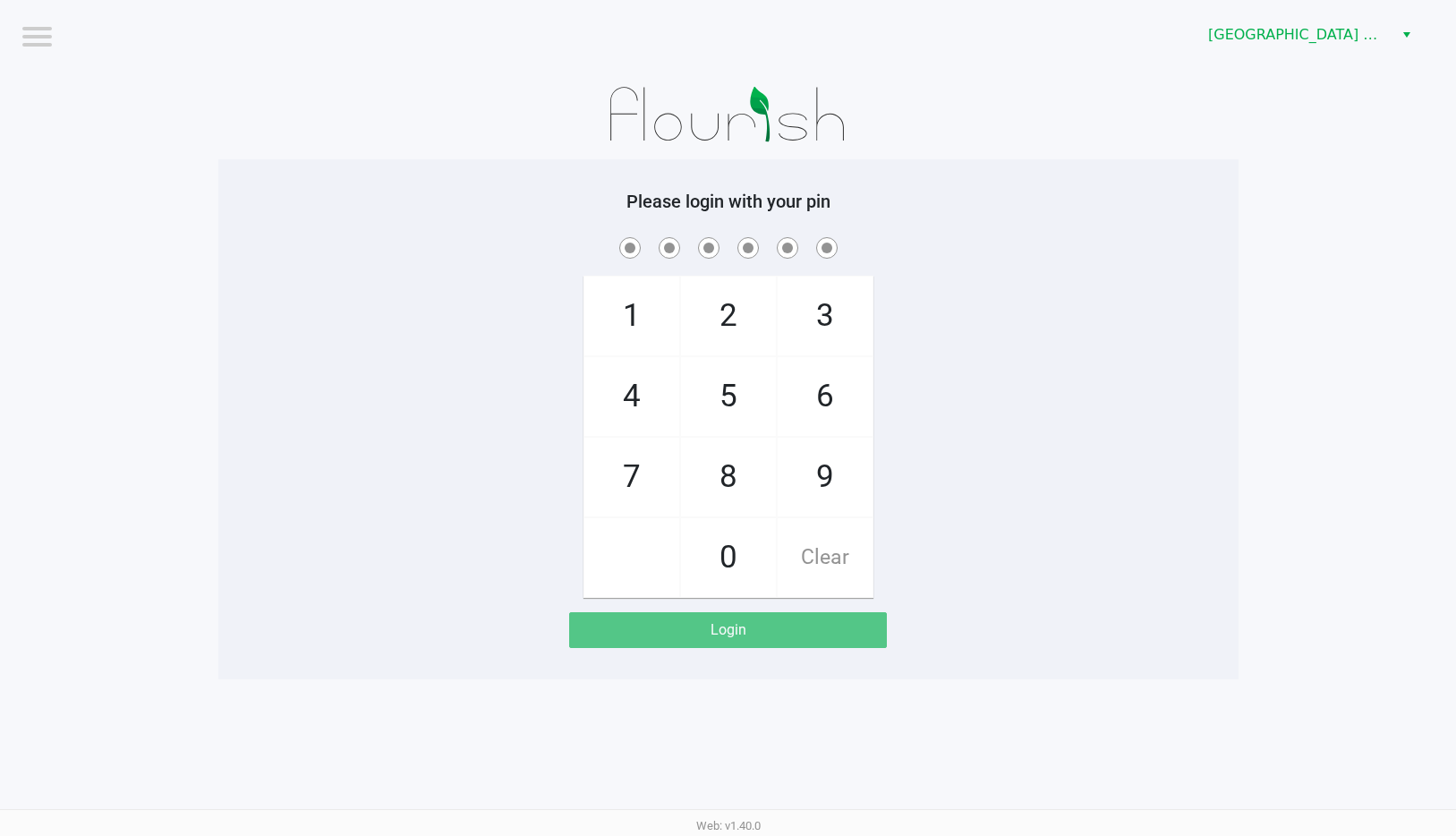
click at [822, 468] on span "9" at bounding box center [825, 477] width 95 height 79
checkbox input "true"
click at [629, 324] on span "1" at bounding box center [632, 316] width 95 height 79
checkbox input "true"
click at [817, 466] on span "9" at bounding box center [825, 477] width 95 height 79
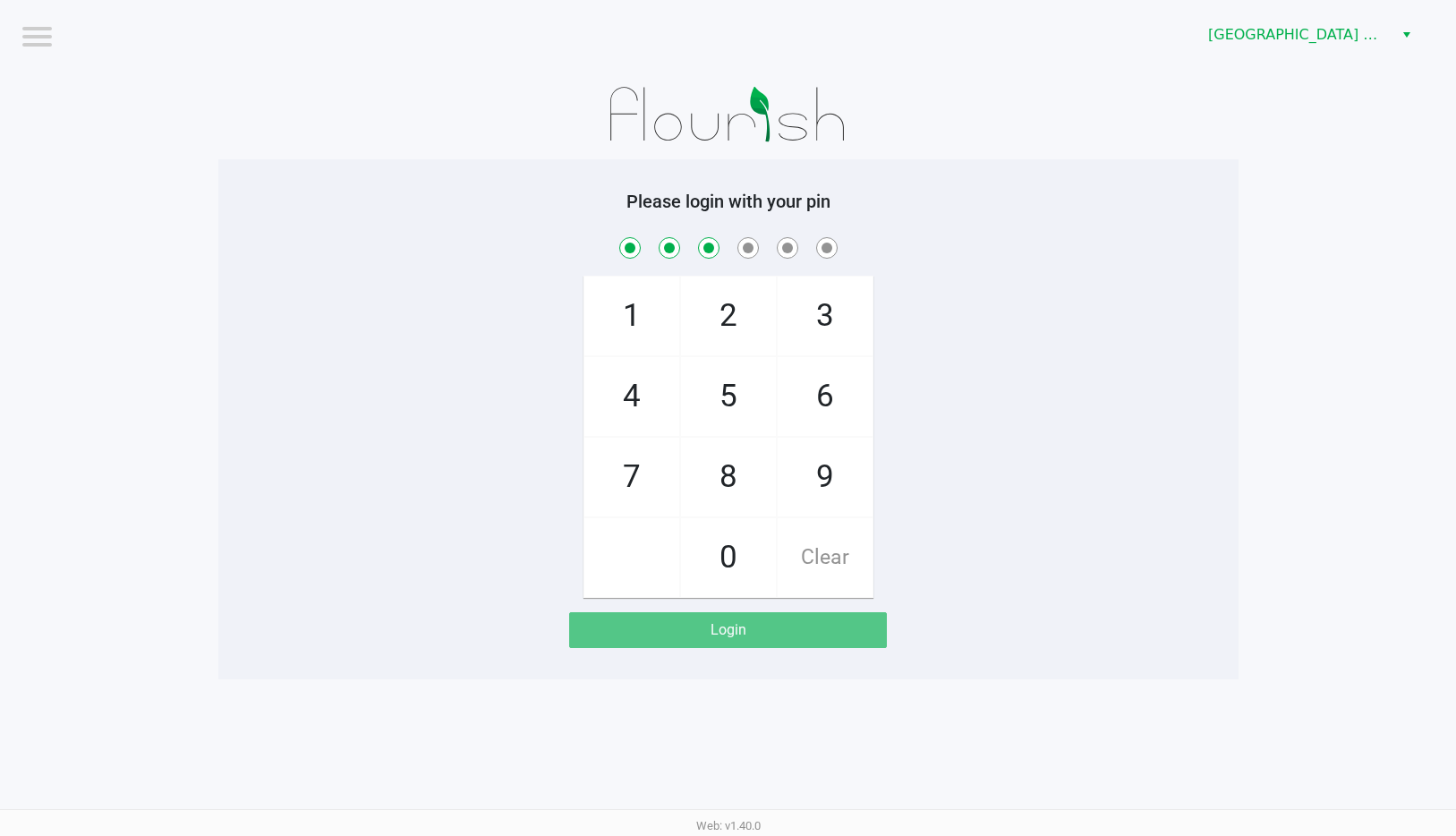
checkbox input "true"
click at [726, 475] on span "8" at bounding box center [729, 477] width 95 height 79
checkbox input "true"
click at [814, 396] on span "6" at bounding box center [825, 396] width 95 height 79
checkbox input "true"
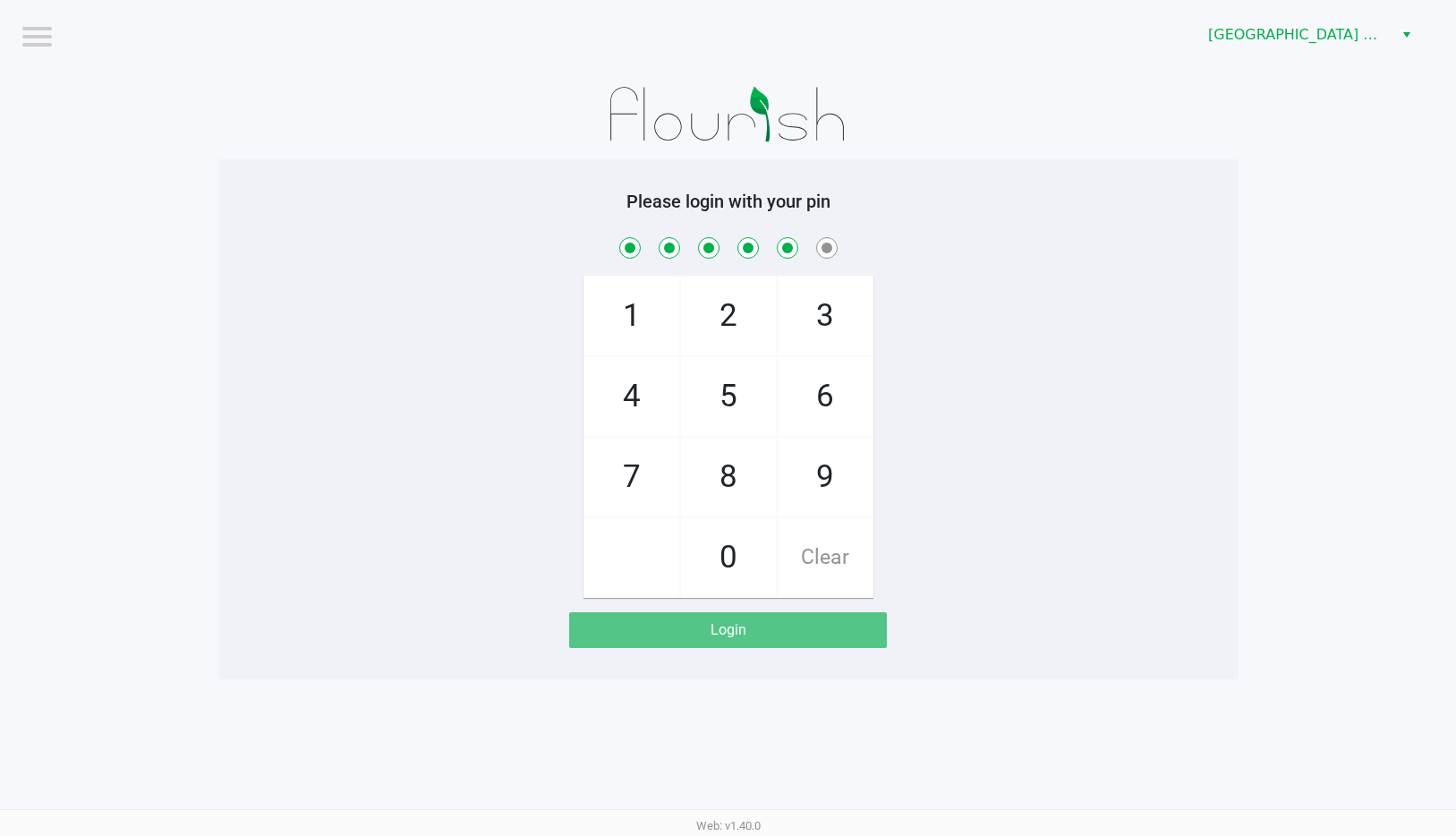
click at [636, 484] on span "7" at bounding box center [632, 477] width 95 height 79
checkbox input "true"
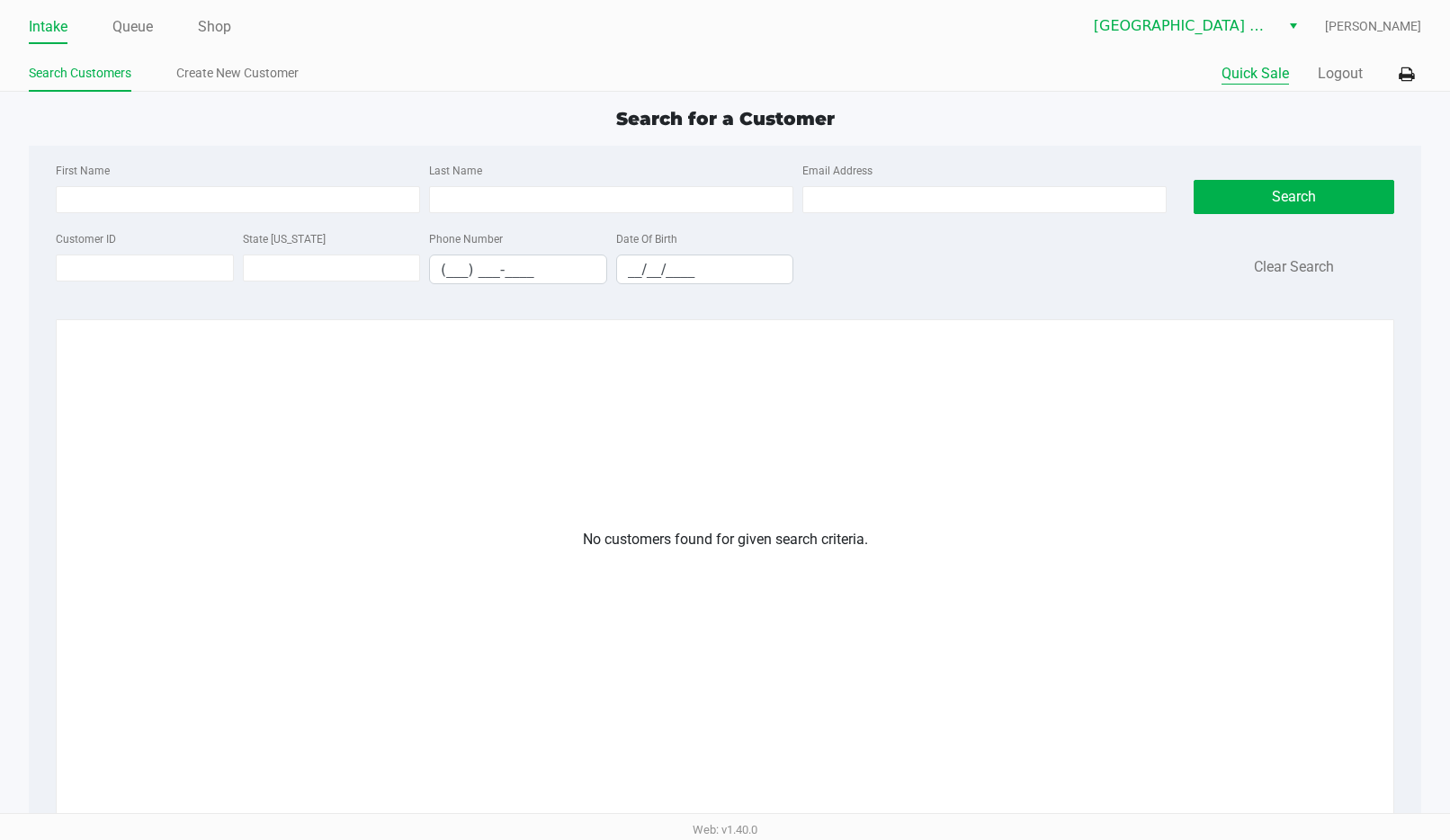
click at [1234, 76] on button "Quick Sale" at bounding box center [1255, 74] width 68 height 22
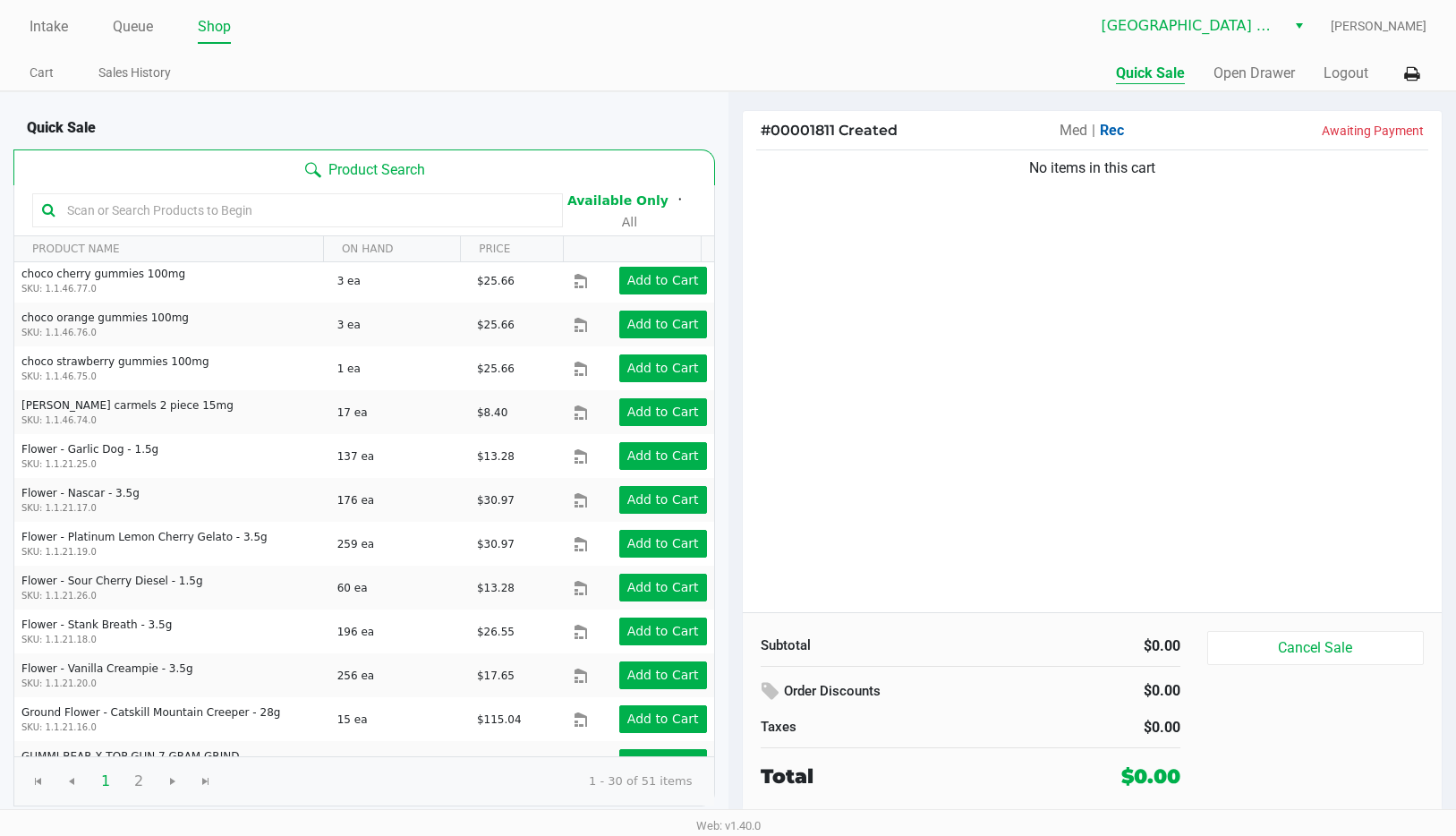
scroll to position [815, 0]
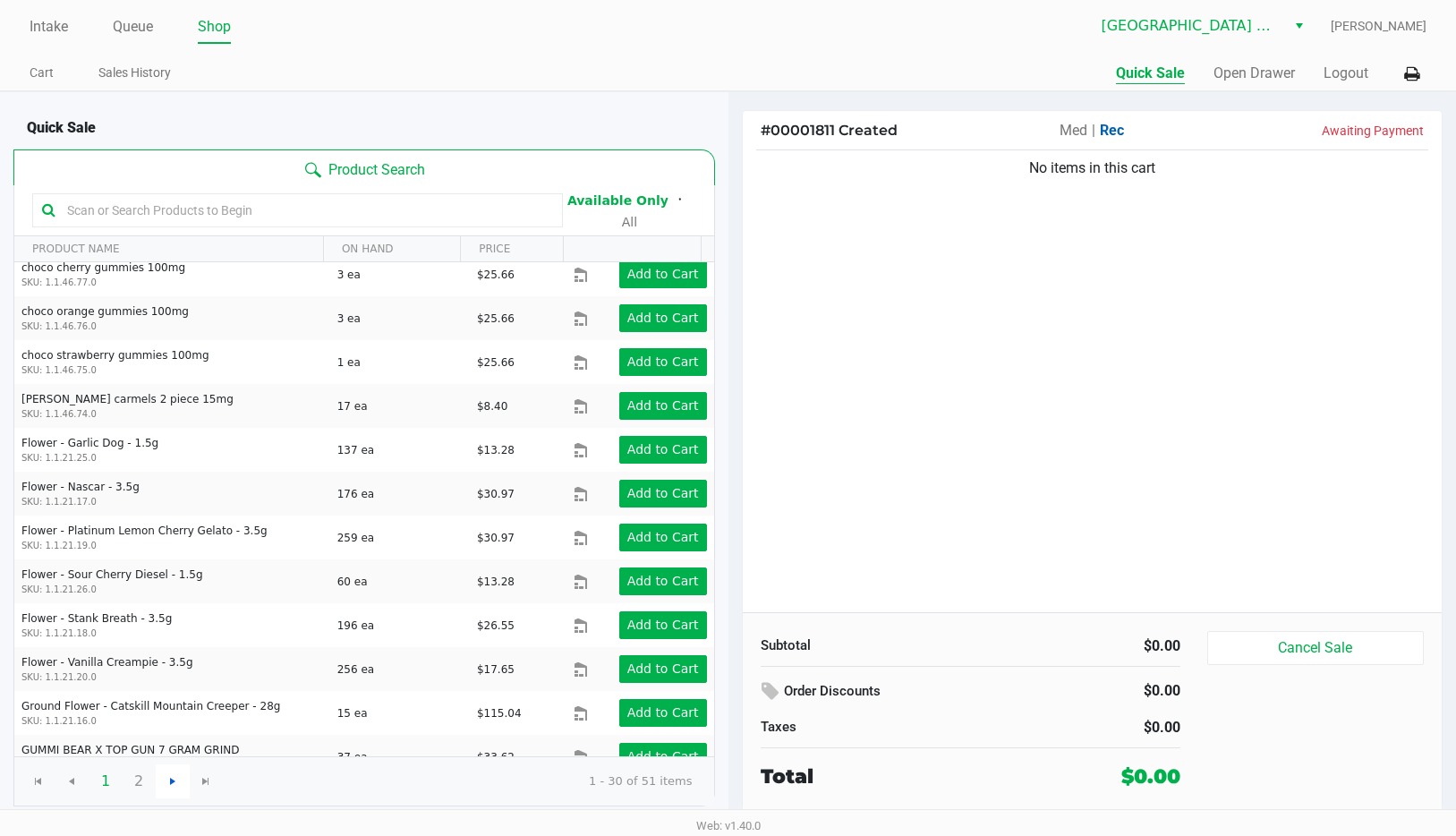
click at [173, 784] on span "Go to the next page" at bounding box center [173, 781] width 14 height 14
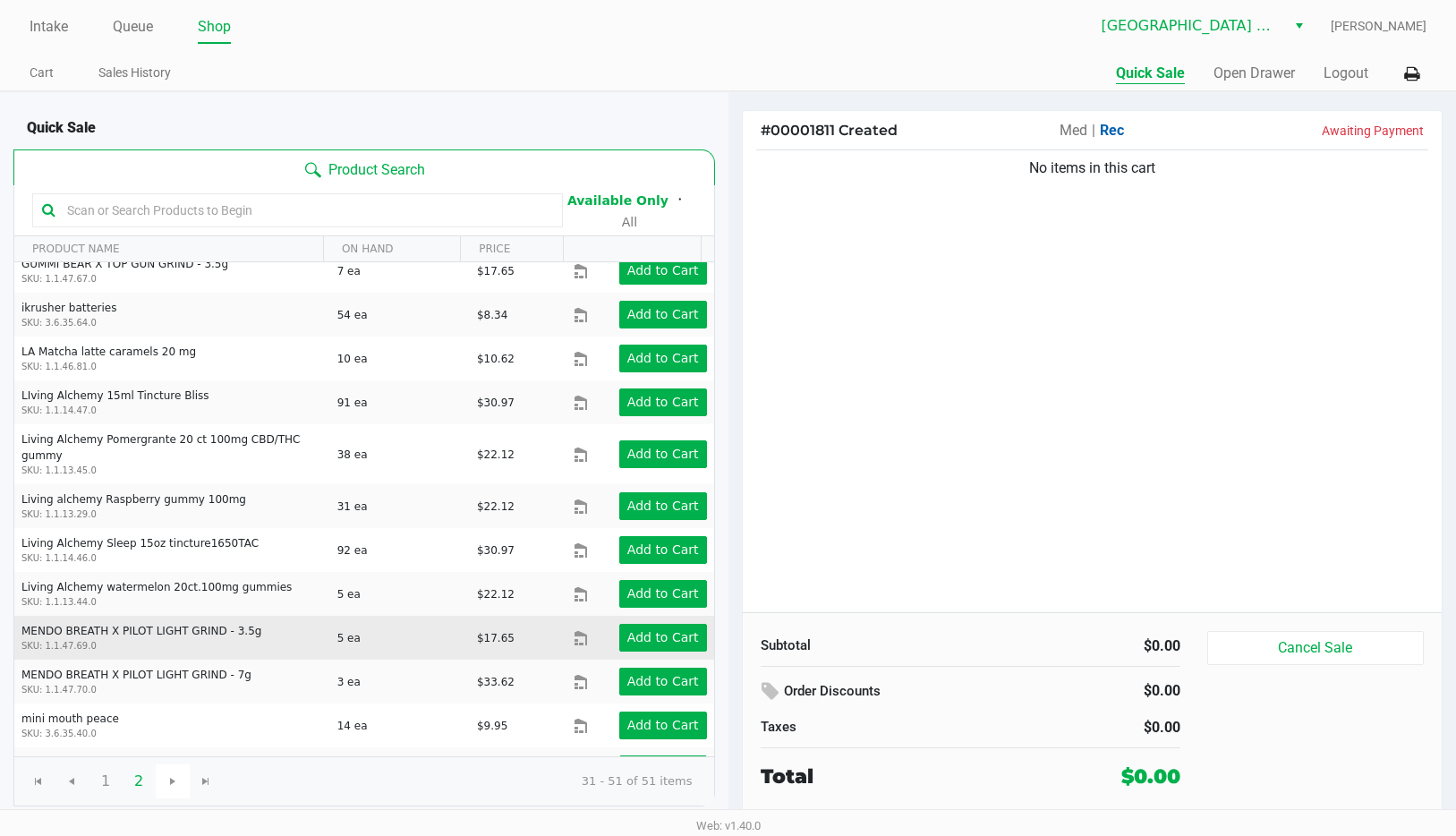
scroll to position [0, 0]
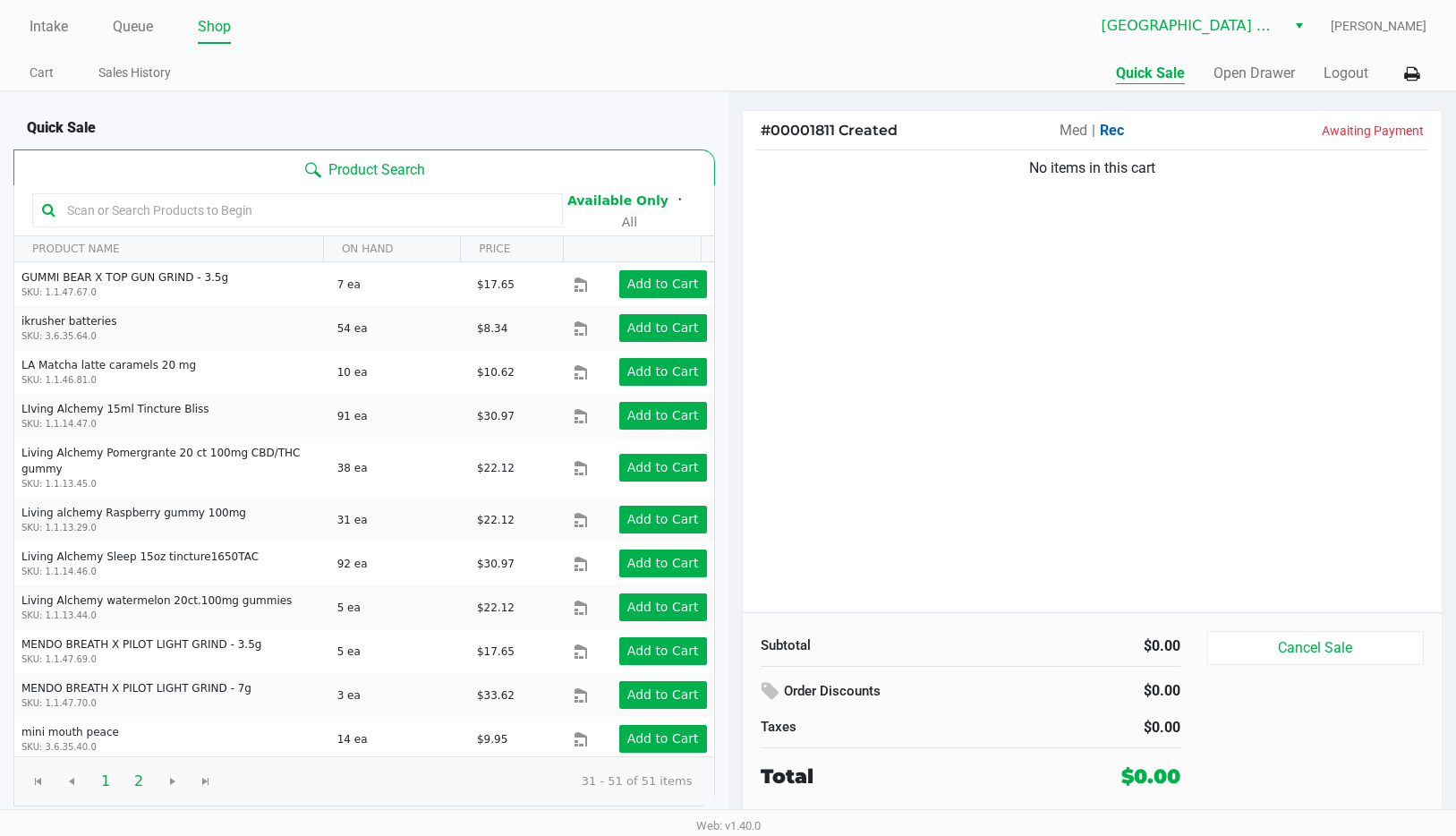
click at [104, 775] on span "1" at bounding box center [106, 781] width 34 height 34
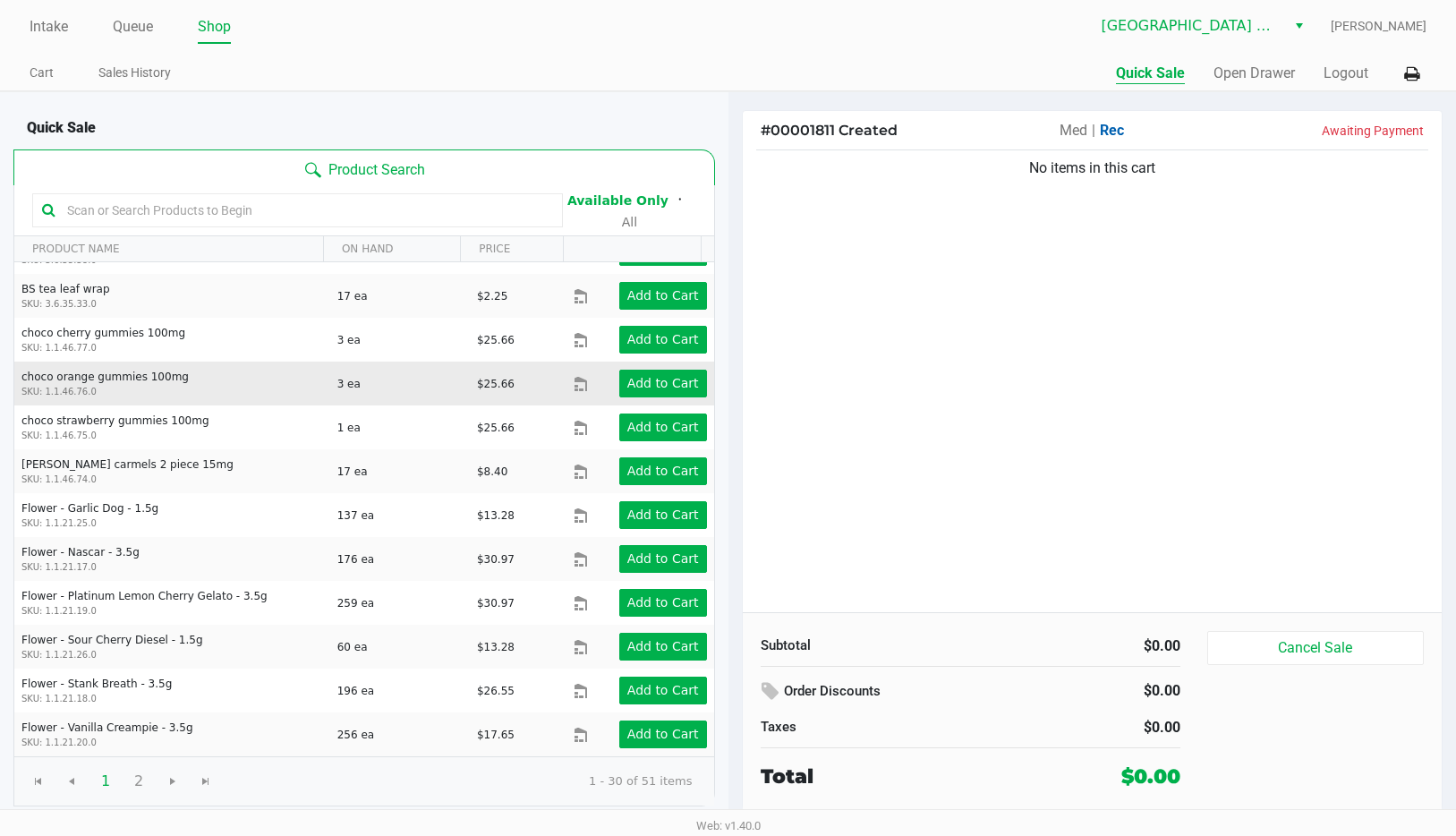
scroll to position [815, 0]
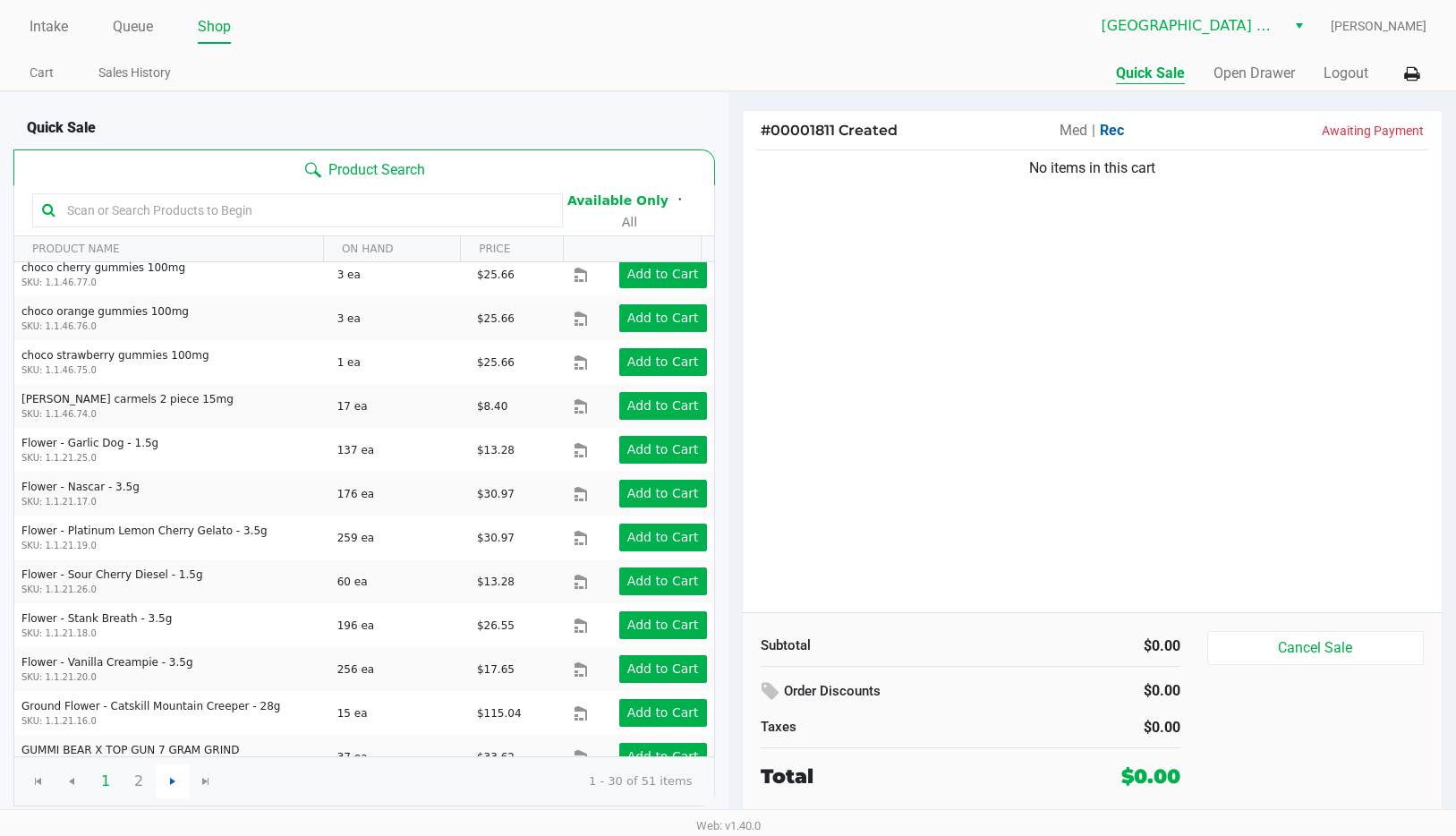
click at [170, 782] on span "Go to the next page" at bounding box center [173, 781] width 14 height 14
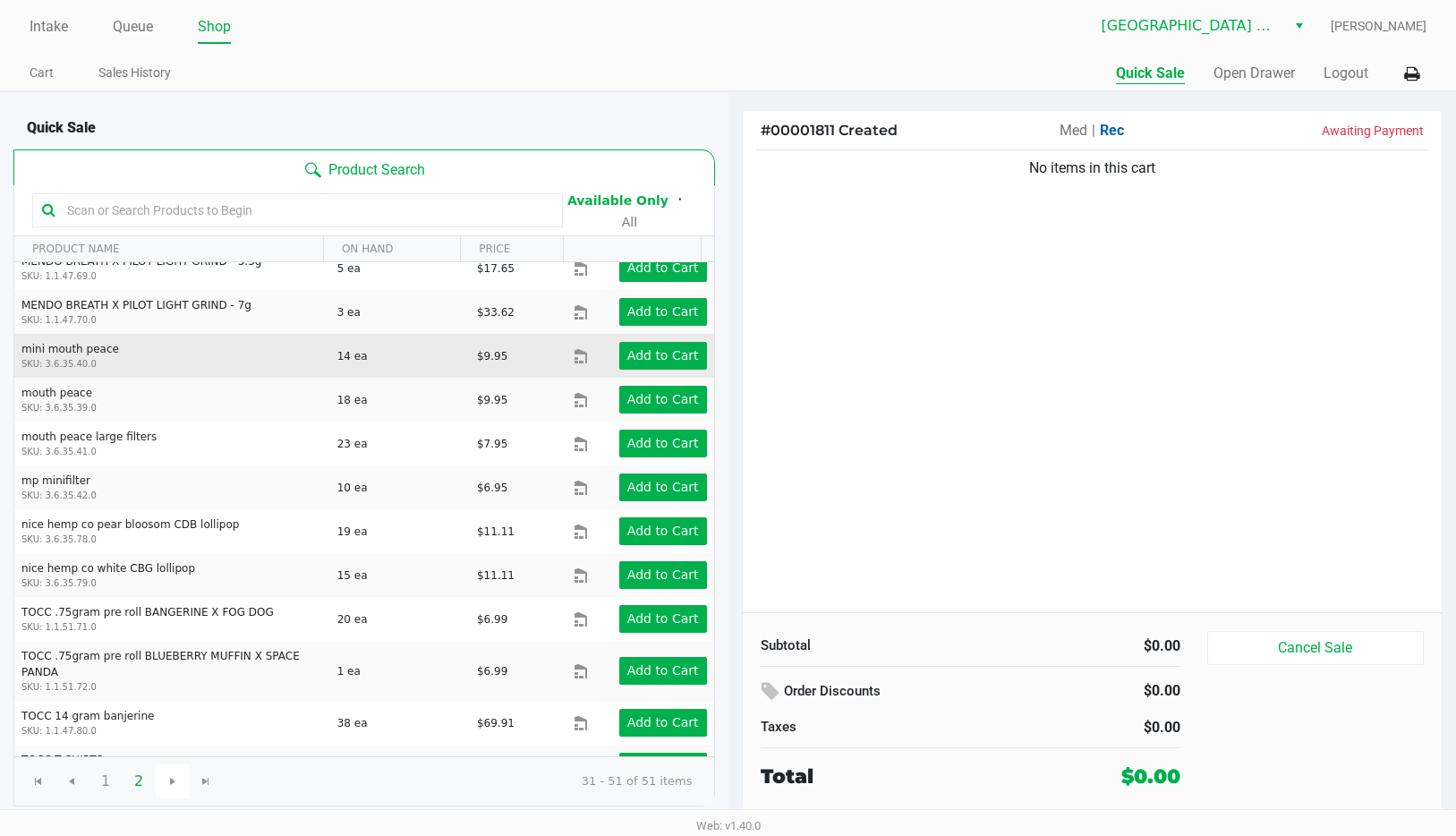
scroll to position [453, 0]
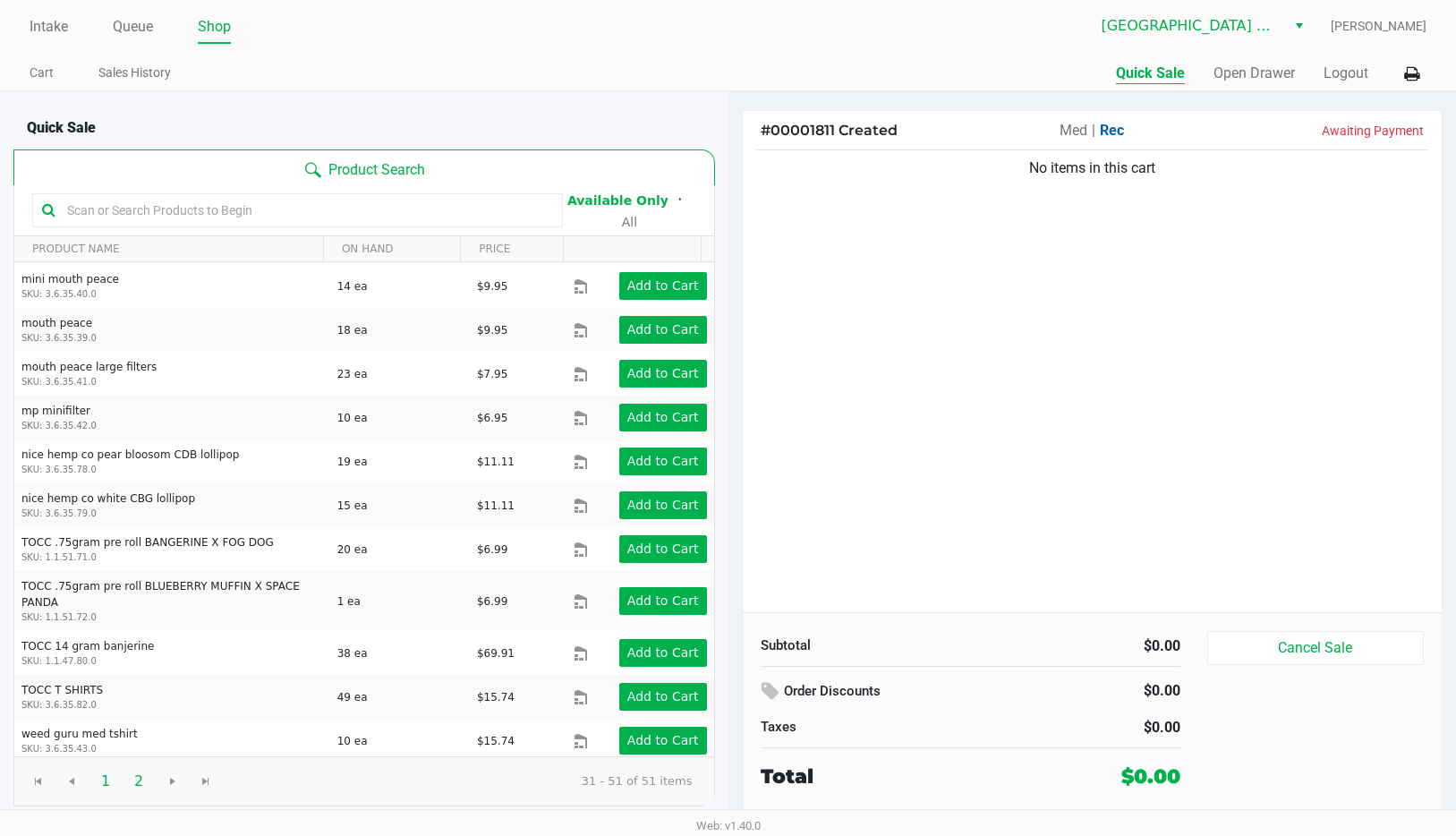
click at [109, 783] on span "1" at bounding box center [106, 781] width 34 height 34
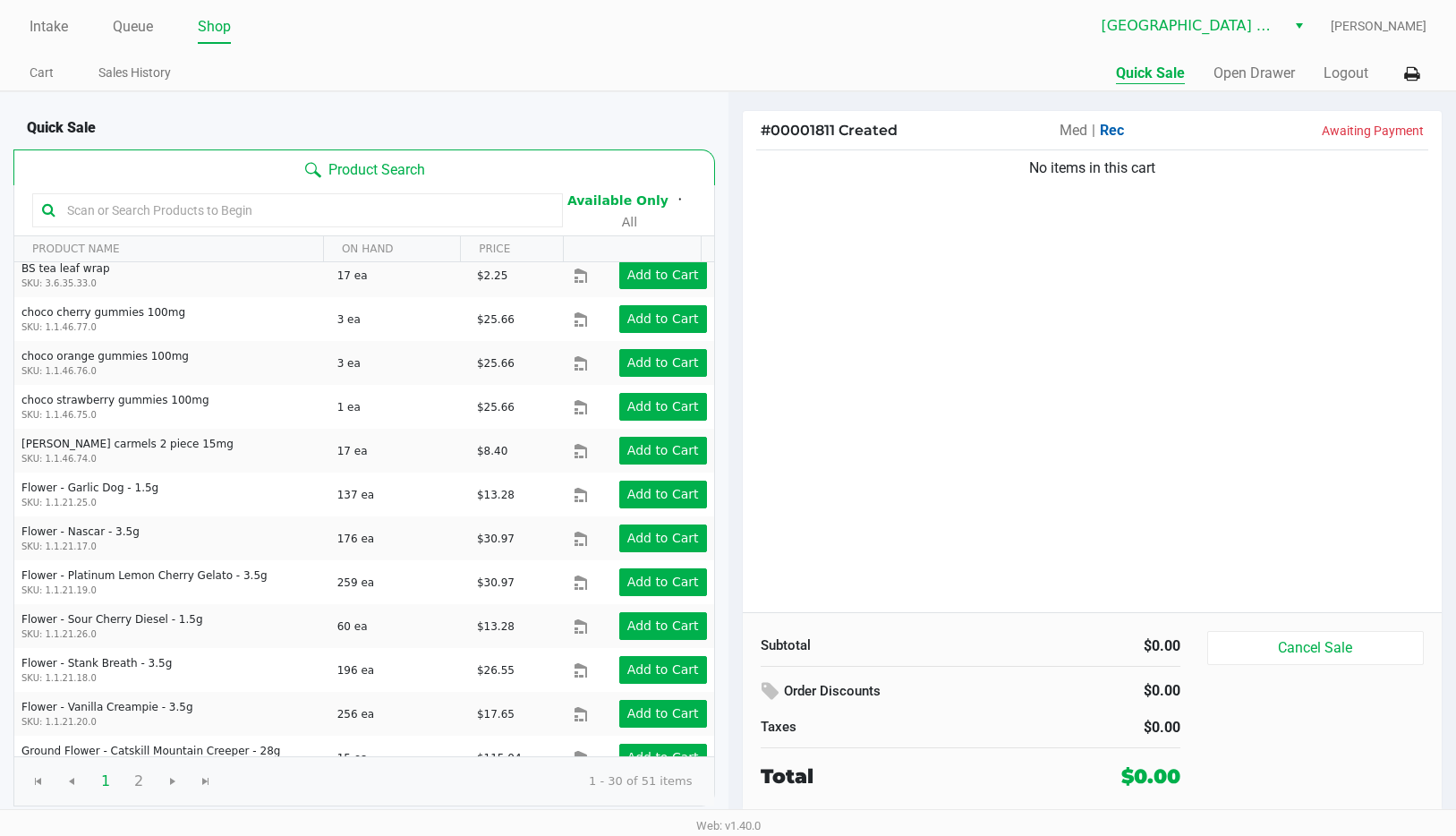
scroll to position [791, 0]
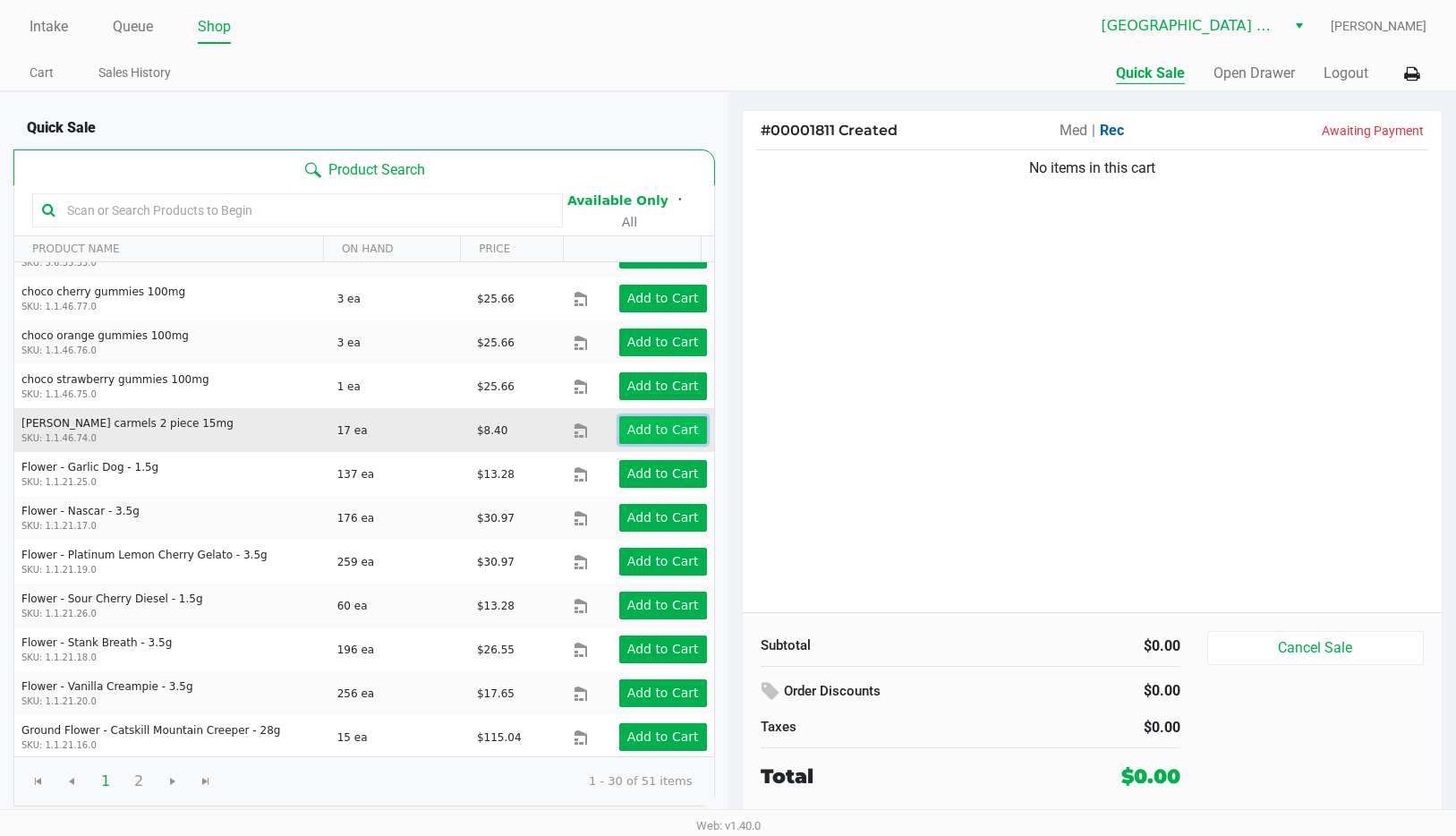
click at [627, 422] on app-button-loader "Add to Cart" at bounding box center [663, 430] width 72 height 14
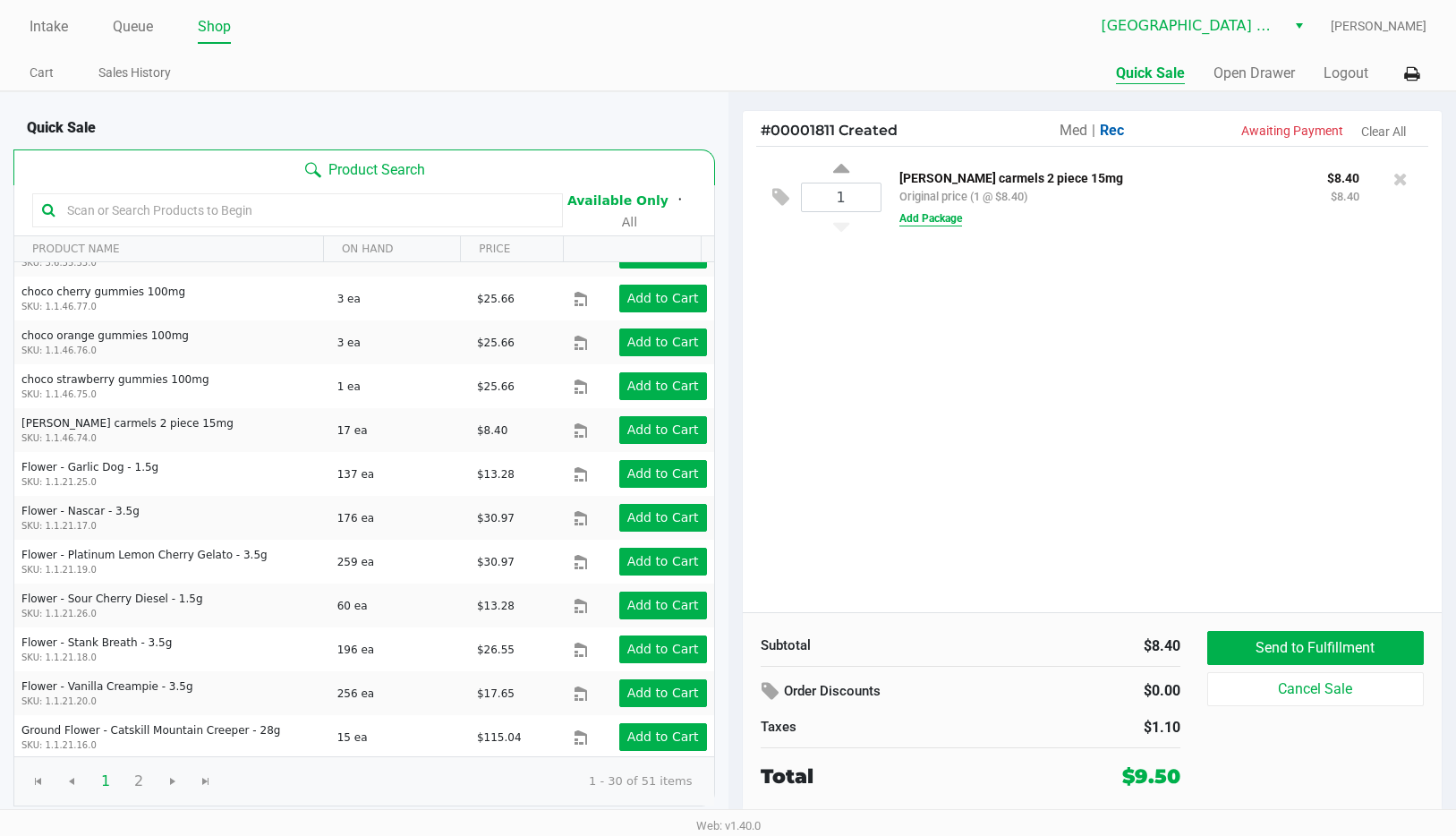
click at [928, 224] on button "Add Package" at bounding box center [930, 218] width 63 height 16
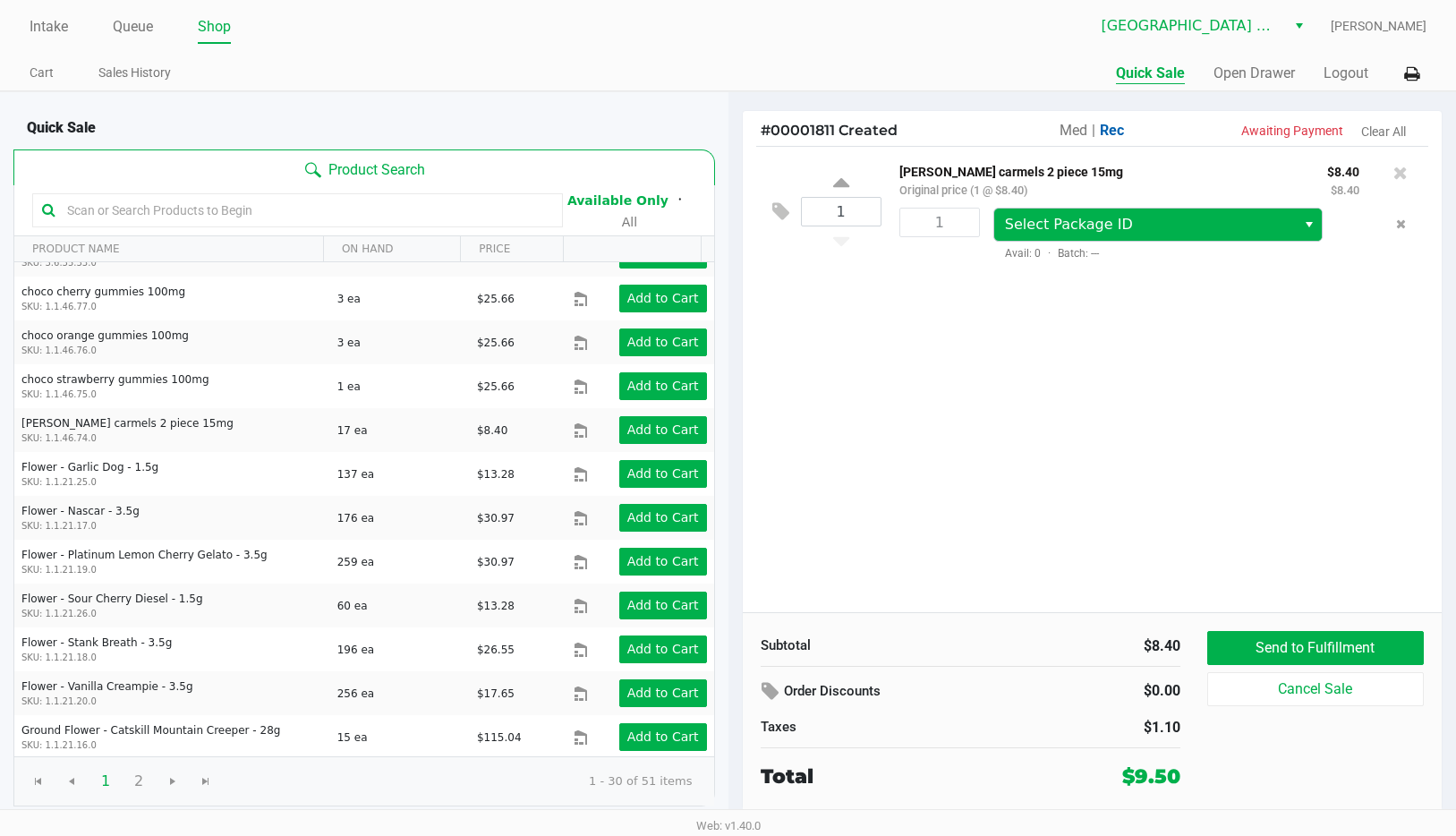
click at [1306, 225] on span "Select" at bounding box center [1309, 225] width 14 height 22
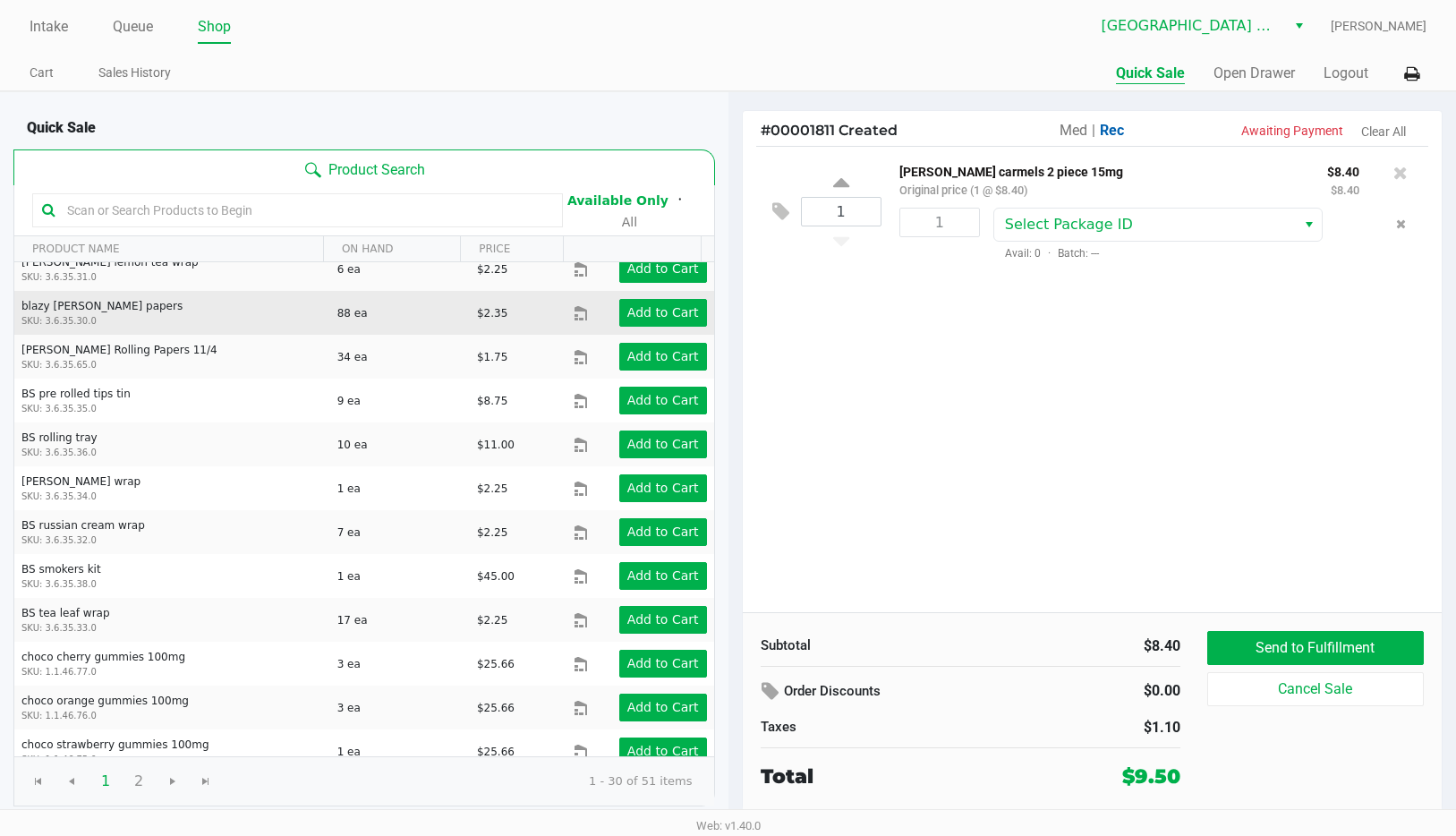
scroll to position [465, 0]
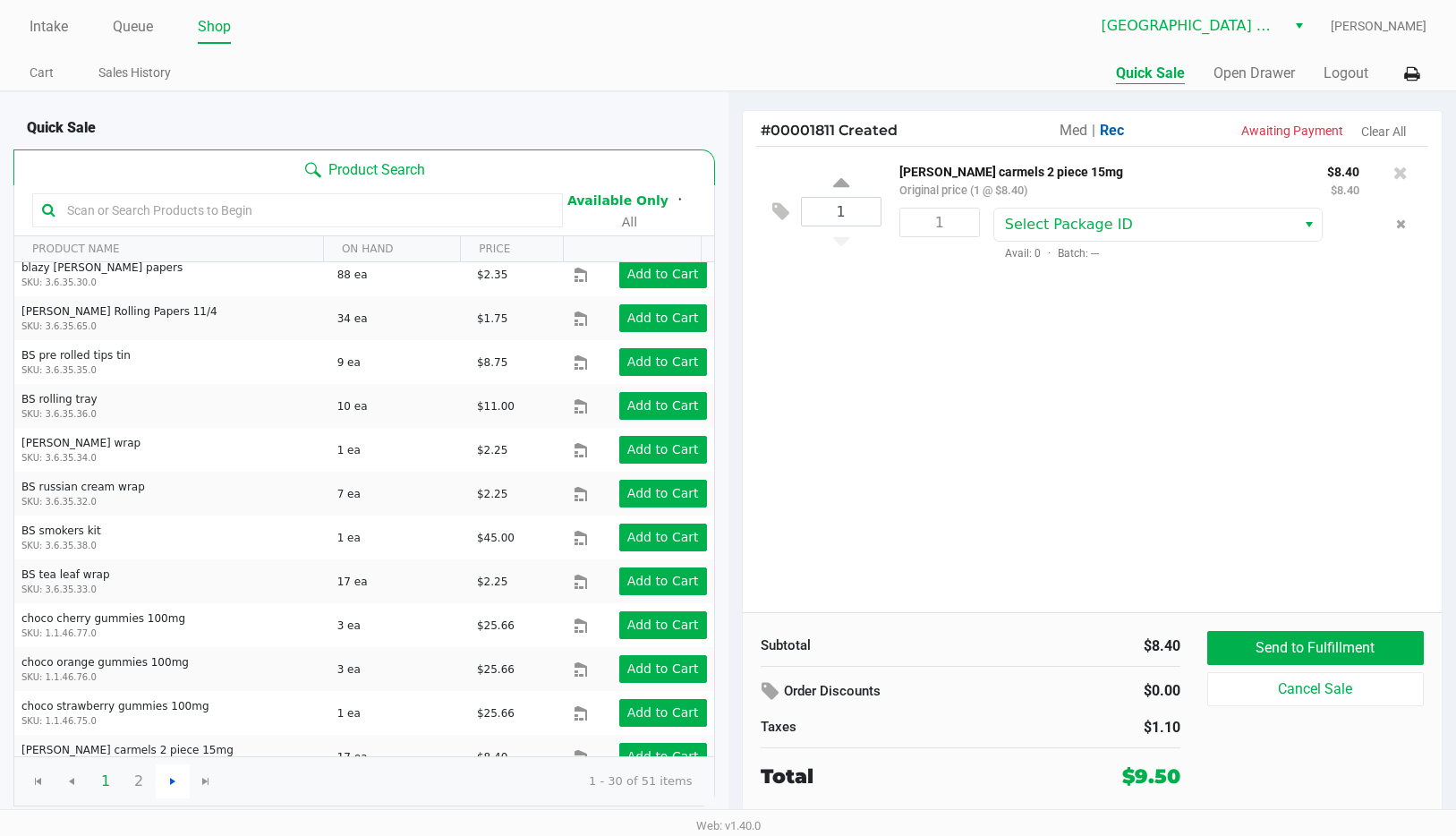
click at [173, 780] on span "Go to the next page" at bounding box center [173, 781] width 14 height 14
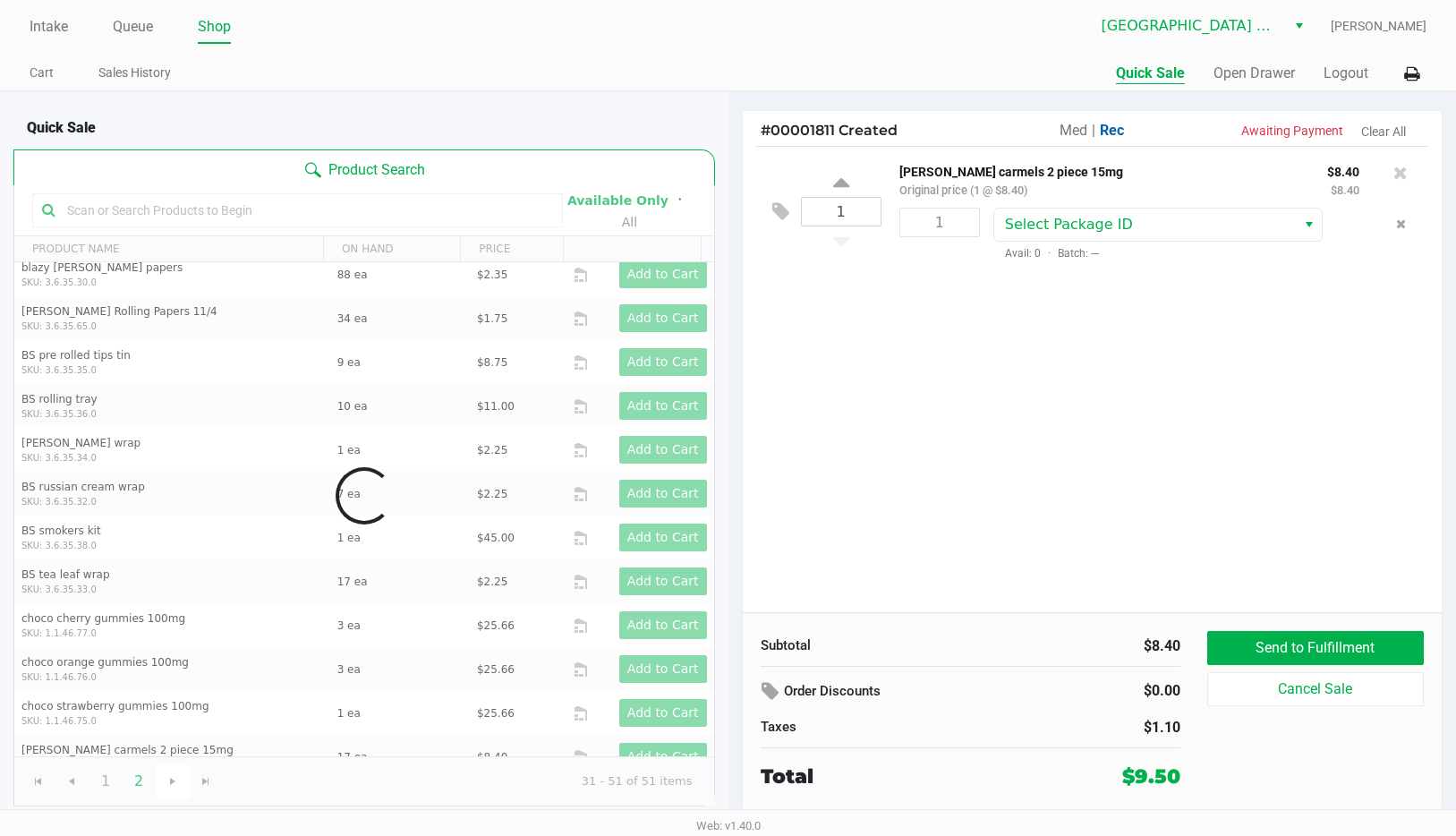
scroll to position [0, 0]
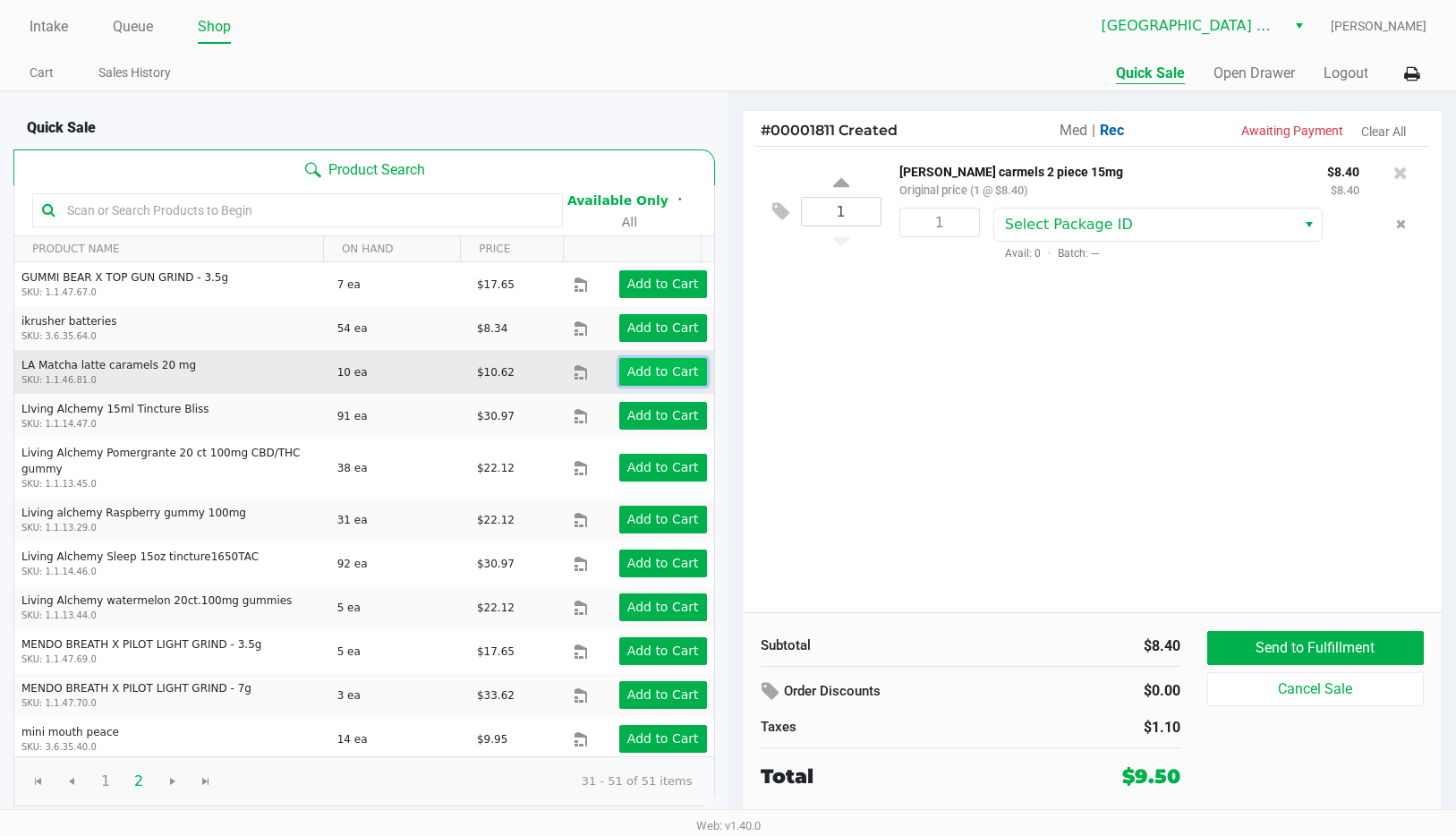
click at [627, 367] on app-button-loader "Add to Cart" at bounding box center [663, 371] width 72 height 14
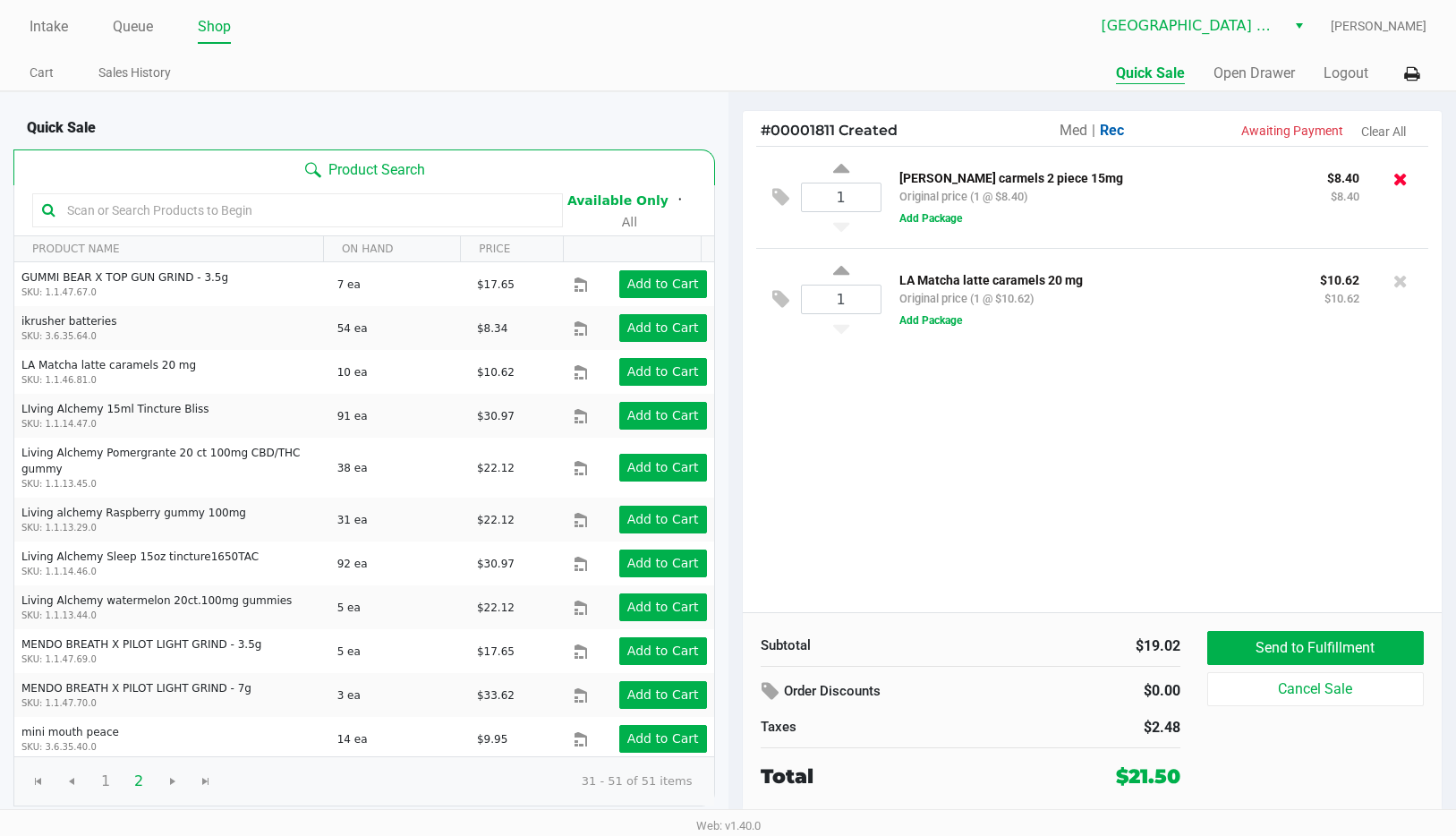
click at [1400, 182] on icon at bounding box center [1400, 179] width 14 height 18
